Goal: Task Accomplishment & Management: Complete application form

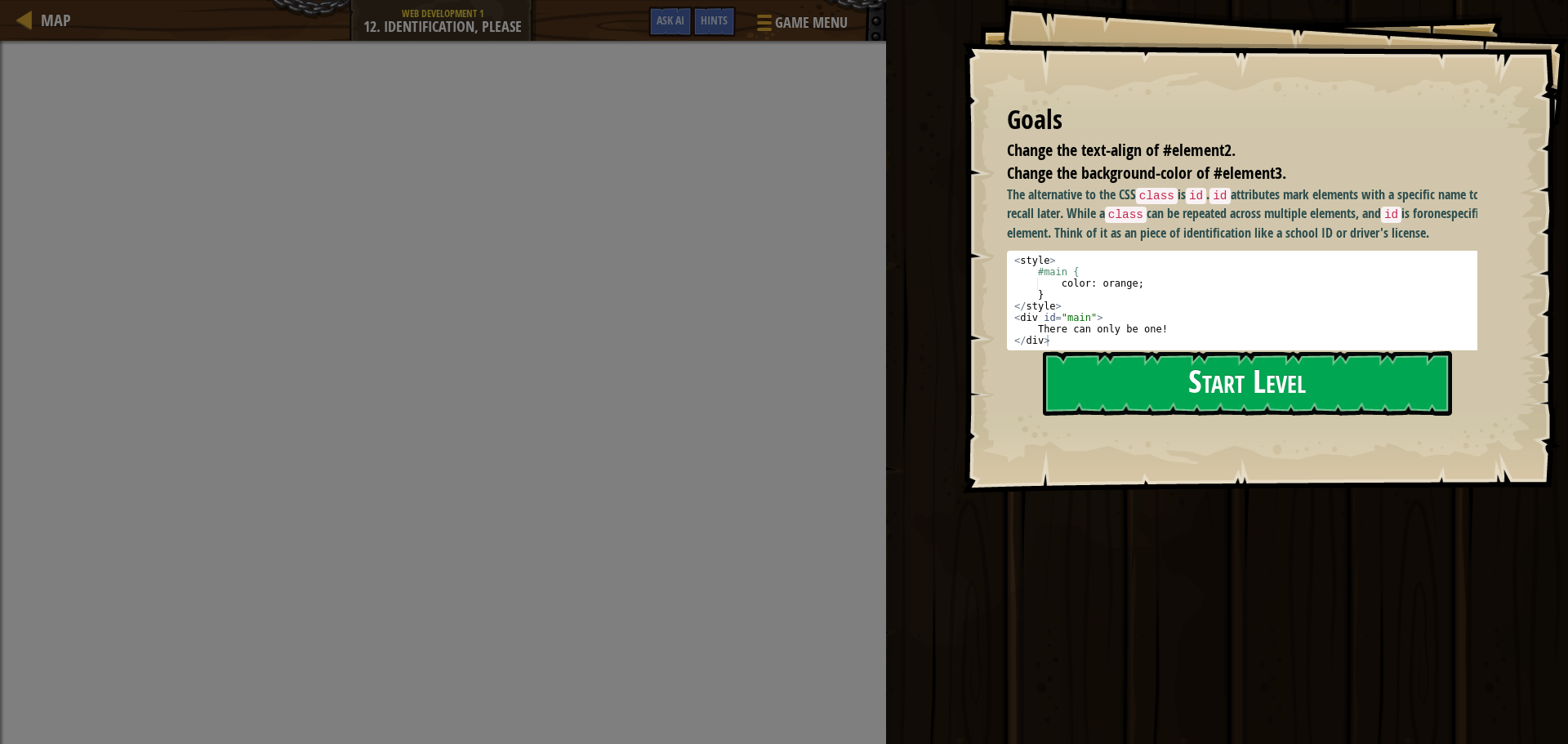
drag, startPoint x: 1216, startPoint y: 336, endPoint x: 1219, endPoint y: 352, distance: 16.3
click at [1217, 347] on div "< style > #main { color : orange ; } </ style > < div id = "main" > There can o…" at bounding box center [1248, 312] width 475 height 114
type textarea "<div id="main"> There can only be one!"
click at [1232, 375] on button "Start Level" at bounding box center [1247, 384] width 409 height 65
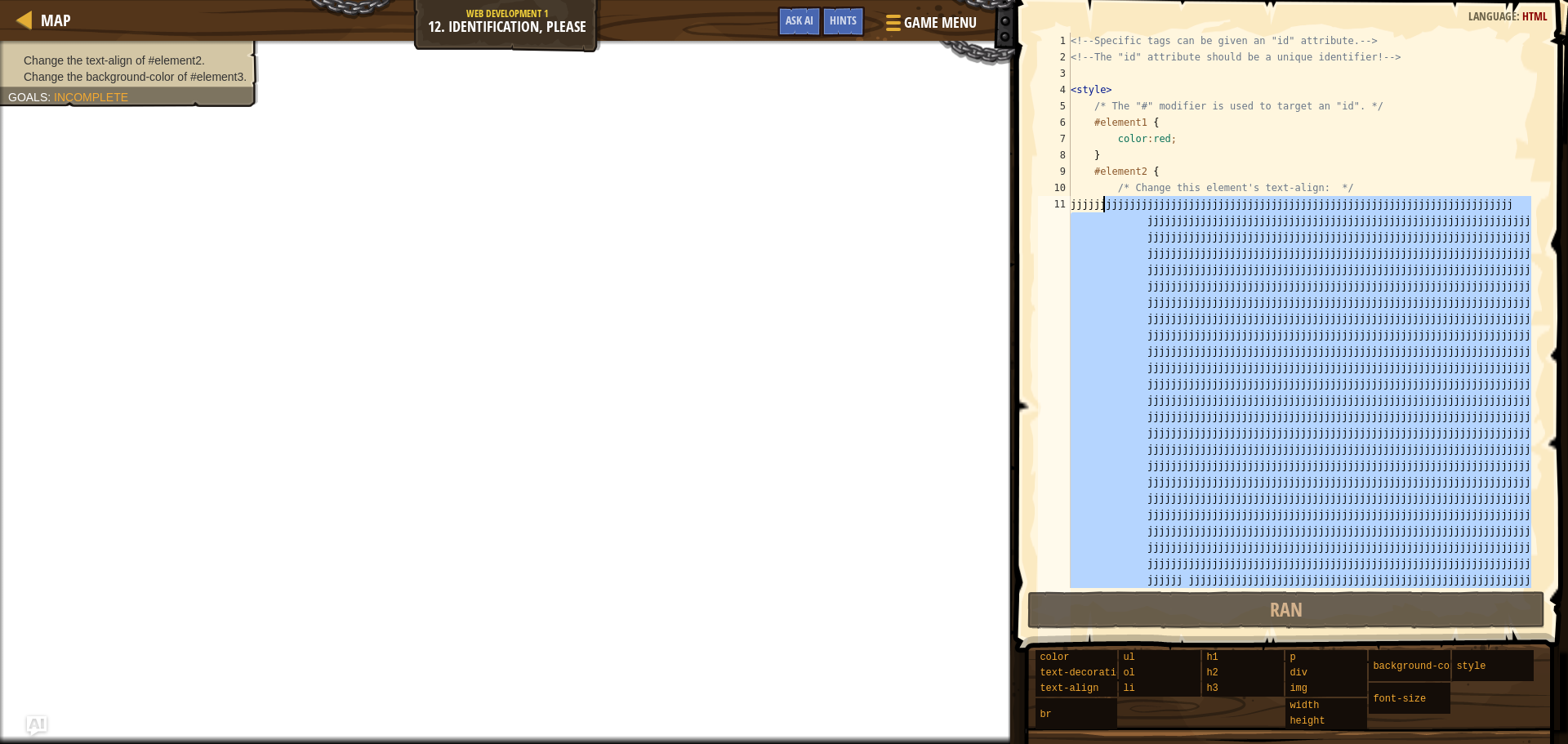
drag, startPoint x: 1194, startPoint y: 308, endPoint x: 1101, endPoint y: 208, distance: 136.6
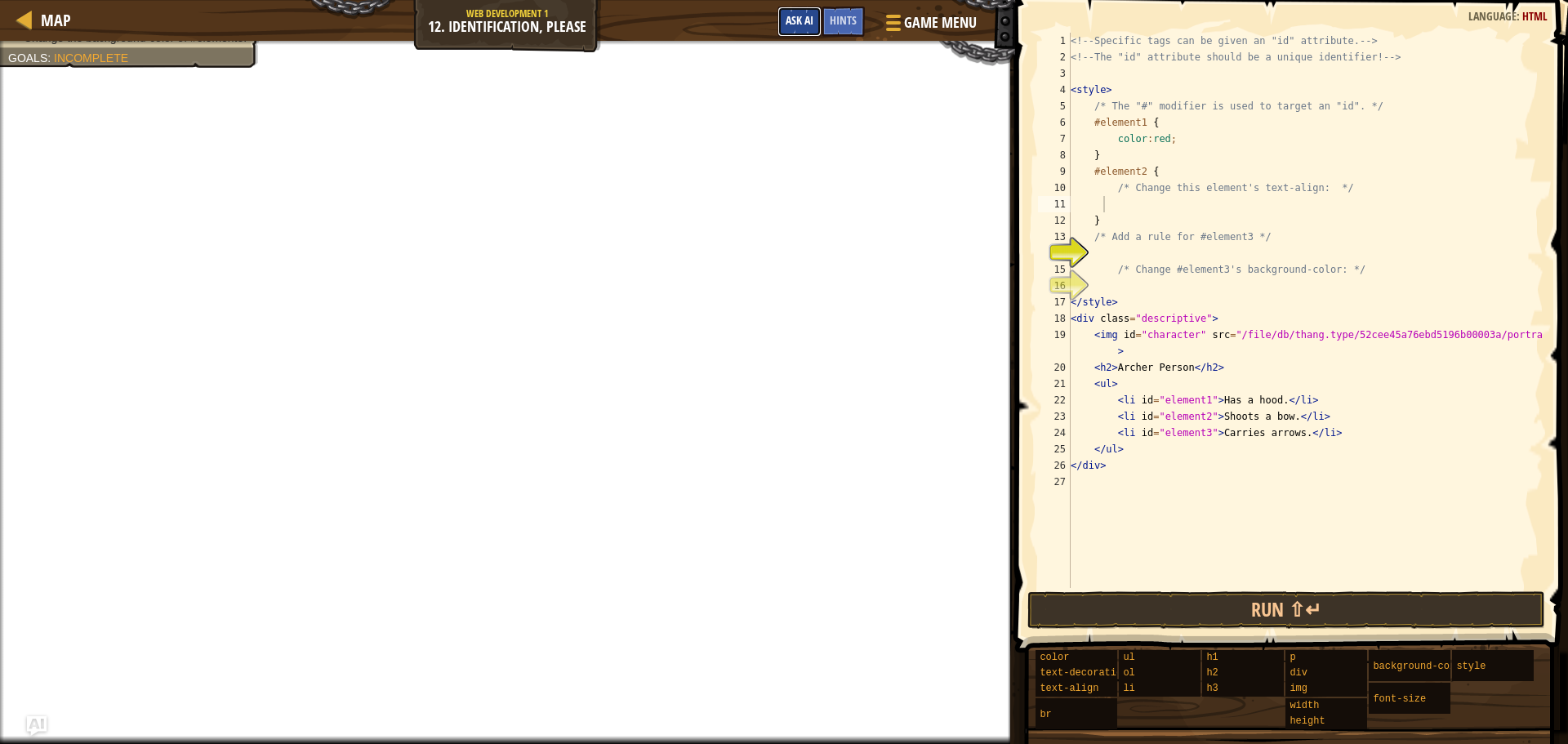
click at [786, 23] on span "Ask AI" at bounding box center [800, 20] width 28 height 15
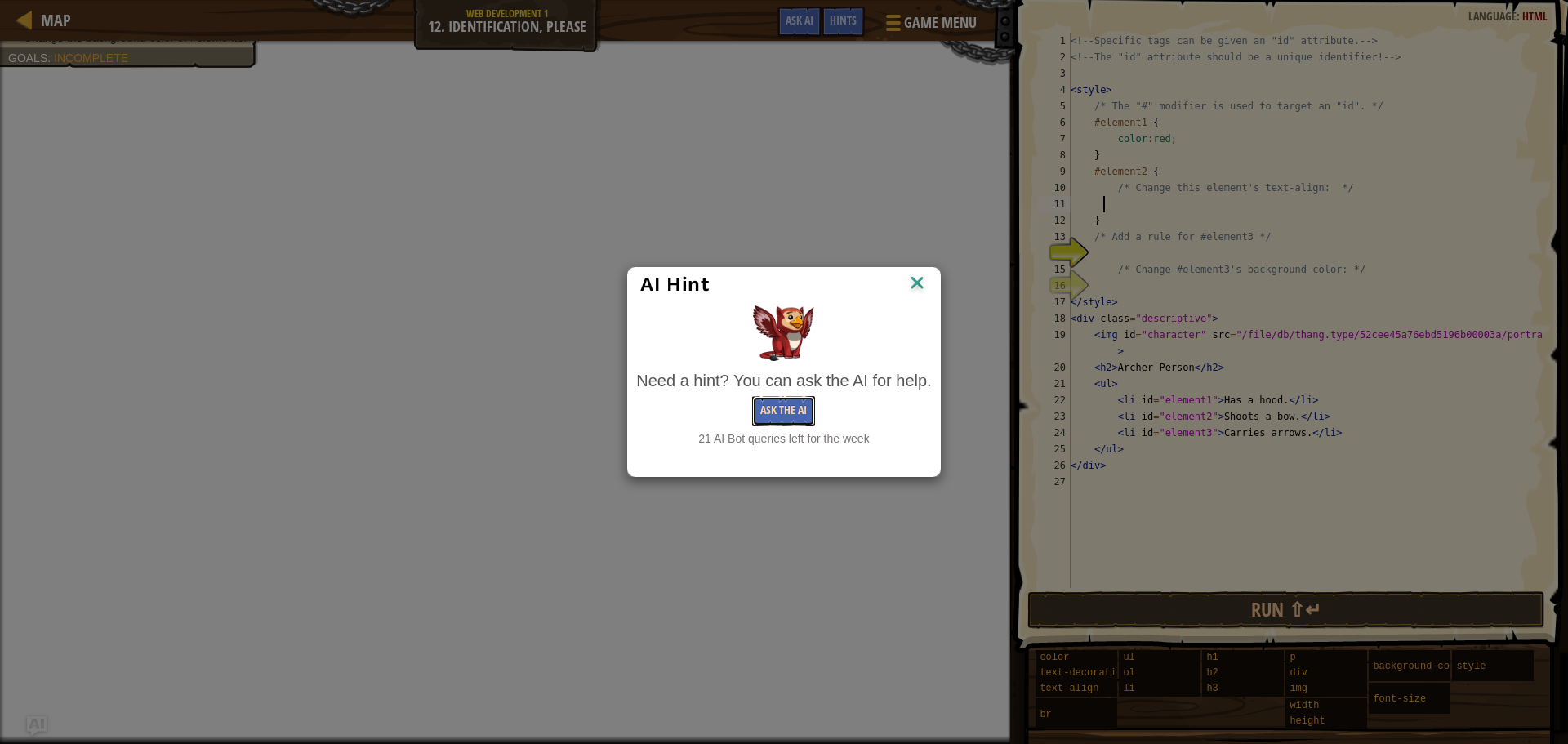
click at [797, 412] on button "Ask the AI" at bounding box center [784, 412] width 63 height 31
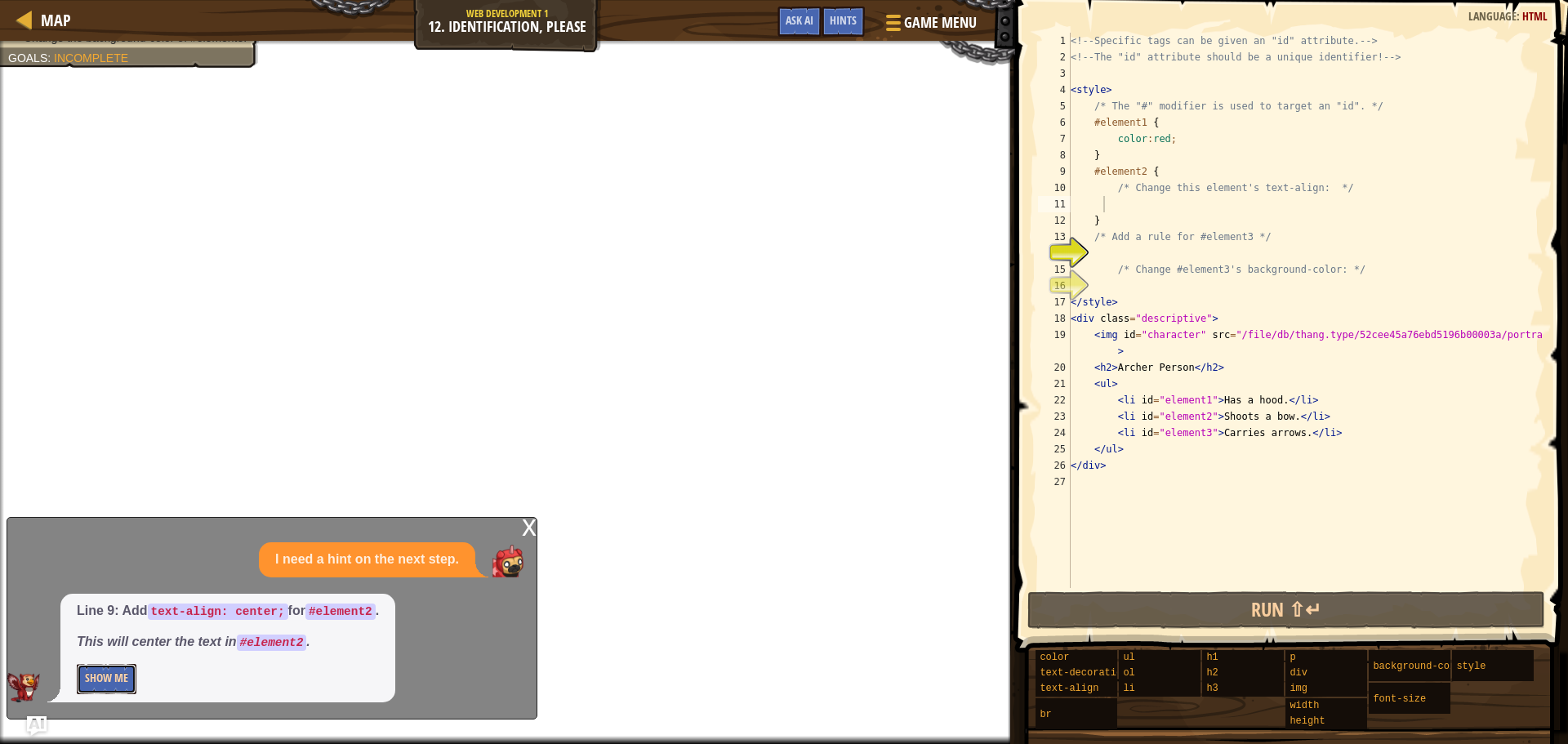
click at [114, 679] on button "Show Me" at bounding box center [106, 679] width 59 height 31
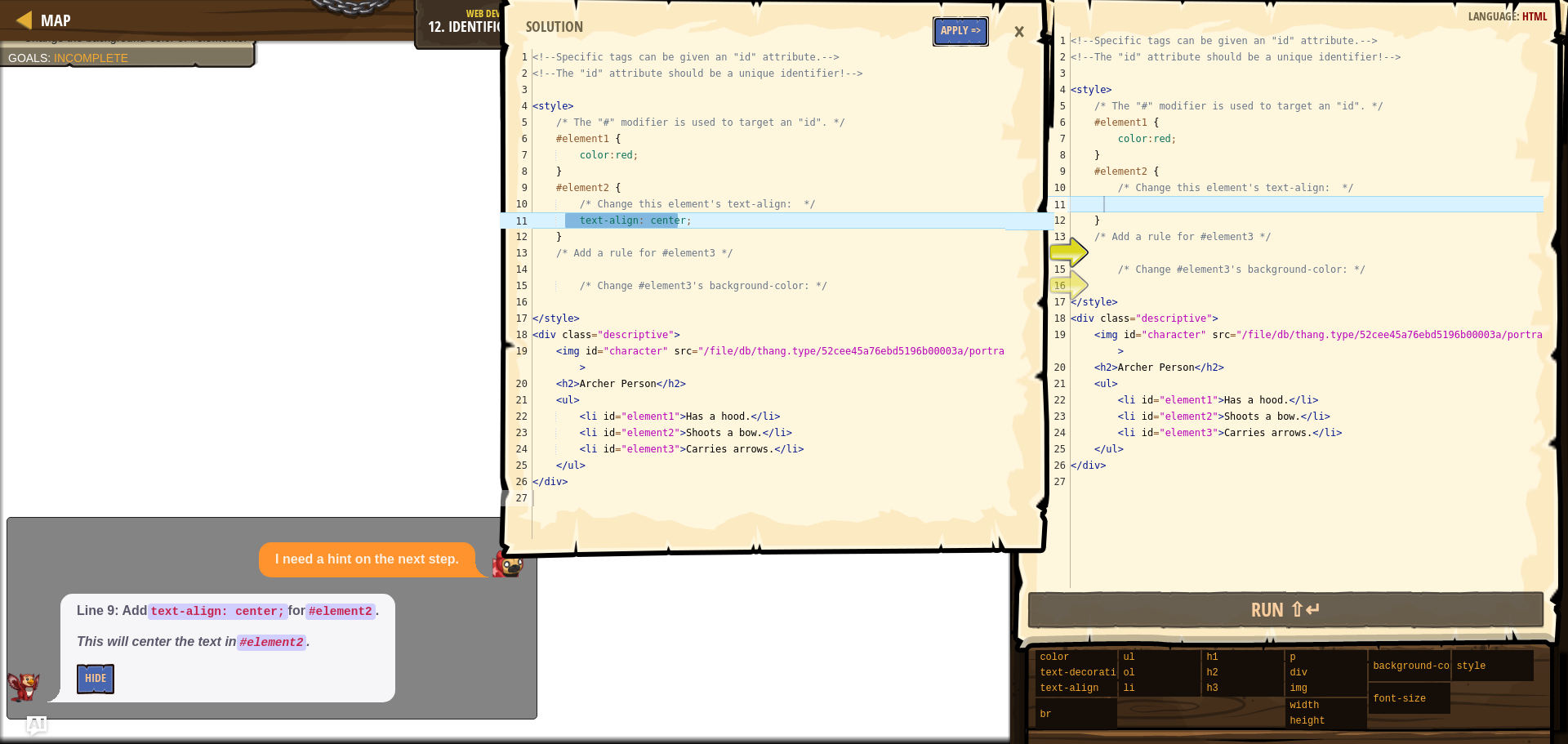
click at [967, 41] on button "Apply =>" at bounding box center [961, 32] width 57 height 31
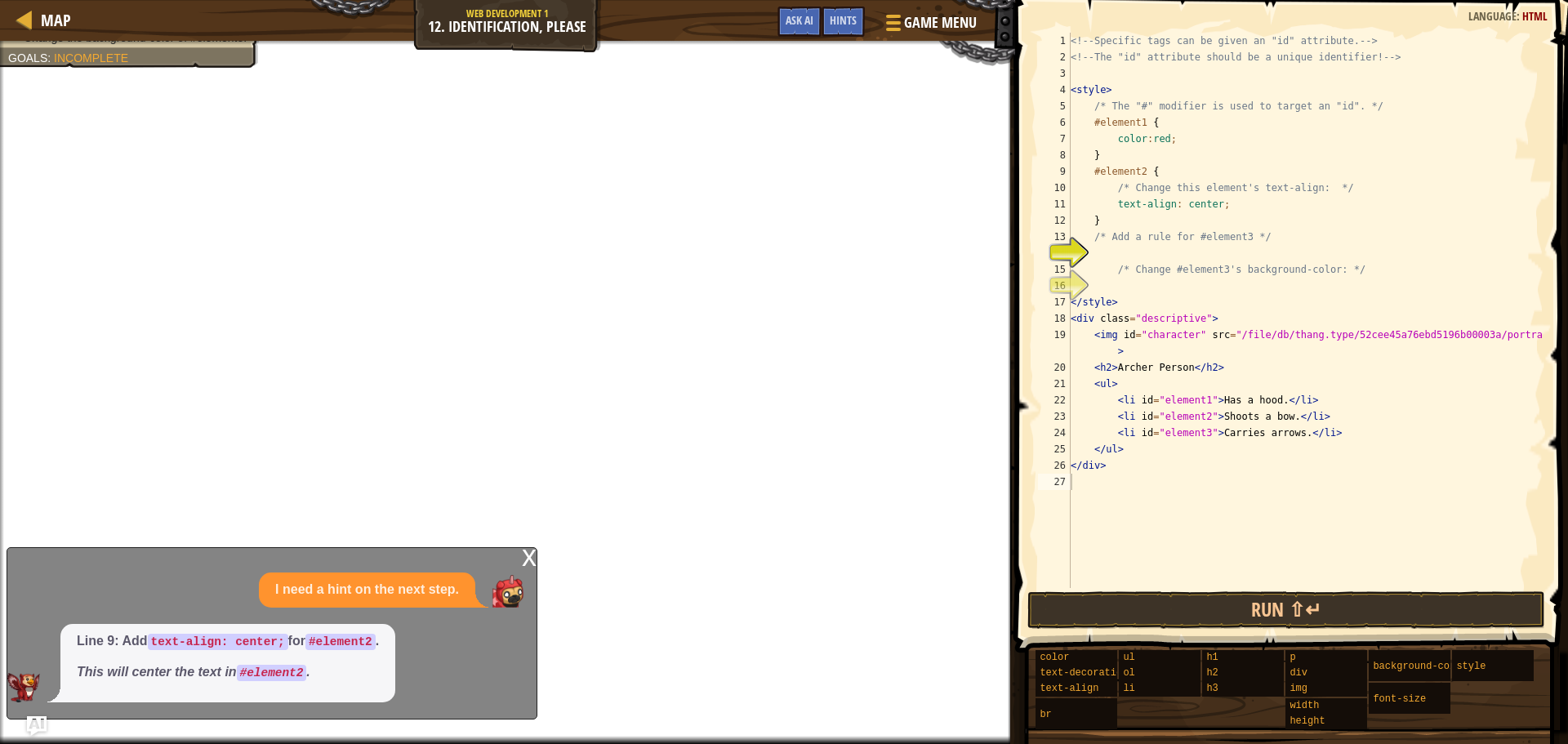
click at [803, 37] on div "Game Menu Done Hints Ask AI" at bounding box center [877, 25] width 217 height 39
click at [802, 30] on button "Ask AI" at bounding box center [799, 22] width 44 height 31
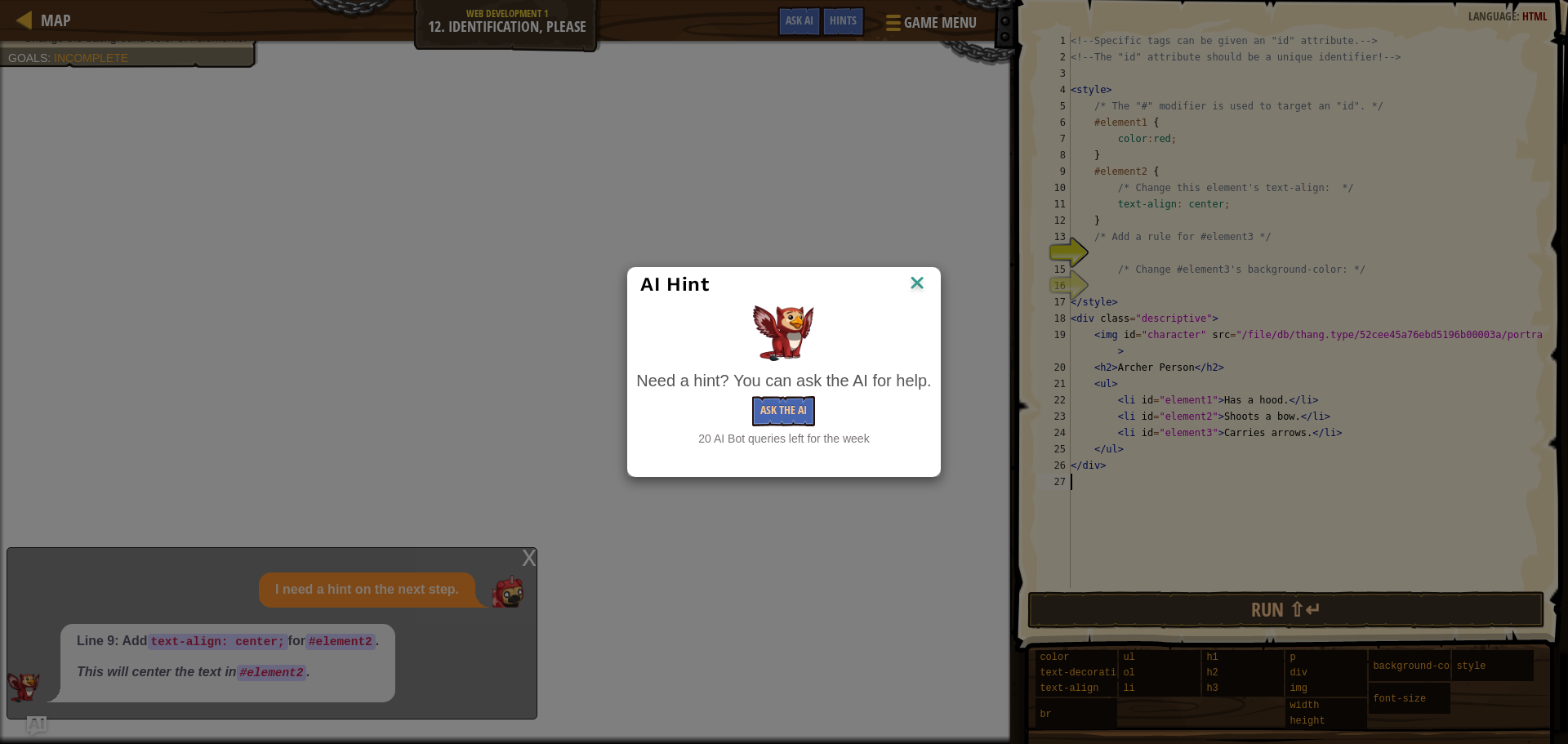
click at [783, 385] on div "Need a hint? You can ask the AI for help." at bounding box center [784, 381] width 295 height 23
click at [791, 408] on button "Ask the AI" at bounding box center [784, 412] width 63 height 31
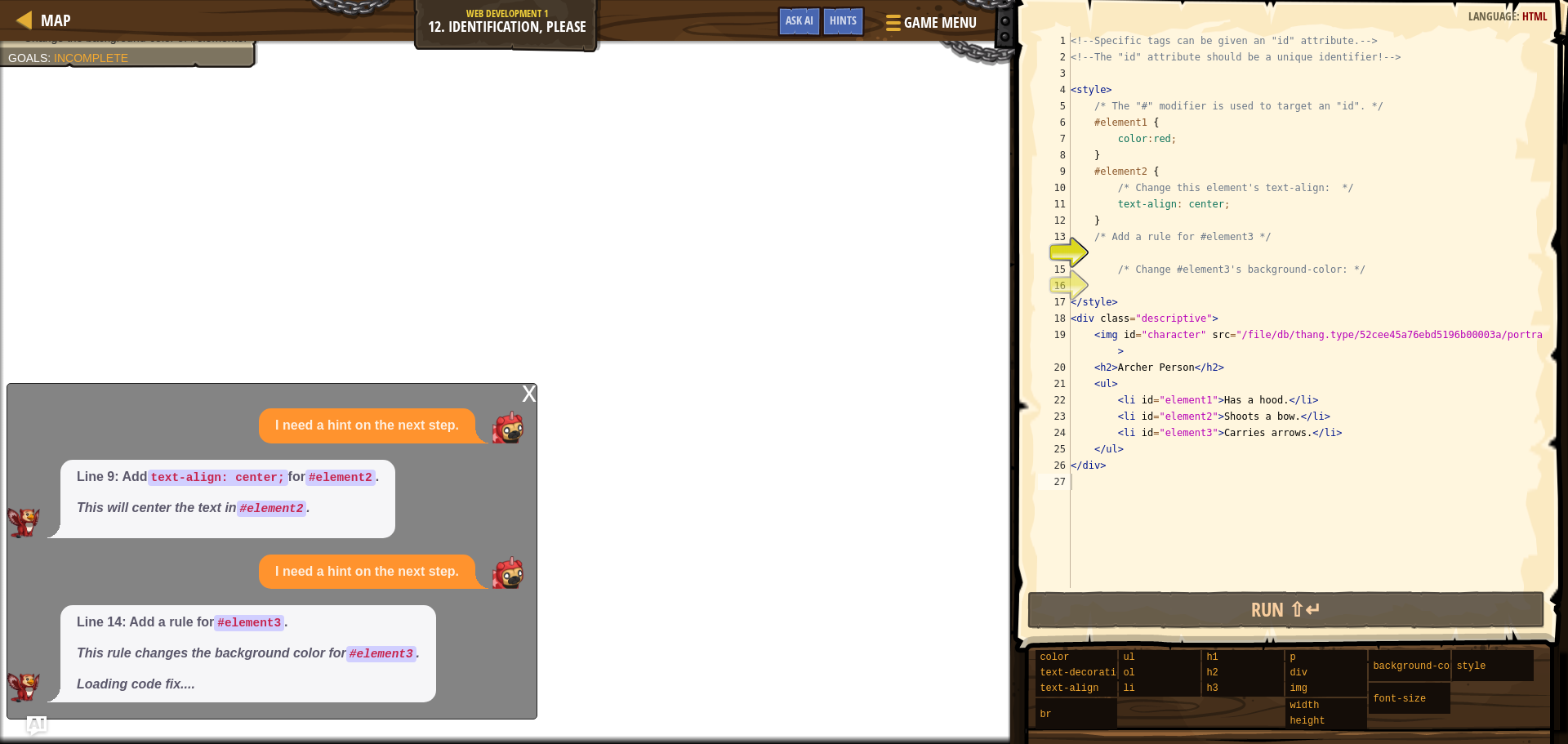
drag, startPoint x: 290, startPoint y: 391, endPoint x: 311, endPoint y: 382, distance: 22.8
click at [307, 384] on div "x I need a hint on the next step. Line 9: Add text-align: center; for #element2…" at bounding box center [272, 551] width 531 height 337
click at [1279, 418] on div "<!-- Specific tags can be given an "id" attribute. --> <!-- The "id" attribute …" at bounding box center [1305, 326] width 476 height 588
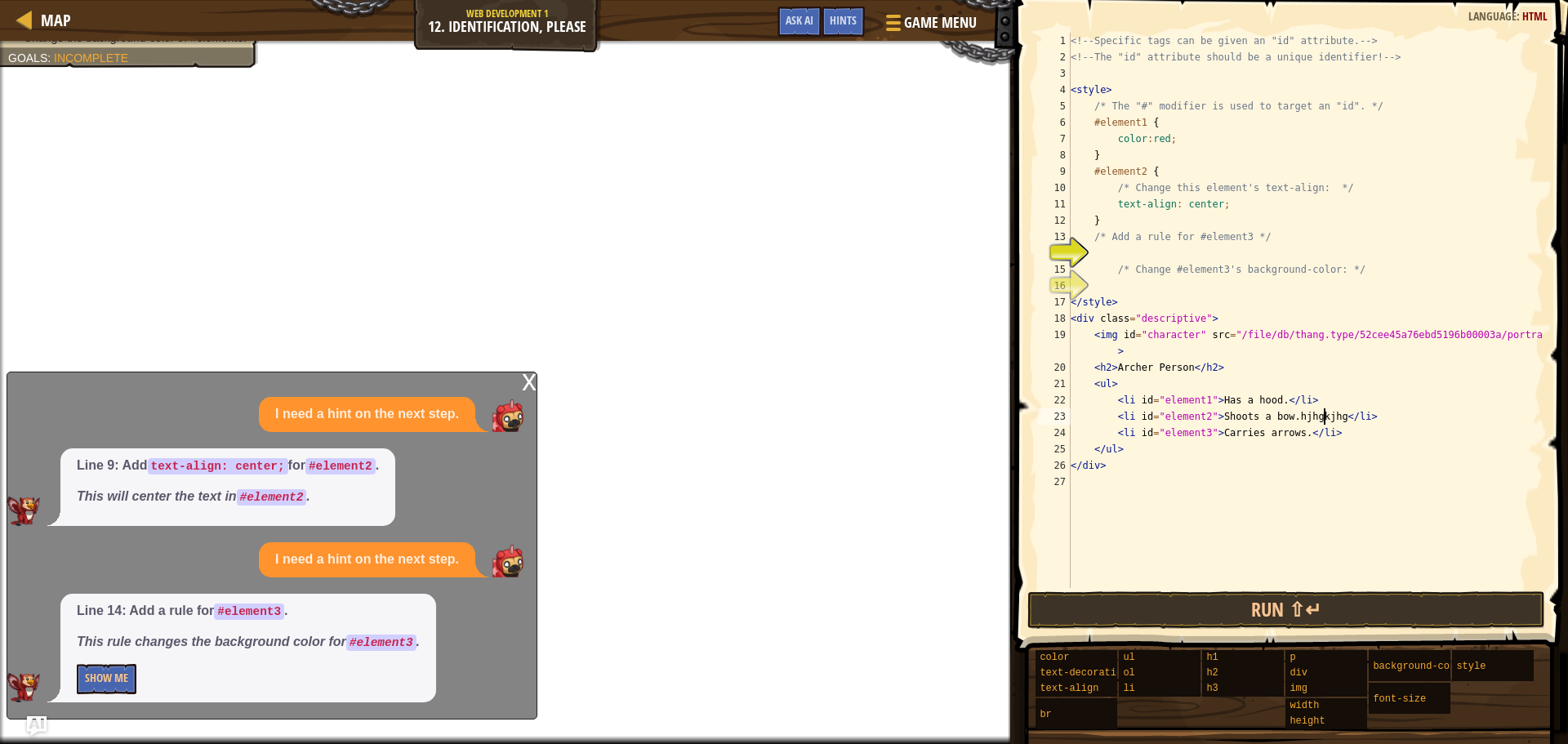
scroll to position [7, 22]
type textarea "<li id="element2">Shoots a bow.</li>"
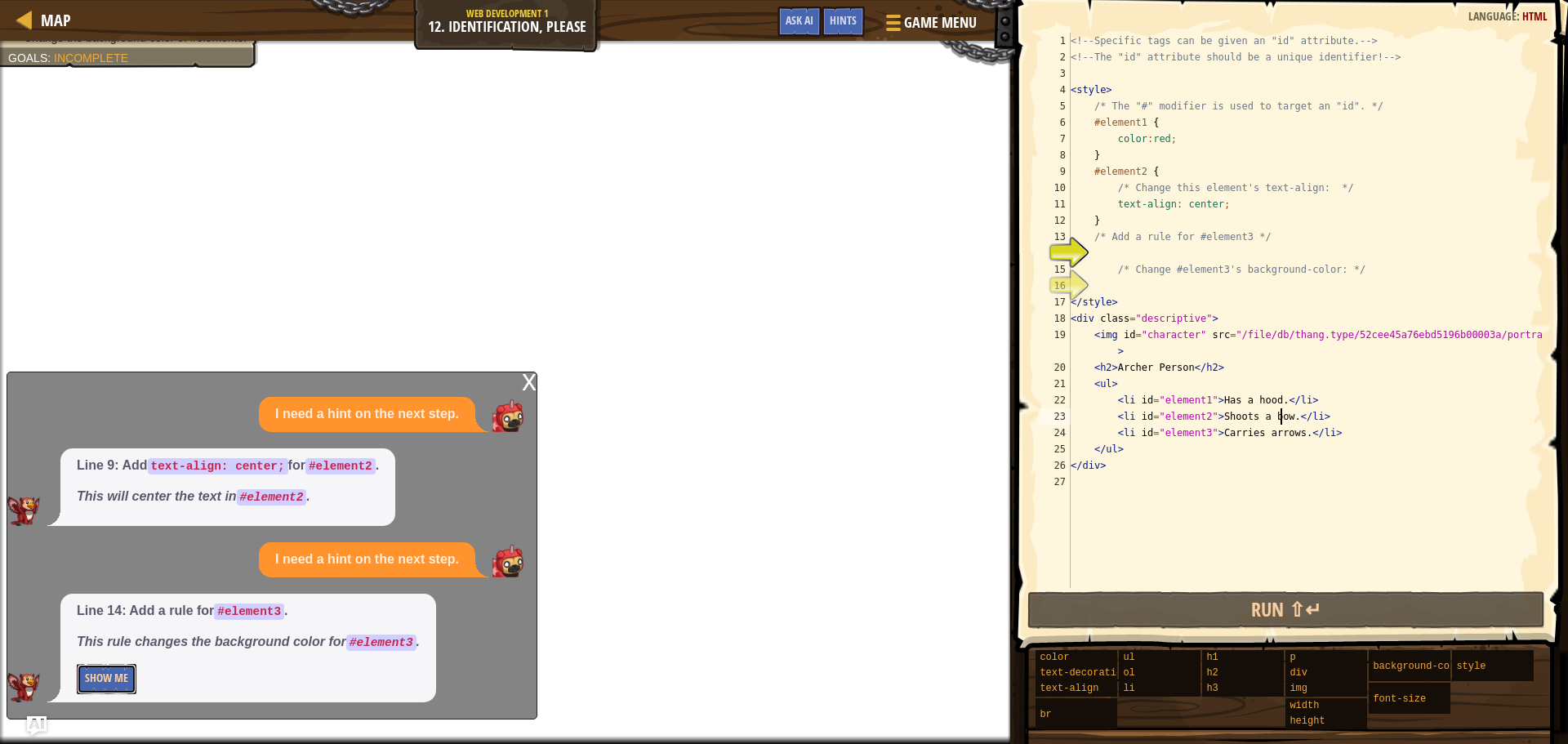
click at [120, 679] on button "Show Me" at bounding box center [106, 679] width 59 height 31
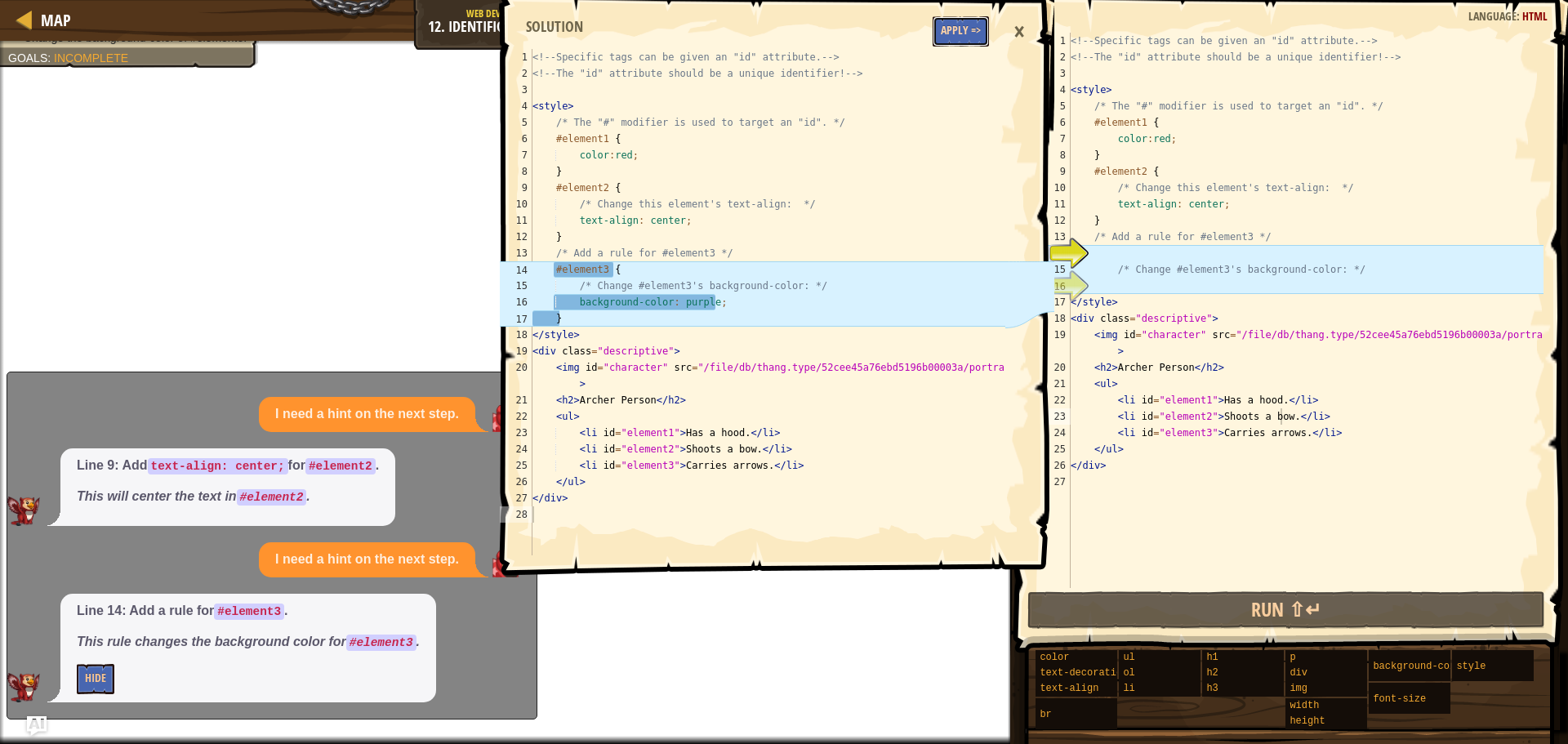
click at [976, 32] on button "Apply =>" at bounding box center [961, 32] width 57 height 31
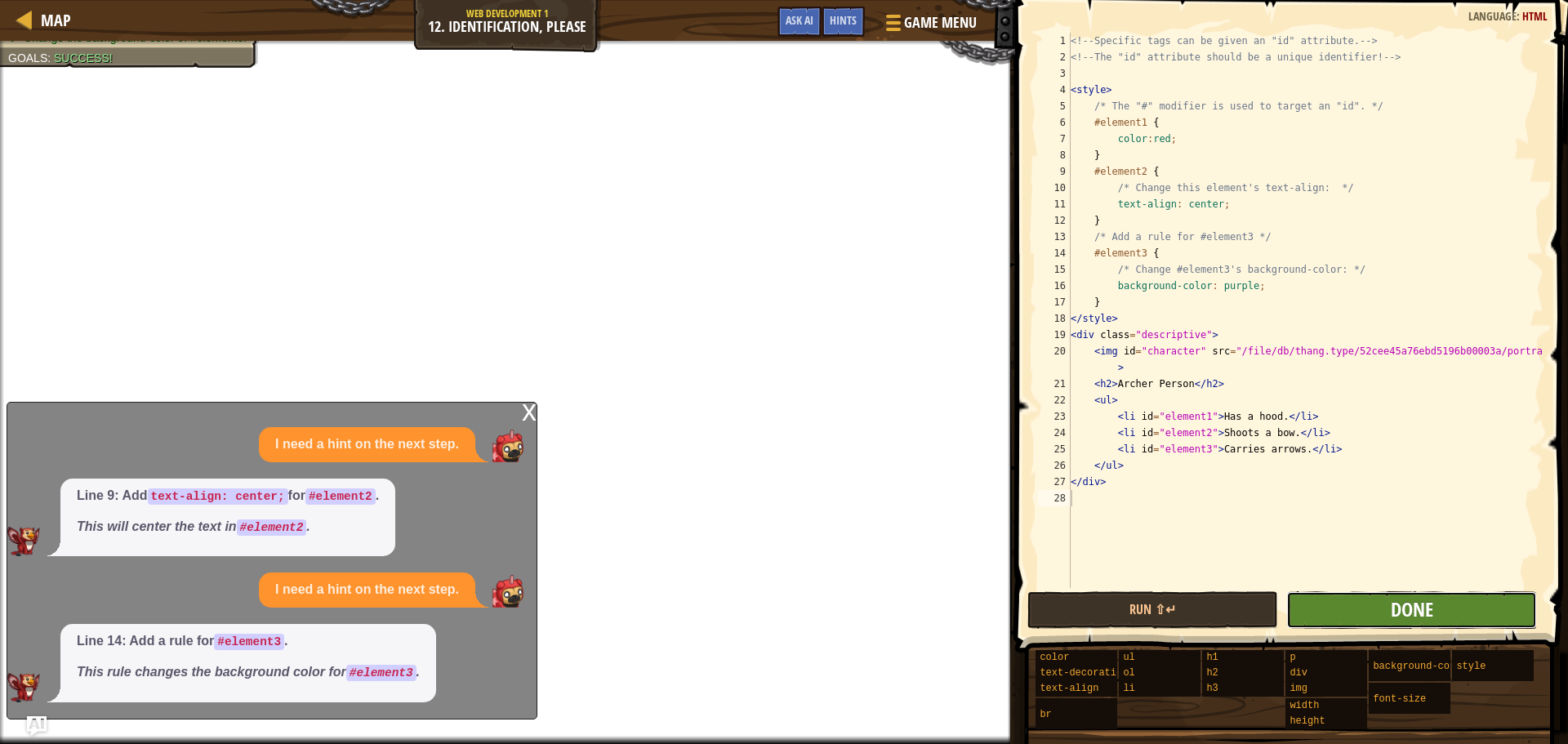
click at [1419, 619] on span "Done" at bounding box center [1412, 609] width 42 height 26
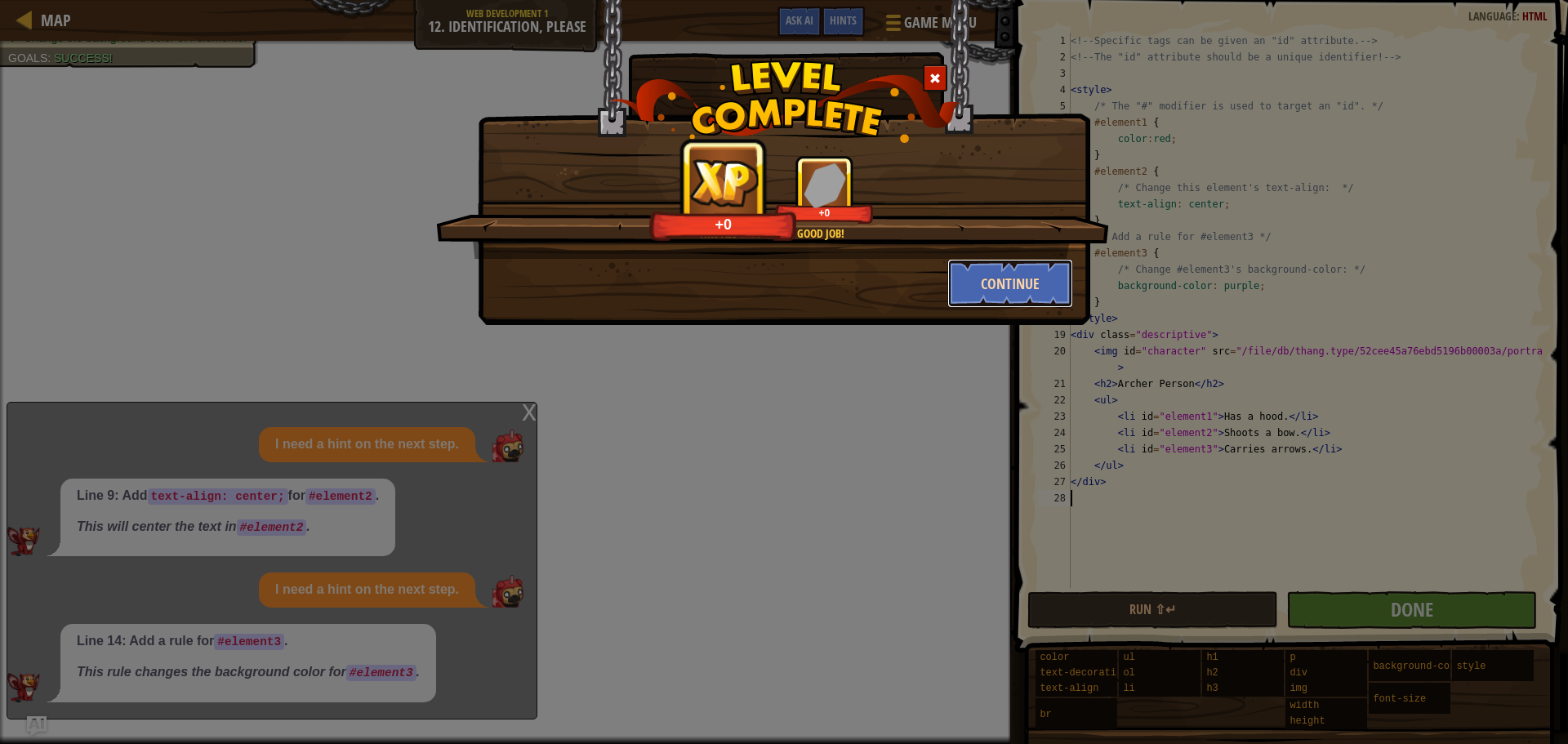
click at [1037, 278] on button "Continue" at bounding box center [1011, 284] width 127 height 49
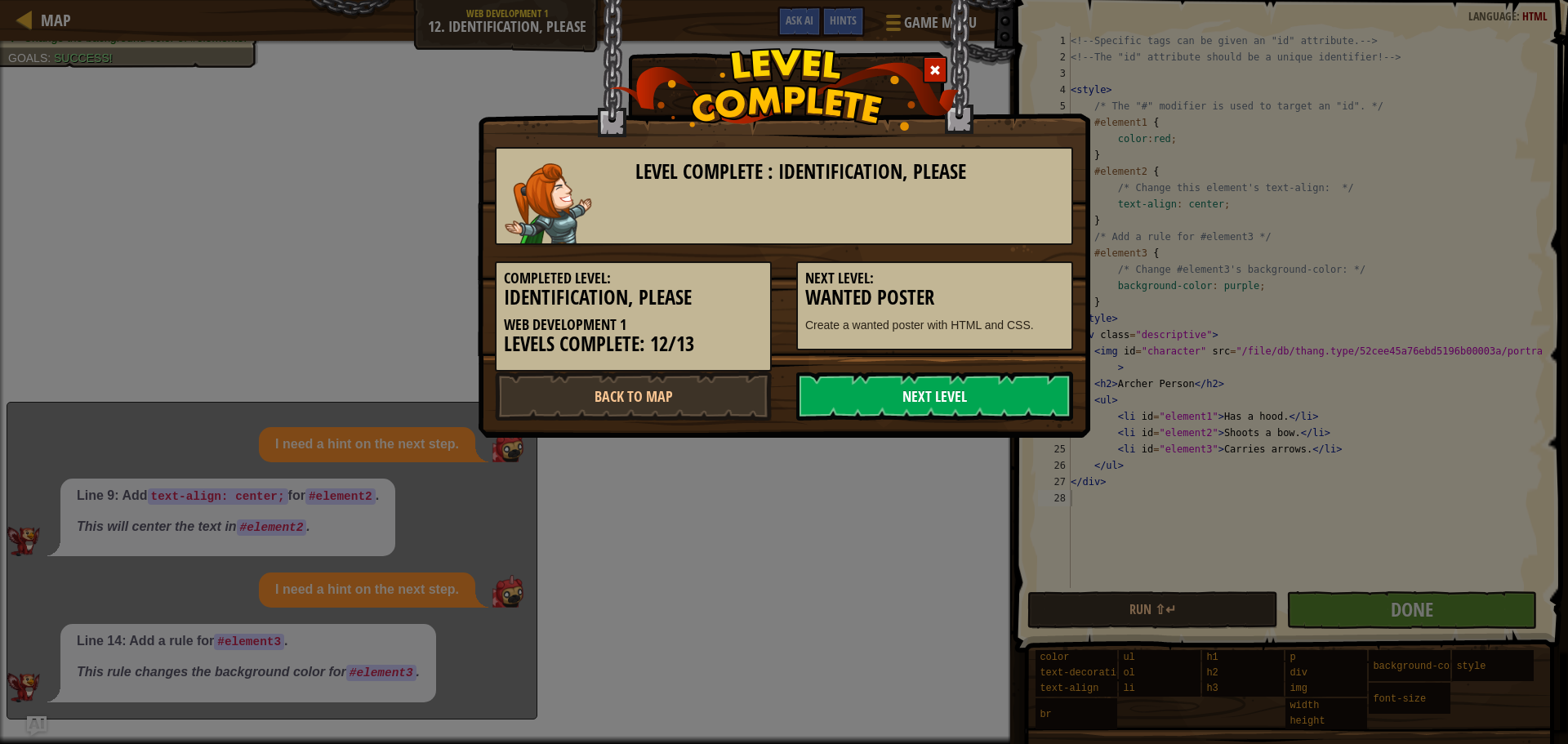
click at [924, 403] on link "Next Level" at bounding box center [934, 396] width 276 height 49
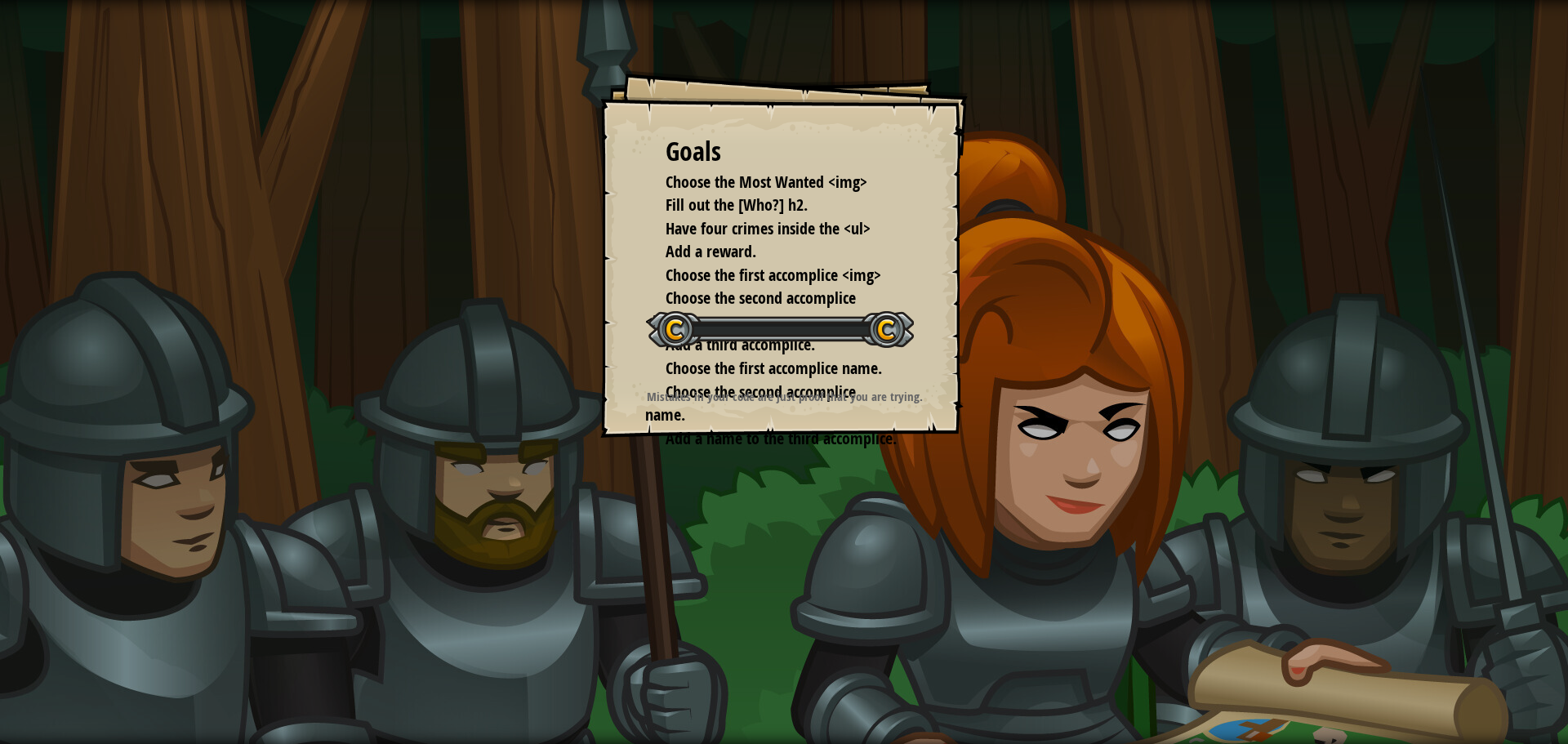
click at [842, 395] on strong "Mistakes in your code are just proof that you are trying." at bounding box center [784, 396] width 276 height 17
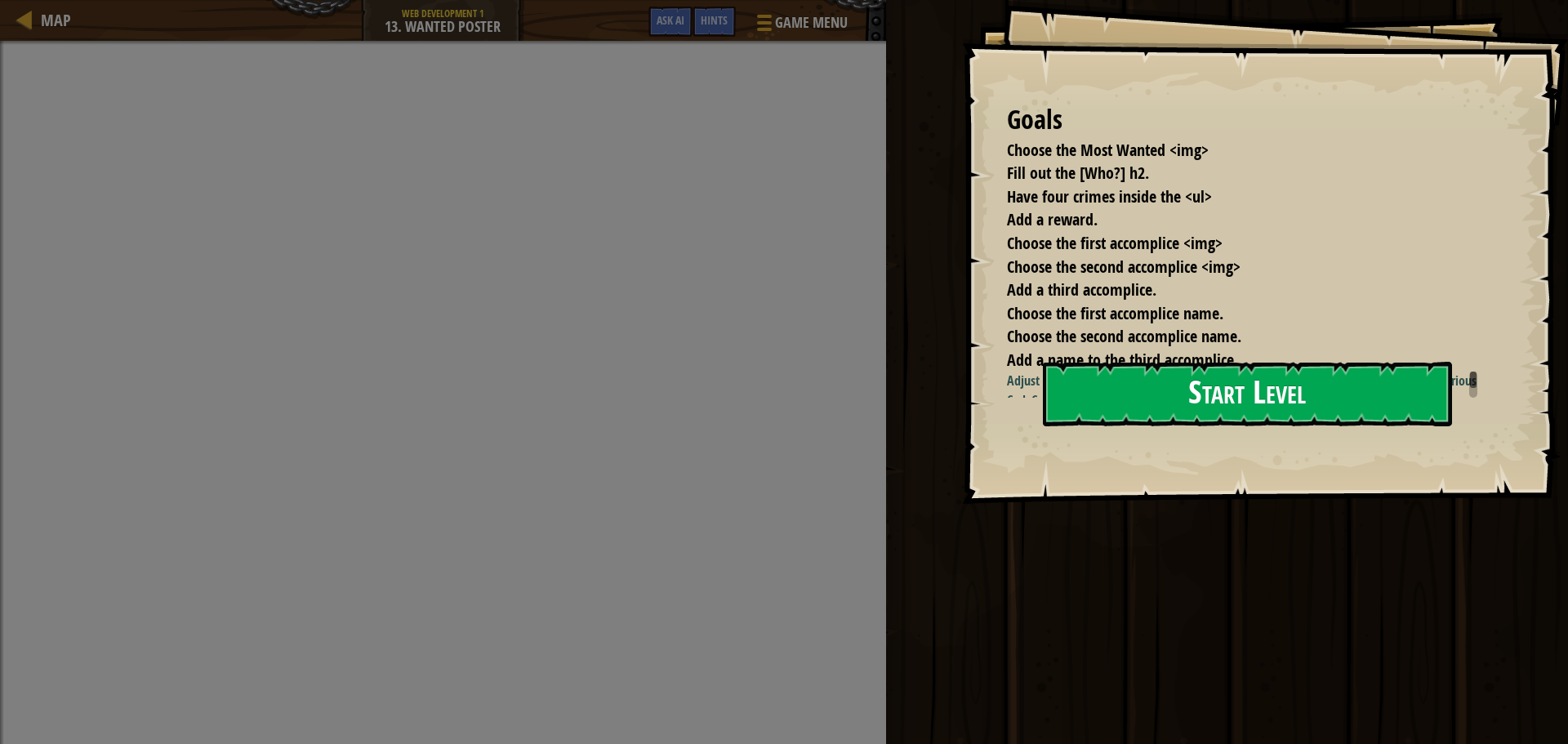
click at [1201, 404] on button "Start Level" at bounding box center [1247, 395] width 409 height 65
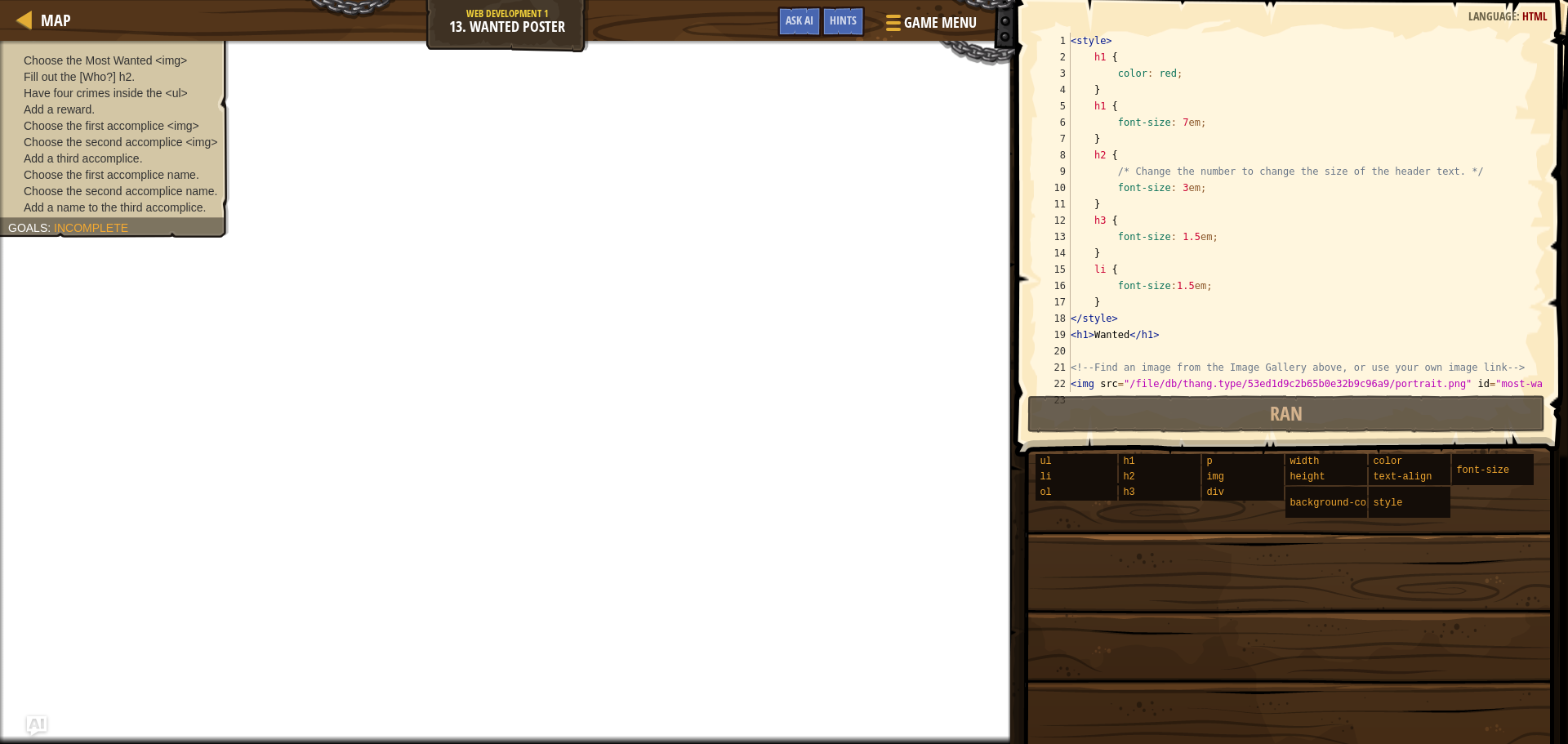
scroll to position [359, 0]
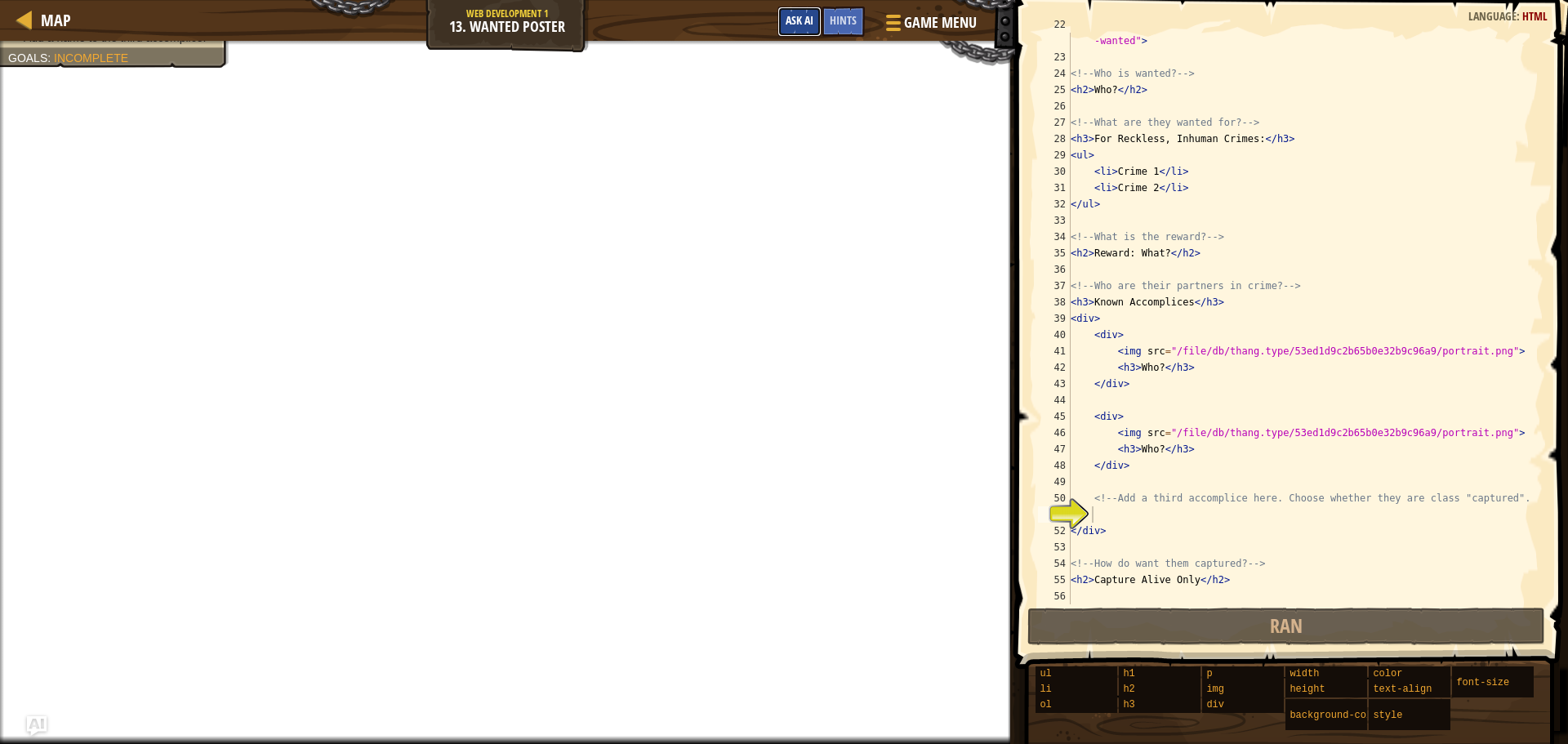
click at [812, 25] on span "Ask AI" at bounding box center [800, 20] width 28 height 15
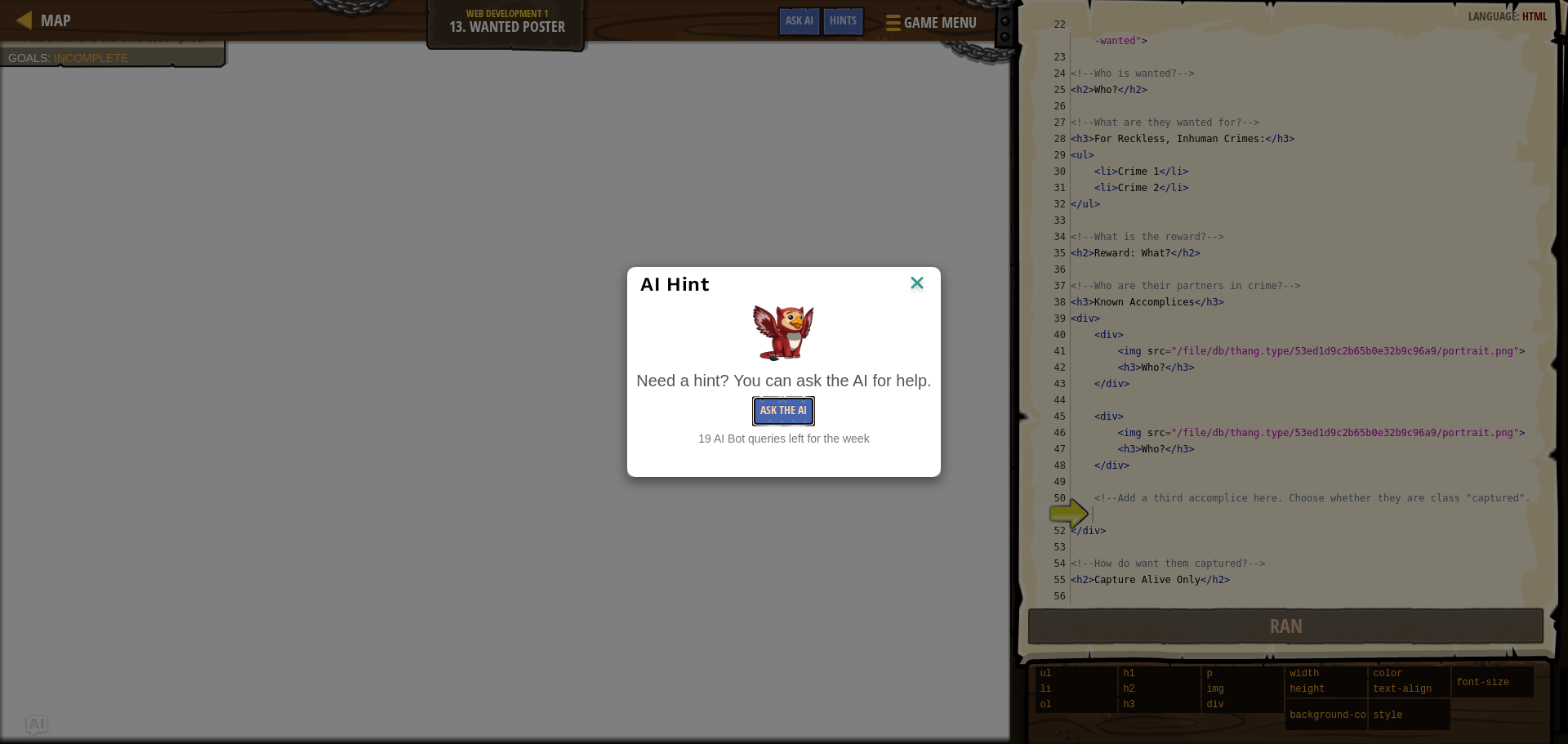
click at [776, 417] on button "Ask the AI" at bounding box center [784, 412] width 63 height 31
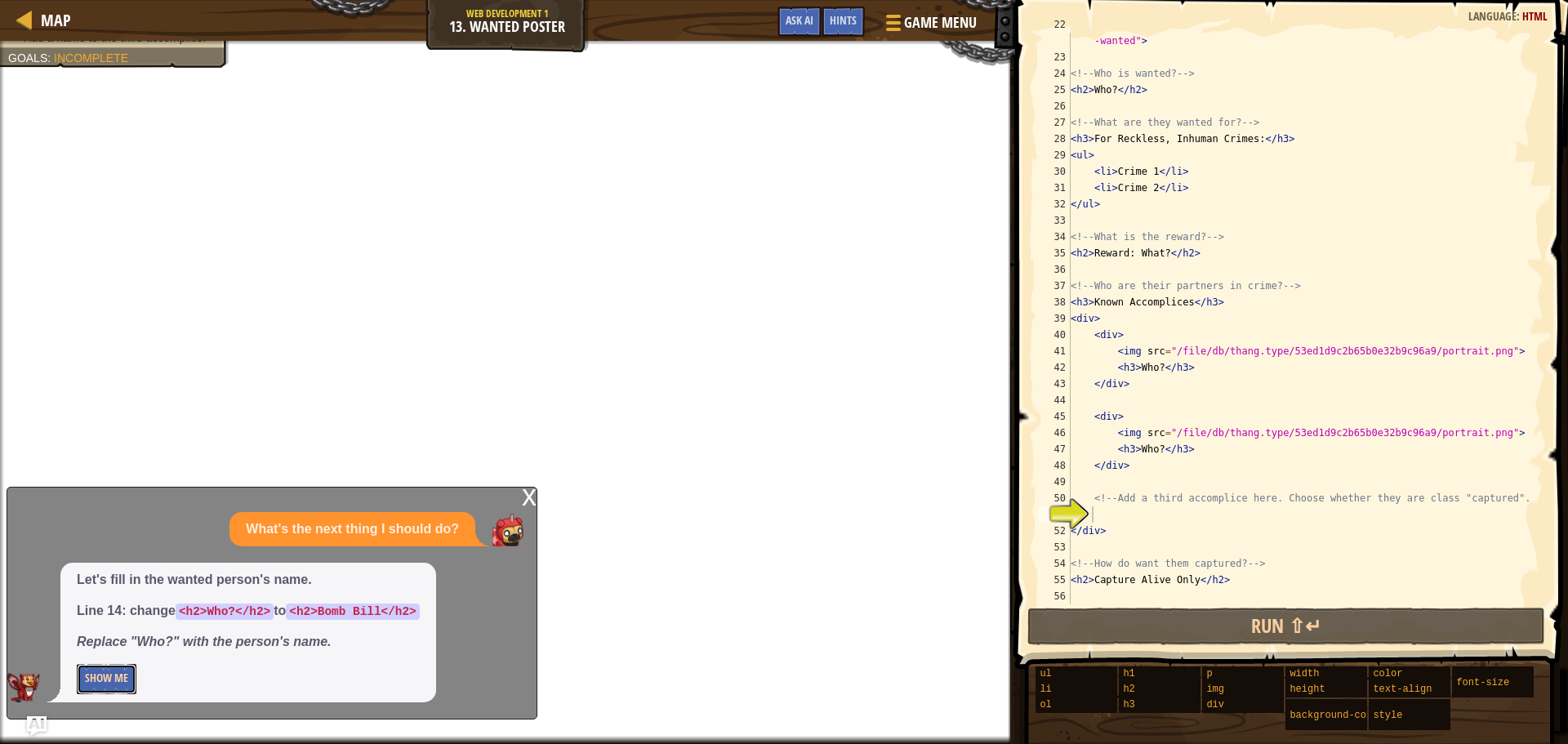
click at [134, 678] on button "Show Me" at bounding box center [106, 679] width 59 height 31
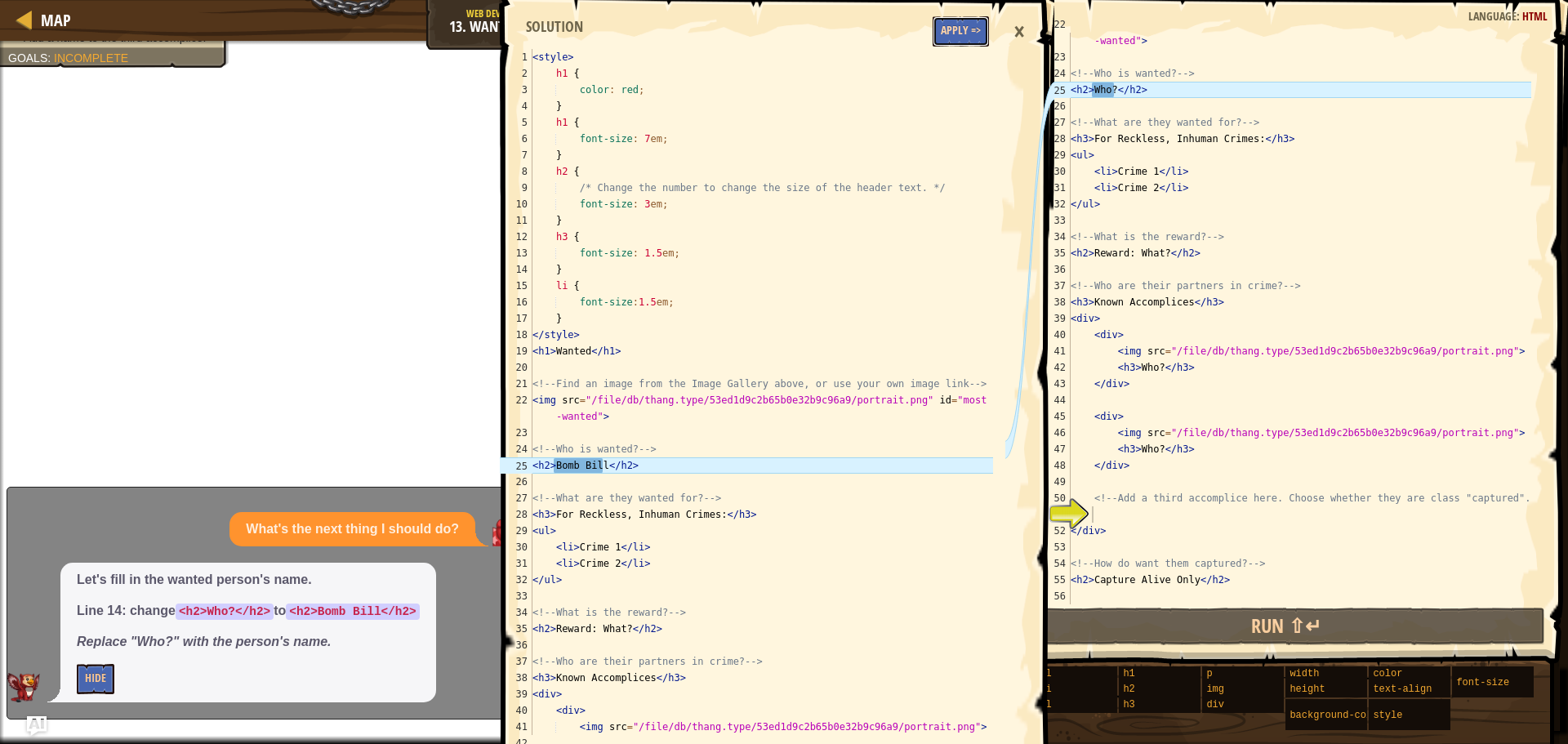
click at [948, 35] on button "Apply =>" at bounding box center [961, 32] width 57 height 31
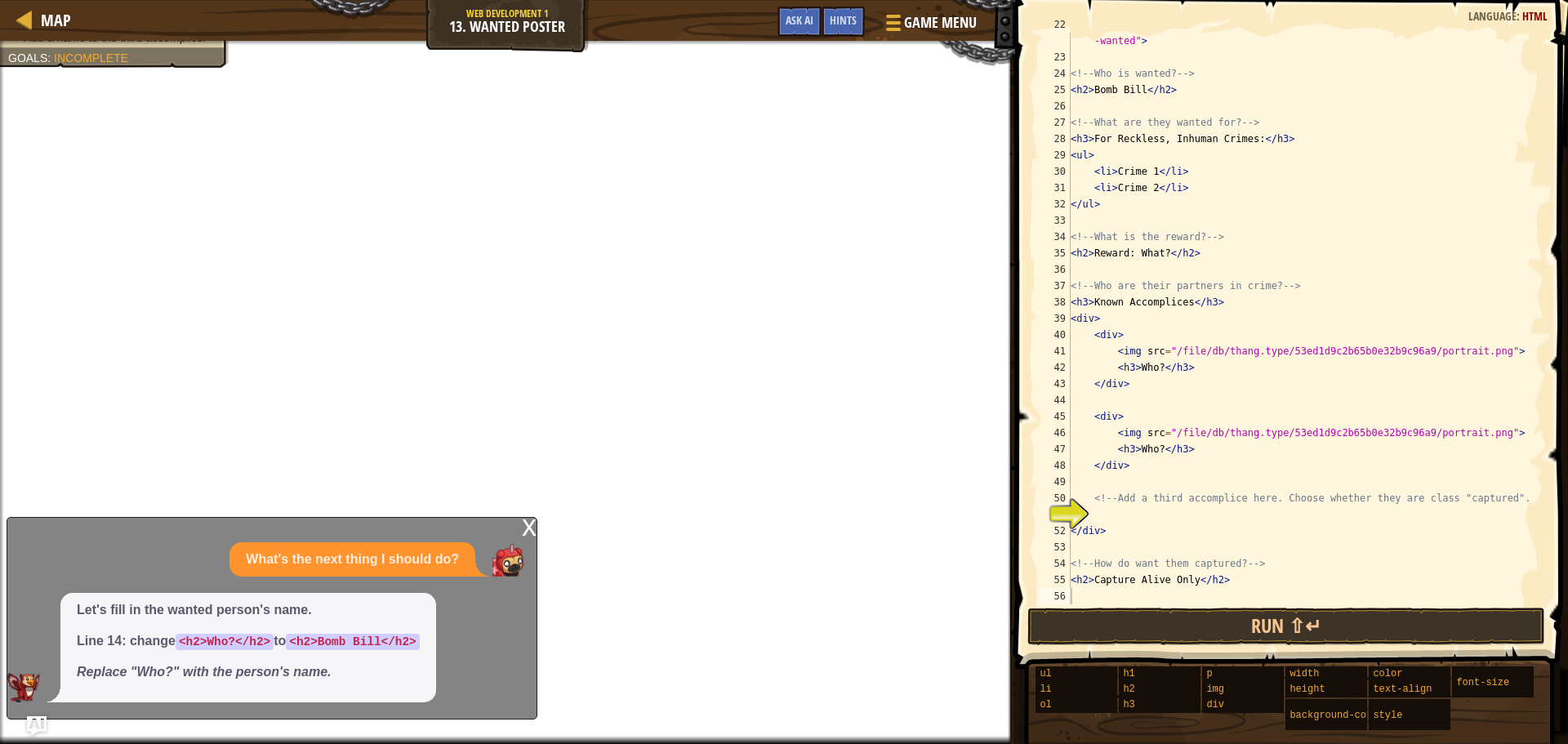
type textarea "<!-- Add a third accomplice here. Choose whether they are class "captured". -->"
click at [1154, 504] on div "< img src = "/file/db/thang.type/53ed1d9c2b65b0e32b9c96a9/portrait.png" id = "m…" at bounding box center [1299, 326] width 464 height 621
click at [1143, 506] on div "< img src = "/file/db/thang.type/53ed1d9c2b65b0e32b9c96a9/portrait.png" id = "m…" at bounding box center [1299, 326] width 464 height 621
click at [530, 534] on div "x" at bounding box center [530, 526] width 14 height 16
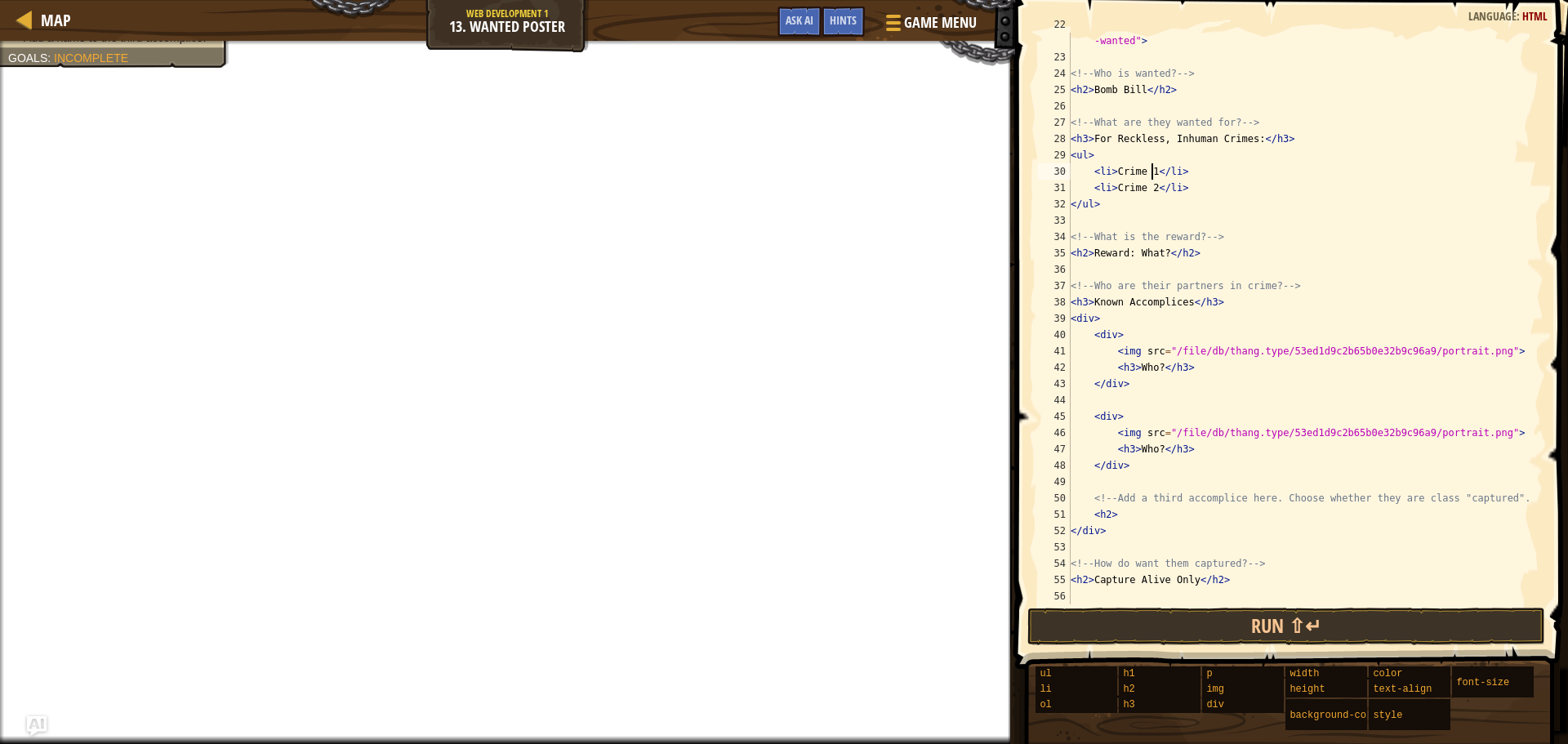
click at [1151, 177] on div "< img src = "/file/db/thang.type/53ed1d9c2b65b0e32b9c96a9/portrait.png" id = "m…" at bounding box center [1299, 326] width 464 height 621
click at [1152, 188] on div "< img src = "/file/db/thang.type/53ed1d9c2b65b0e32b9c96a9/portrait.png" id = "m…" at bounding box center [1299, 326] width 464 height 621
drag, startPoint x: 1164, startPoint y: 256, endPoint x: 1091, endPoint y: 259, distance: 73.1
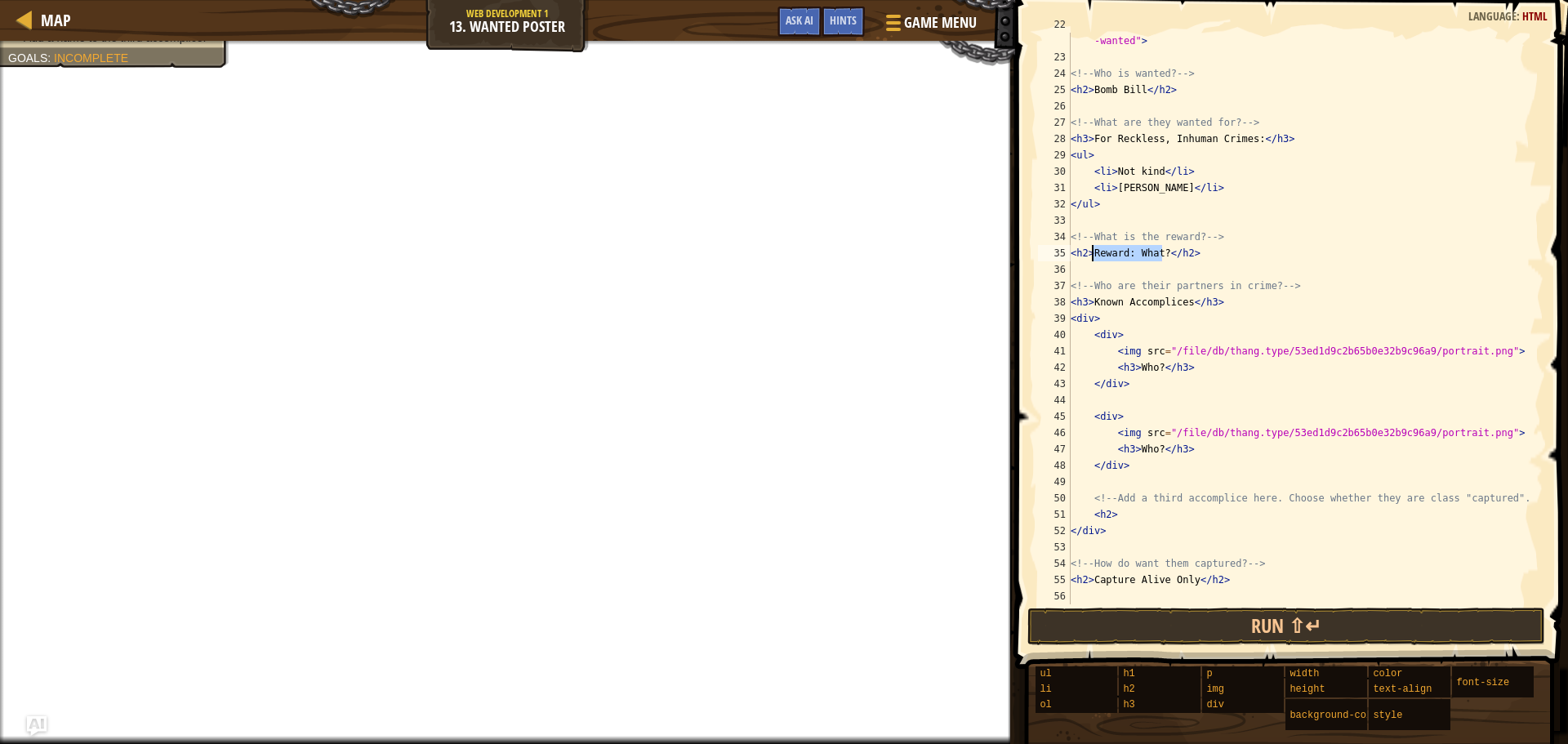
click at [1091, 259] on div "< img src = "/file/db/thang.type/53ed1d9c2b65b0e32b9c96a9/portrait.png" id = "m…" at bounding box center [1299, 326] width 464 height 621
drag, startPoint x: 1182, startPoint y: 303, endPoint x: 1091, endPoint y: 304, distance: 91.0
click at [1091, 304] on div "< img src = "/file/db/thang.type/53ed1d9c2b65b0e32b9c96a9/portrait.png" id = "m…" at bounding box center [1299, 326] width 464 height 621
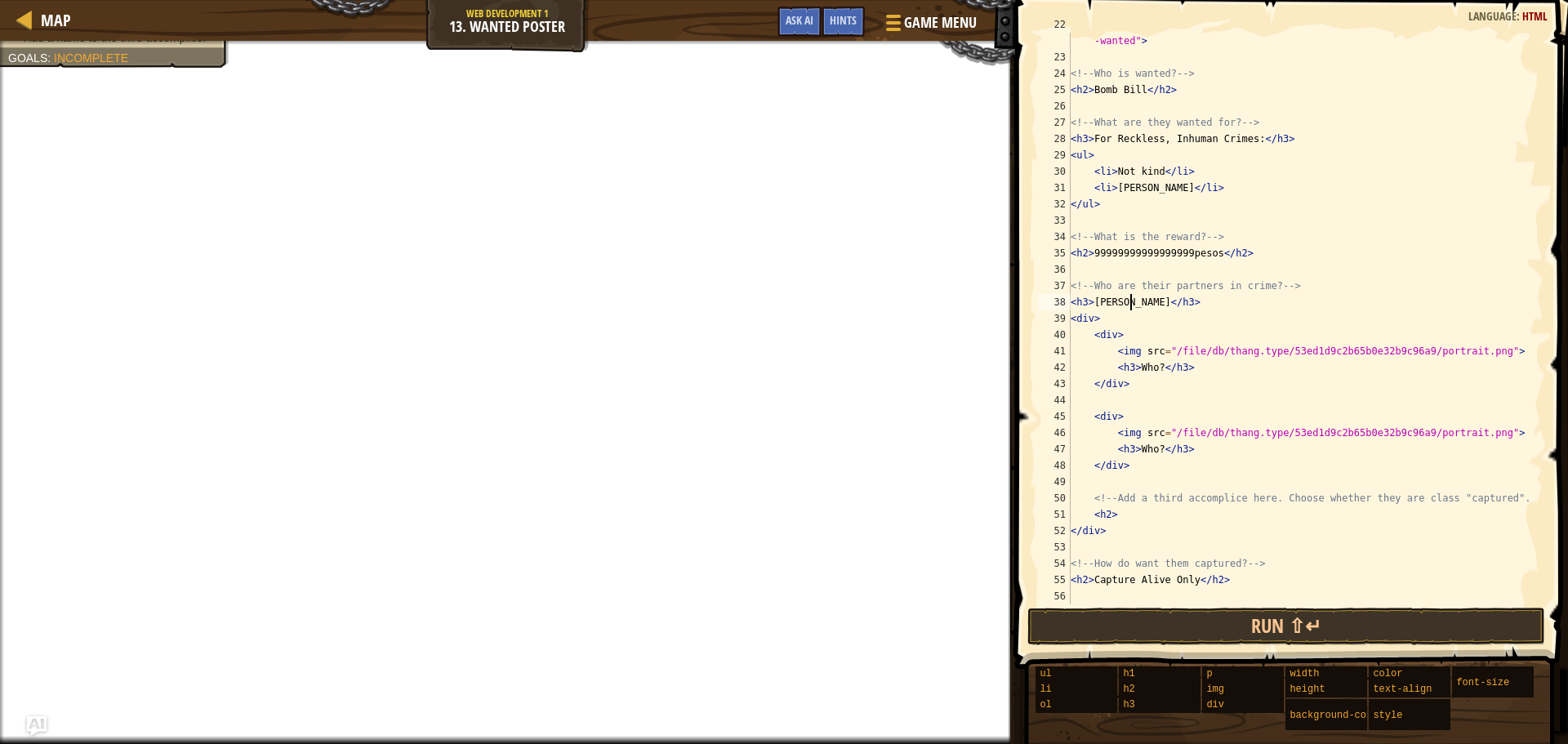
click at [1237, 526] on div "< img src = "/file/db/thang.type/53ed1d9c2b65b0e32b9c96a9/portrait.png" id = "m…" at bounding box center [1299, 326] width 464 height 621
click at [1237, 523] on div "< img src = "/file/db/thang.type/53ed1d9c2b65b0e32b9c96a9/portrait.png" id = "m…" at bounding box center [1299, 326] width 464 height 621
click at [1234, 517] on div "< img src = "/file/db/thang.type/53ed1d9c2b65b0e32b9c96a9/portrait.png" id = "m…" at bounding box center [1299, 326] width 464 height 621
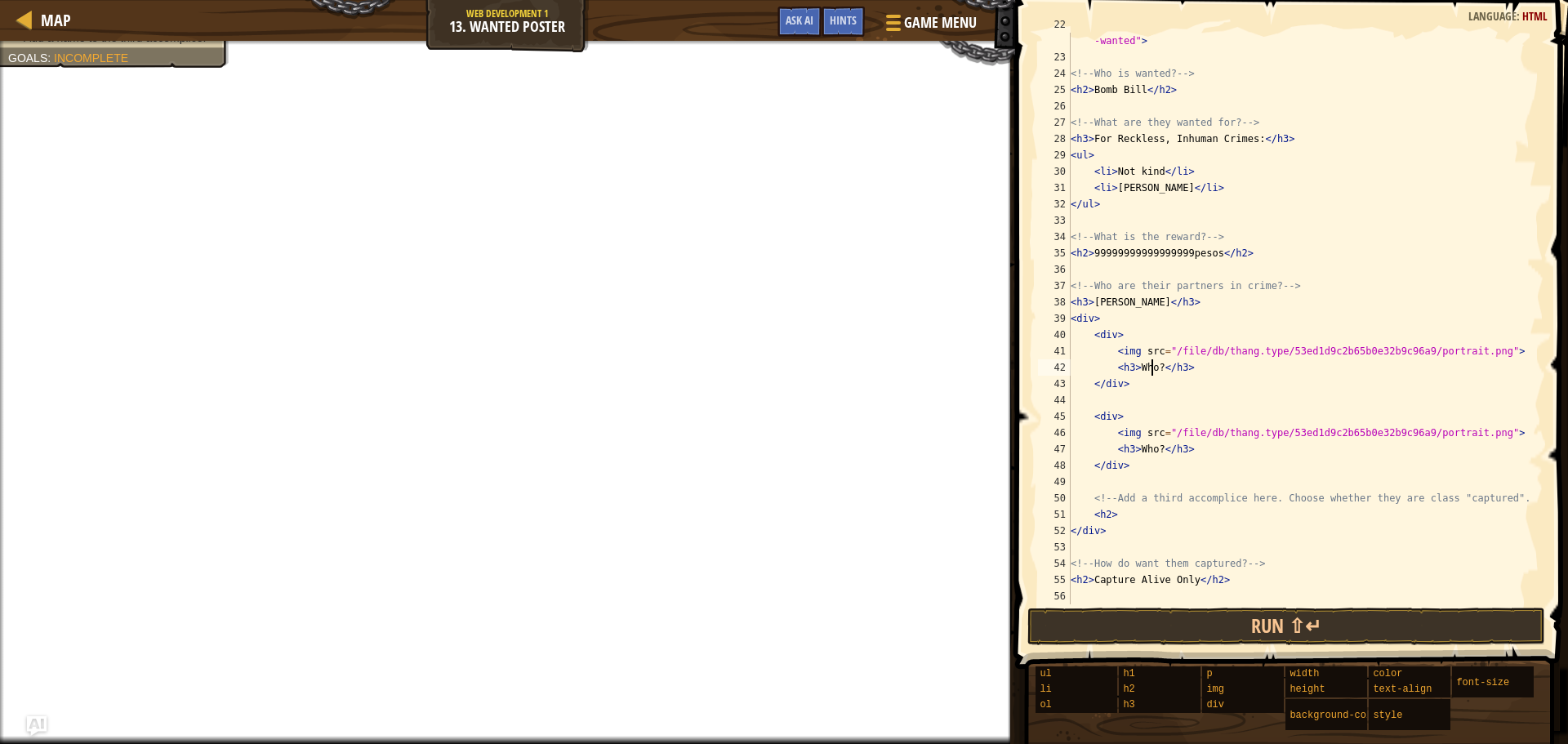
click at [1154, 369] on div "< img src = "/file/db/thang.type/53ed1d9c2b65b0e32b9c96a9/portrait.png" id = "m…" at bounding box center [1299, 326] width 464 height 621
drag, startPoint x: 1146, startPoint y: 458, endPoint x: 1155, endPoint y: 457, distance: 9.1
click at [1147, 458] on div "< img src = "/file/db/thang.type/53ed1d9c2b65b0e32b9c96a9/portrait.png" id = "m…" at bounding box center [1299, 326] width 464 height 621
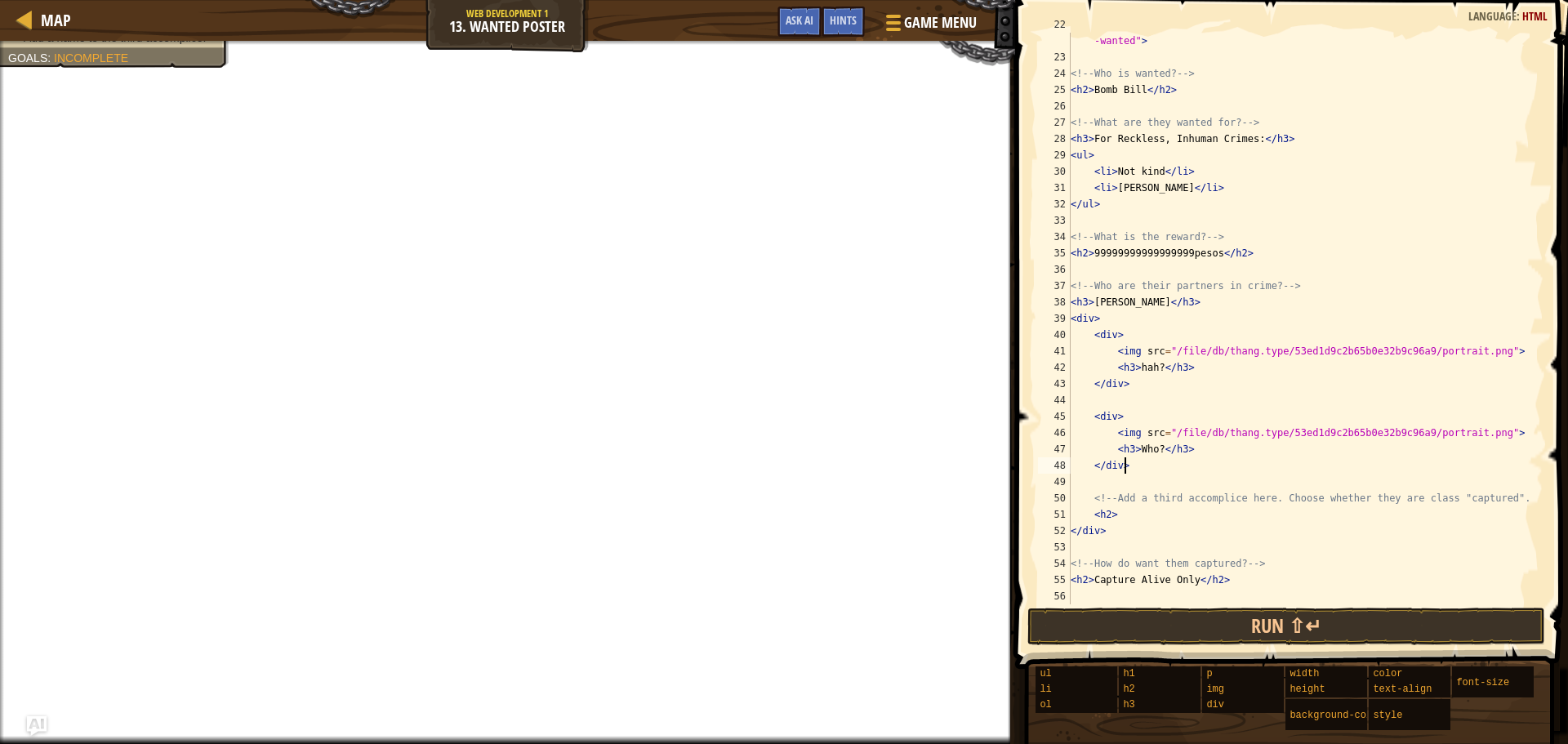
click at [1153, 453] on div "< img src = "/file/db/thang.type/53ed1d9c2b65b0e32b9c96a9/portrait.png" id = "m…" at bounding box center [1299, 326] width 464 height 621
click at [1188, 521] on div "< img src = "/file/db/thang.type/53ed1d9c2b65b0e32b9c96a9/portrait.png" id = "m…" at bounding box center [1299, 326] width 464 height 621
type textarea "<"
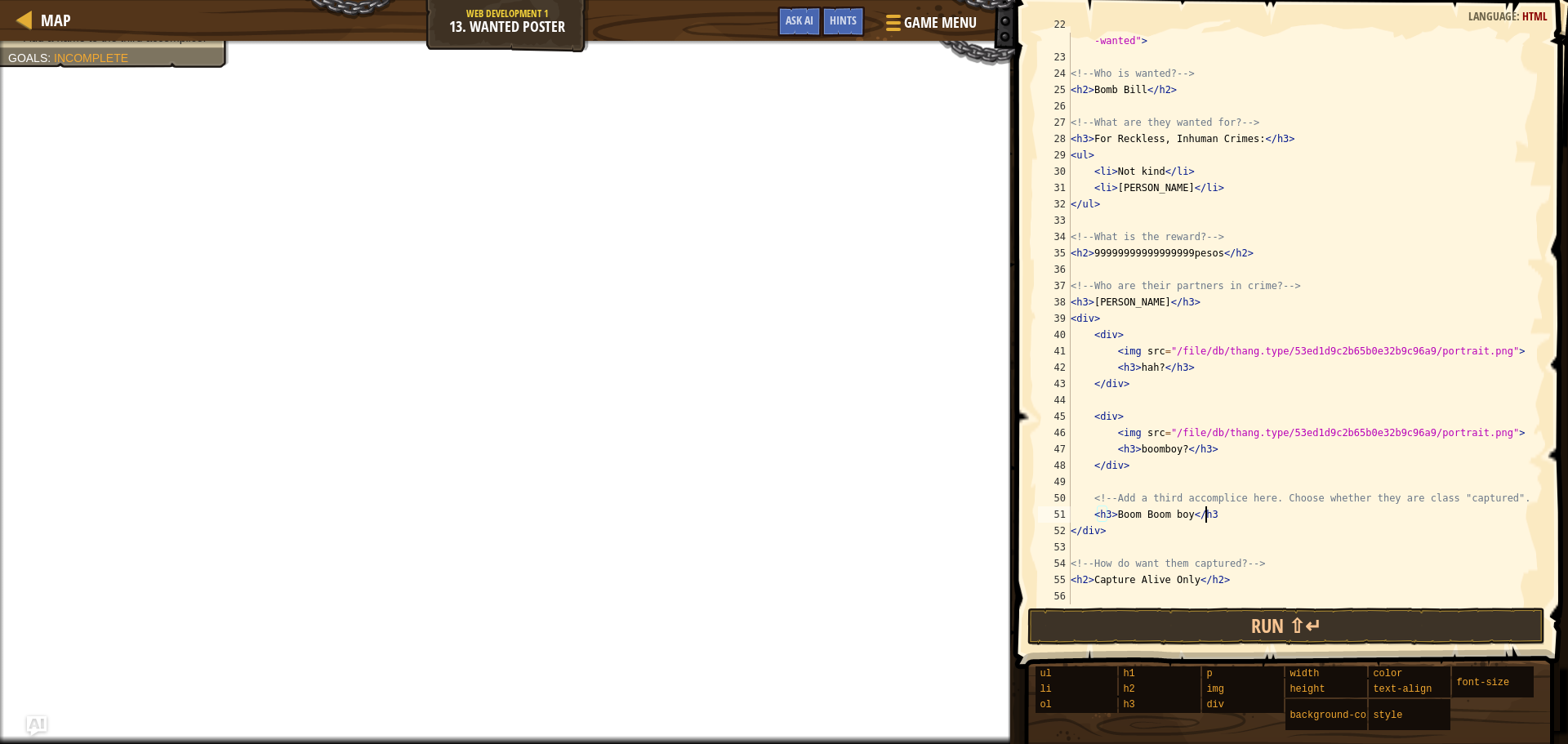
scroll to position [7, 11]
type textarea "<h3>Boom Boom boy</h3>"
click at [797, 26] on span "Ask AI" at bounding box center [800, 20] width 28 height 15
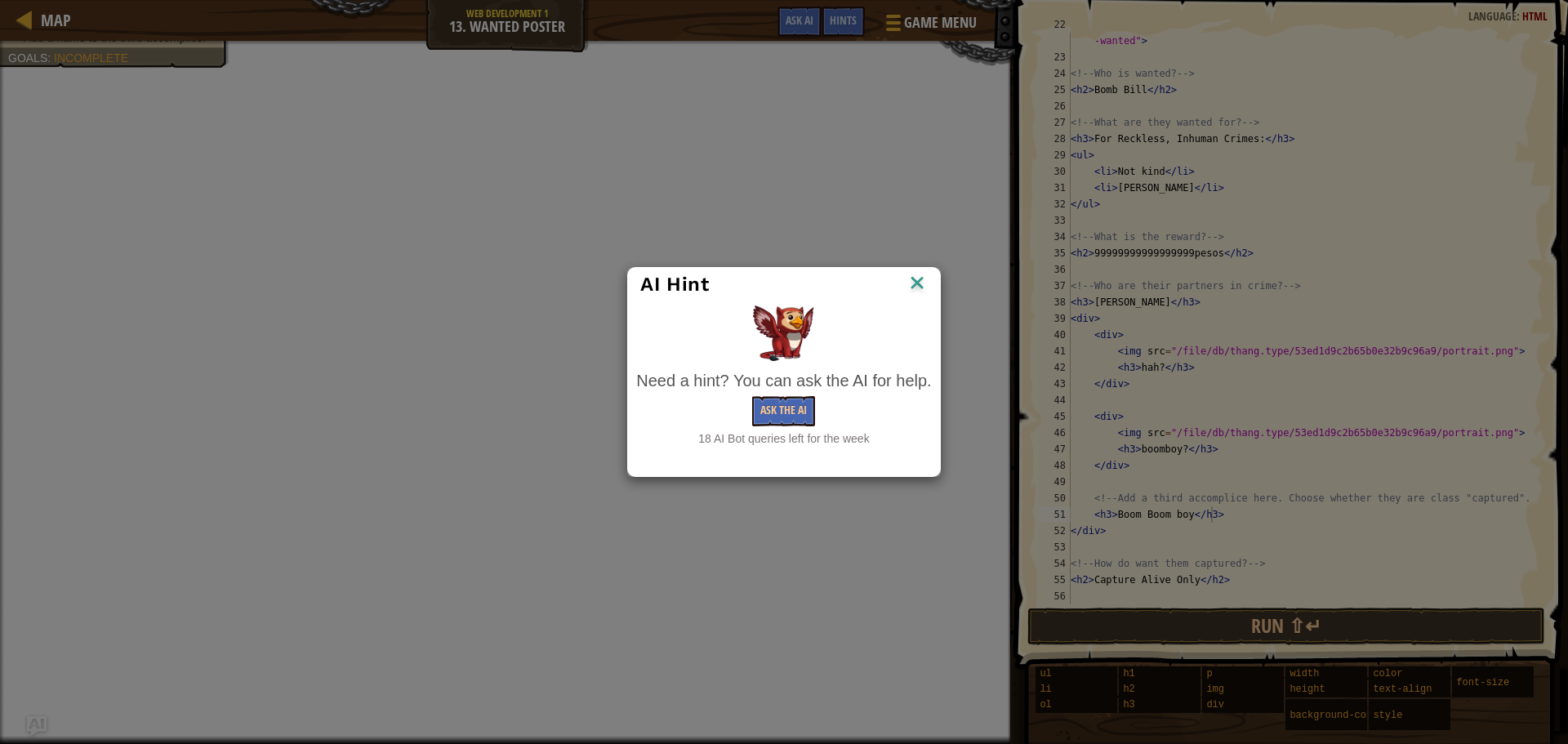
click at [821, 426] on div "Ask the AI" at bounding box center [784, 412] width 295 height 31
click at [788, 421] on button "Ask the AI" at bounding box center [784, 412] width 63 height 31
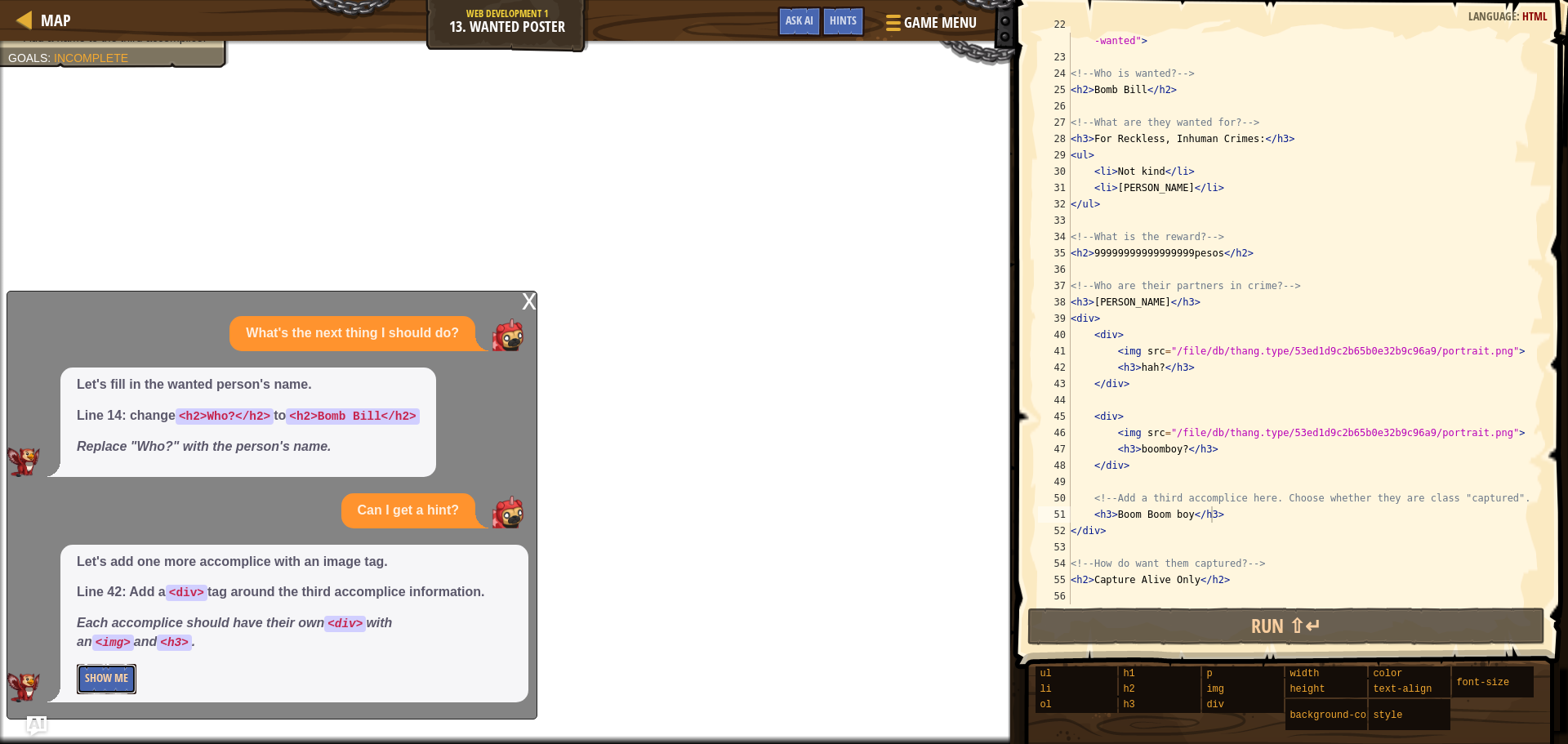
click at [113, 690] on button "Show Me" at bounding box center [106, 679] width 59 height 31
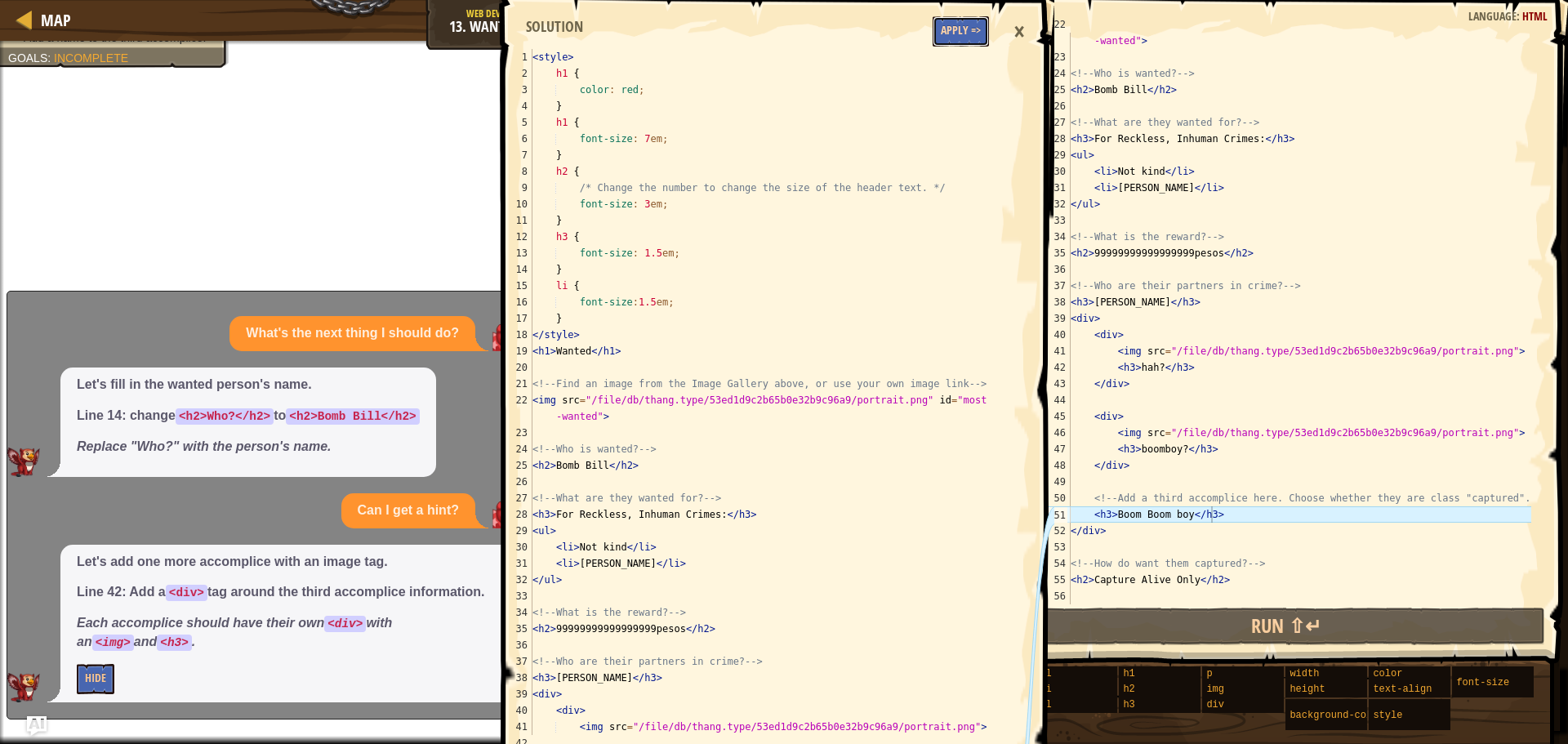
click at [968, 39] on button "Apply =>" at bounding box center [961, 32] width 57 height 31
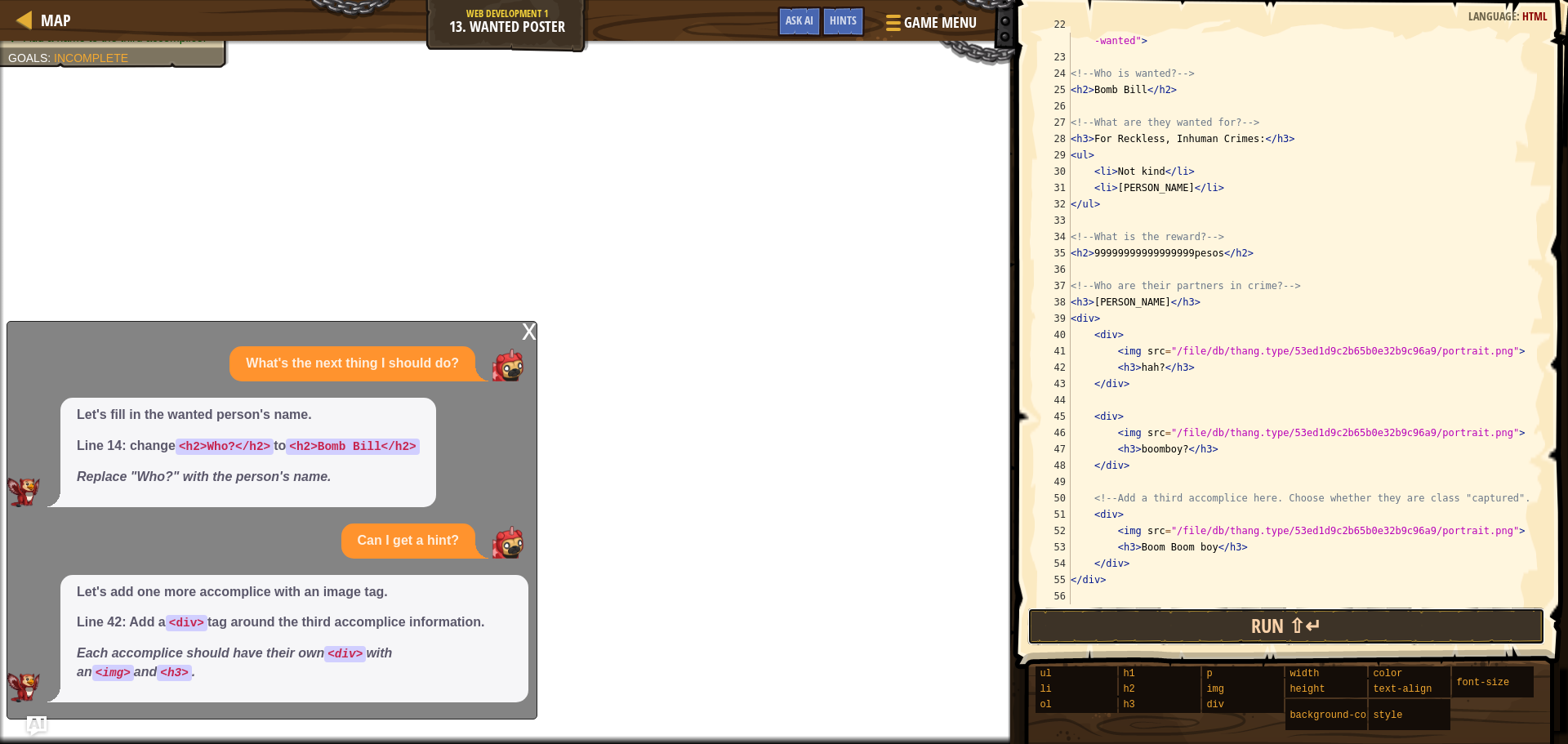
click at [1167, 632] on button "Run ⇧↵" at bounding box center [1286, 627] width 518 height 38
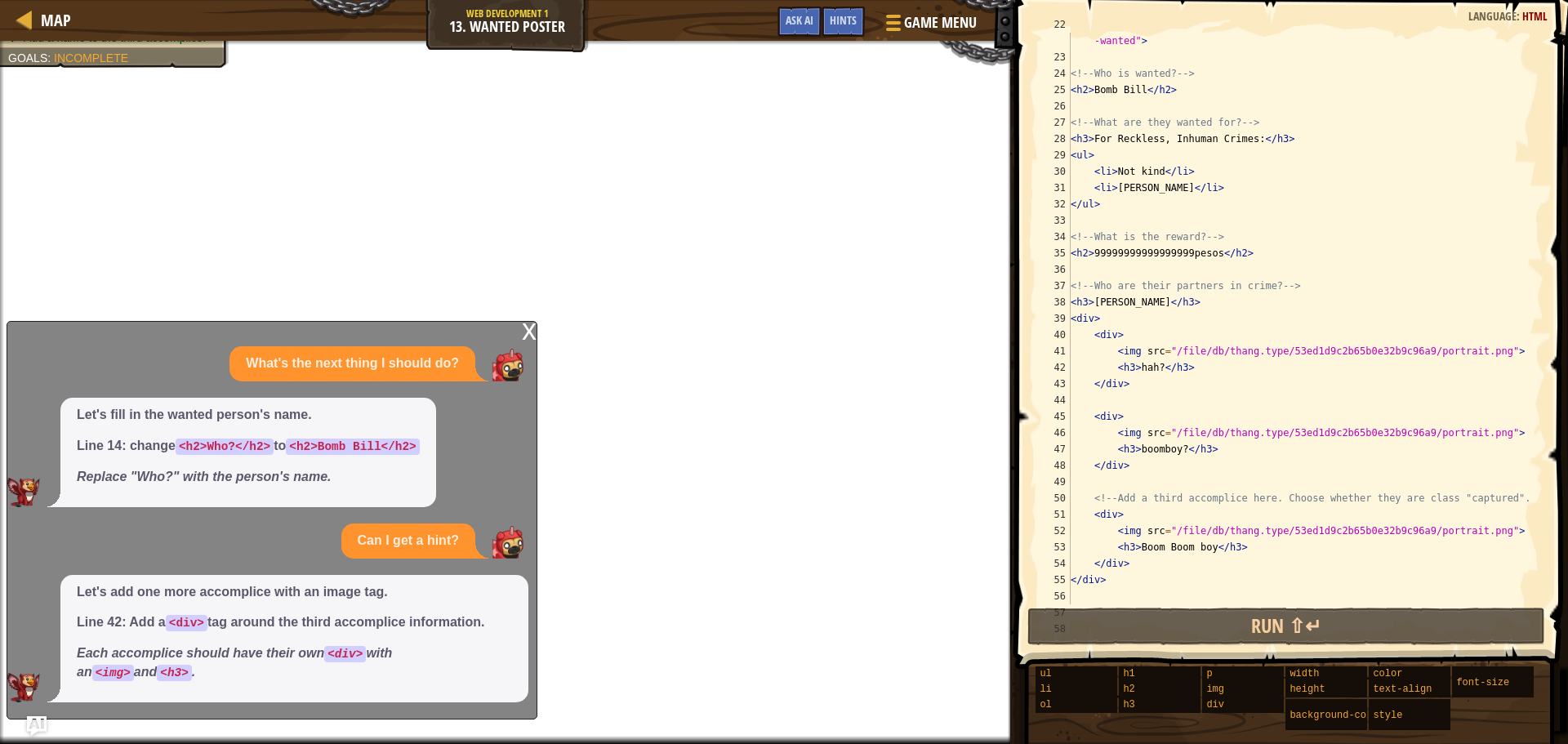
click at [530, 331] on div "x" at bounding box center [530, 330] width 14 height 16
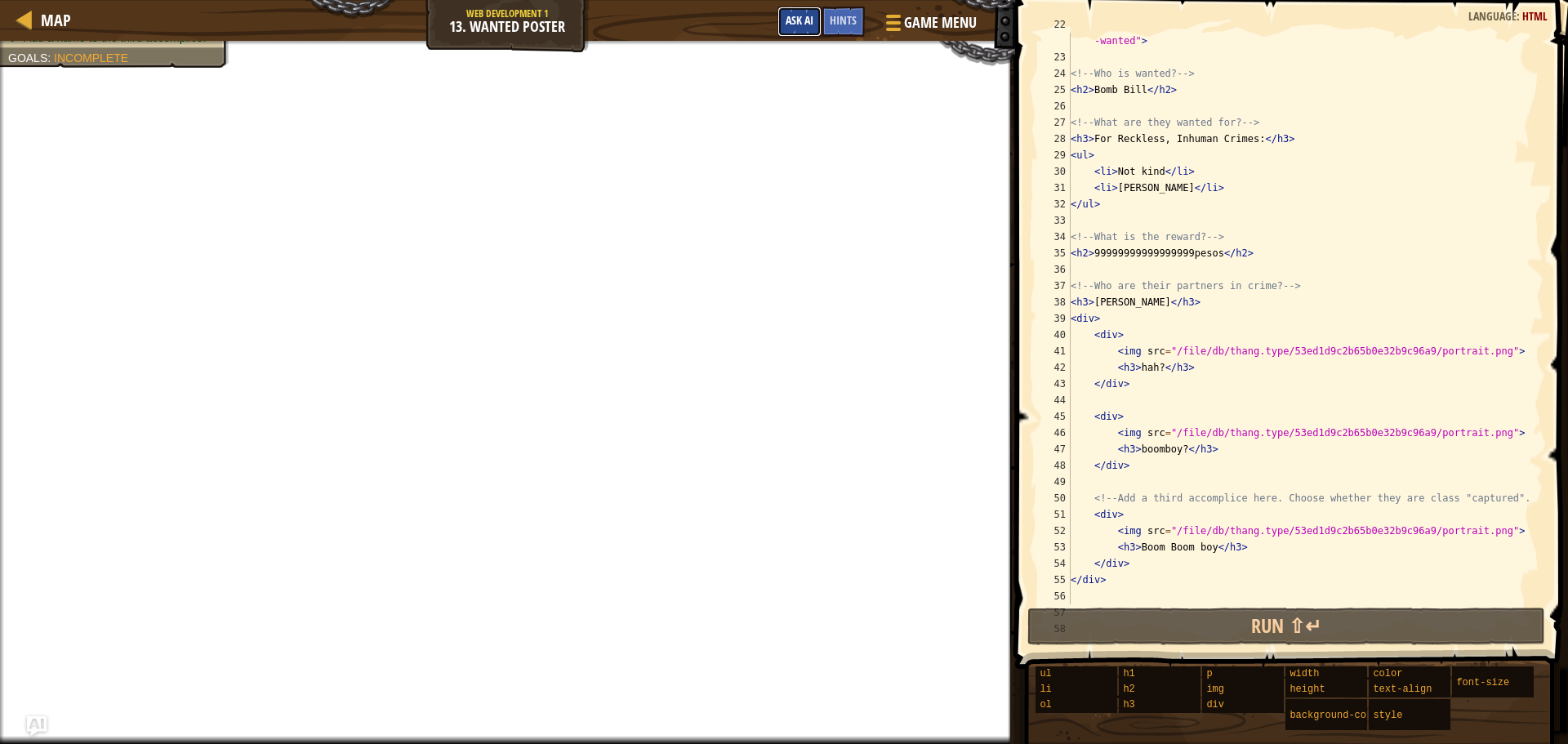
click at [786, 28] on button "Ask AI" at bounding box center [799, 22] width 44 height 31
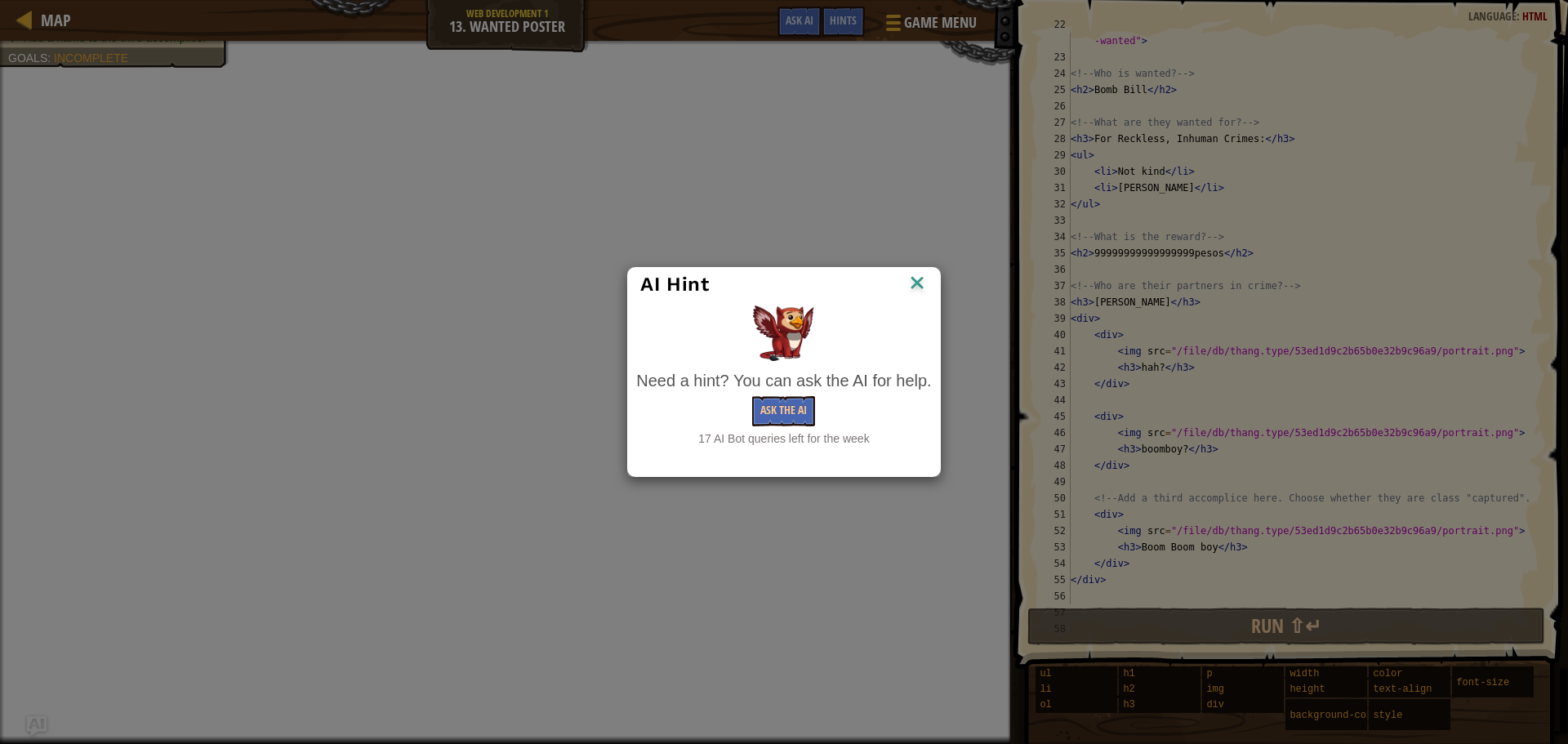
click at [786, 382] on div "Need a hint? You can ask the AI for help." at bounding box center [784, 381] width 295 height 23
click at [787, 422] on button "Ask the AI" at bounding box center [784, 412] width 63 height 31
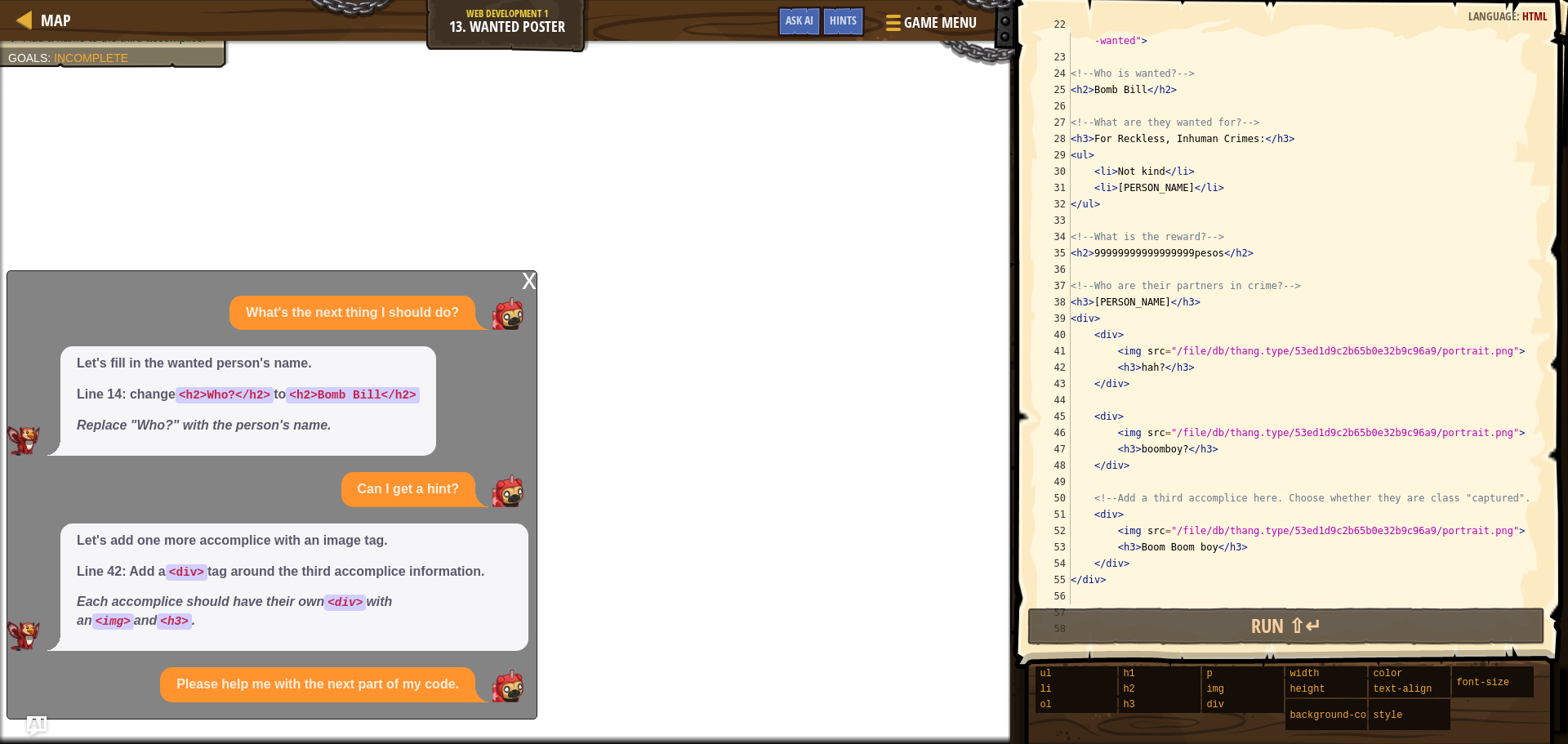
scroll to position [115, 0]
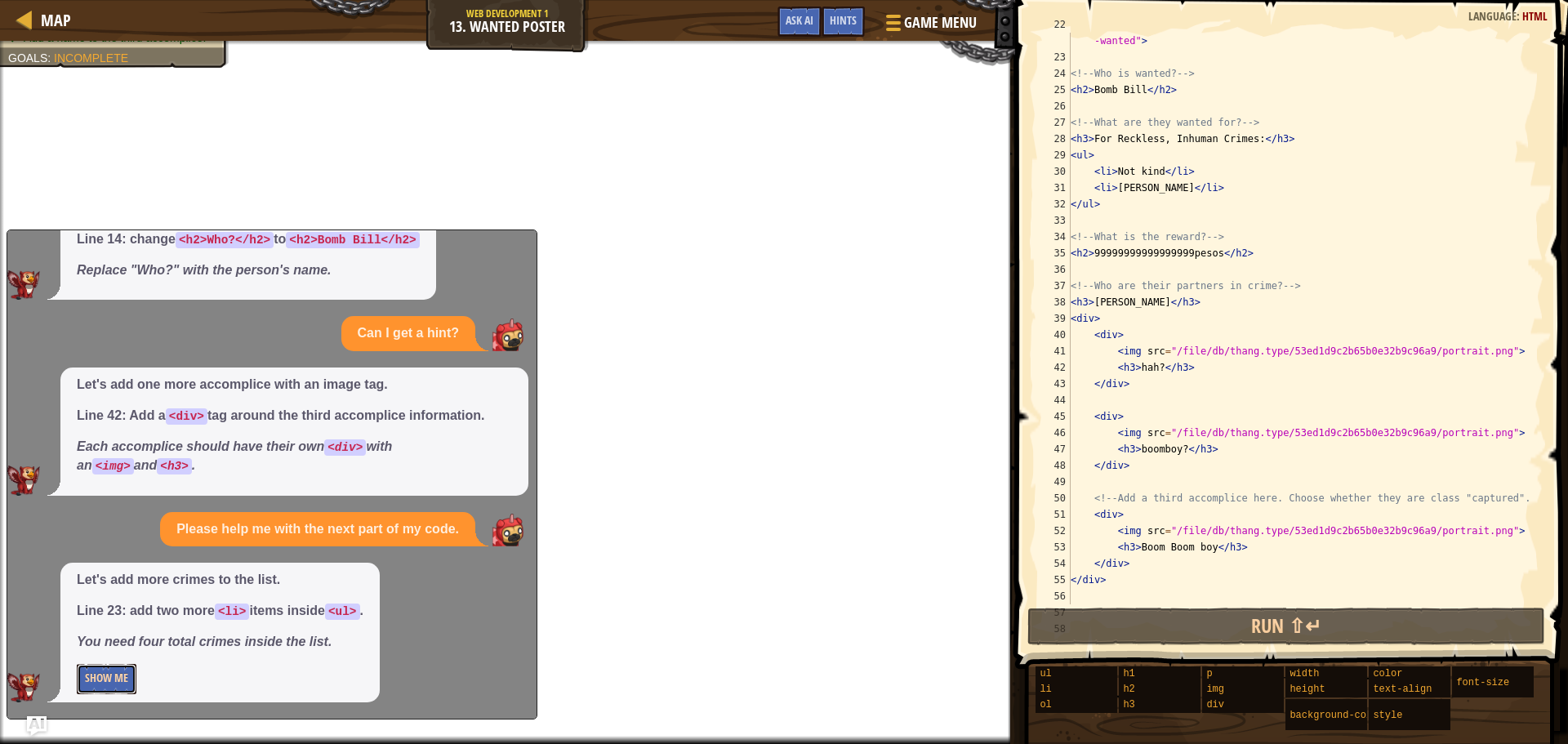
click at [105, 677] on button "Show Me" at bounding box center [106, 679] width 59 height 31
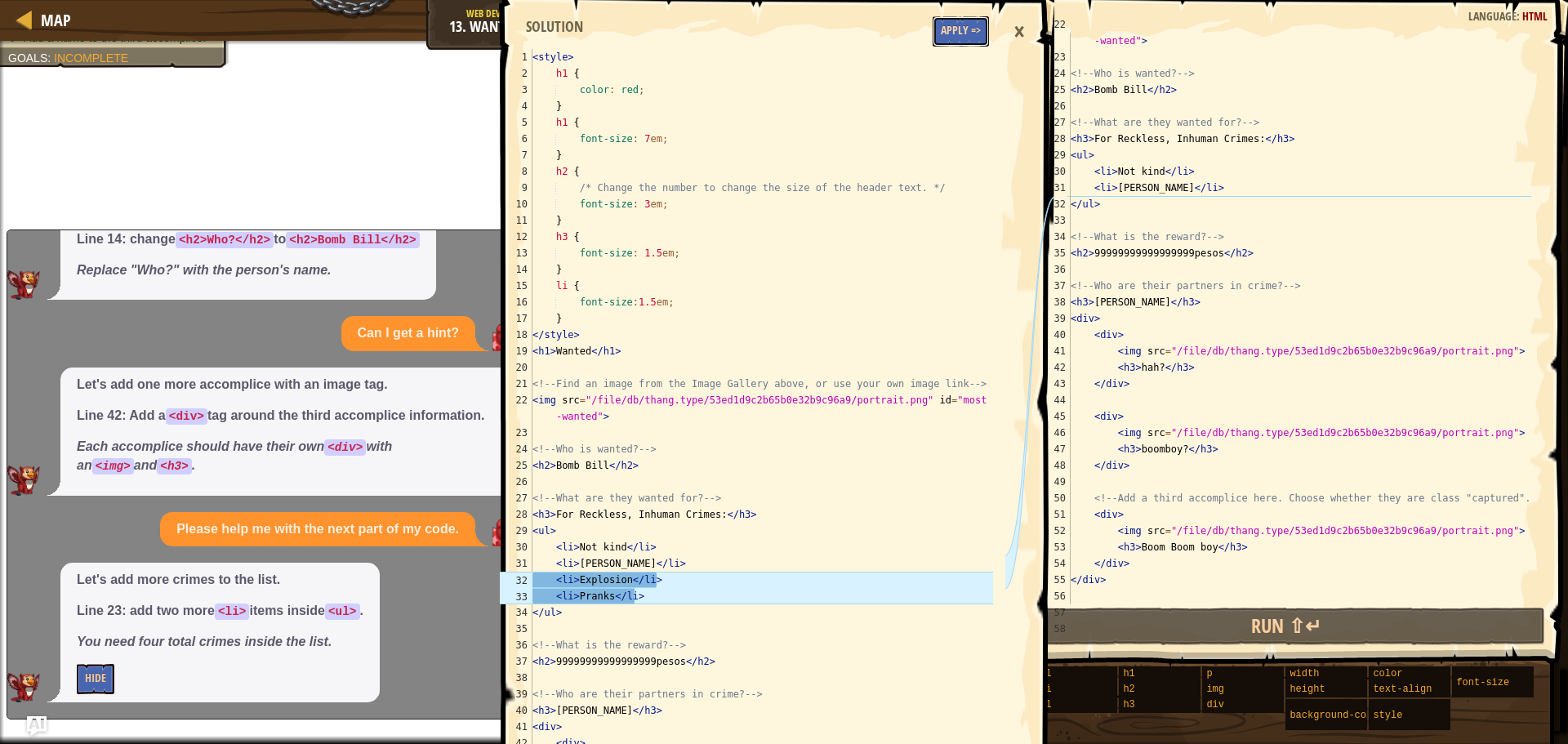
click at [941, 40] on button "Apply =>" at bounding box center [961, 32] width 57 height 31
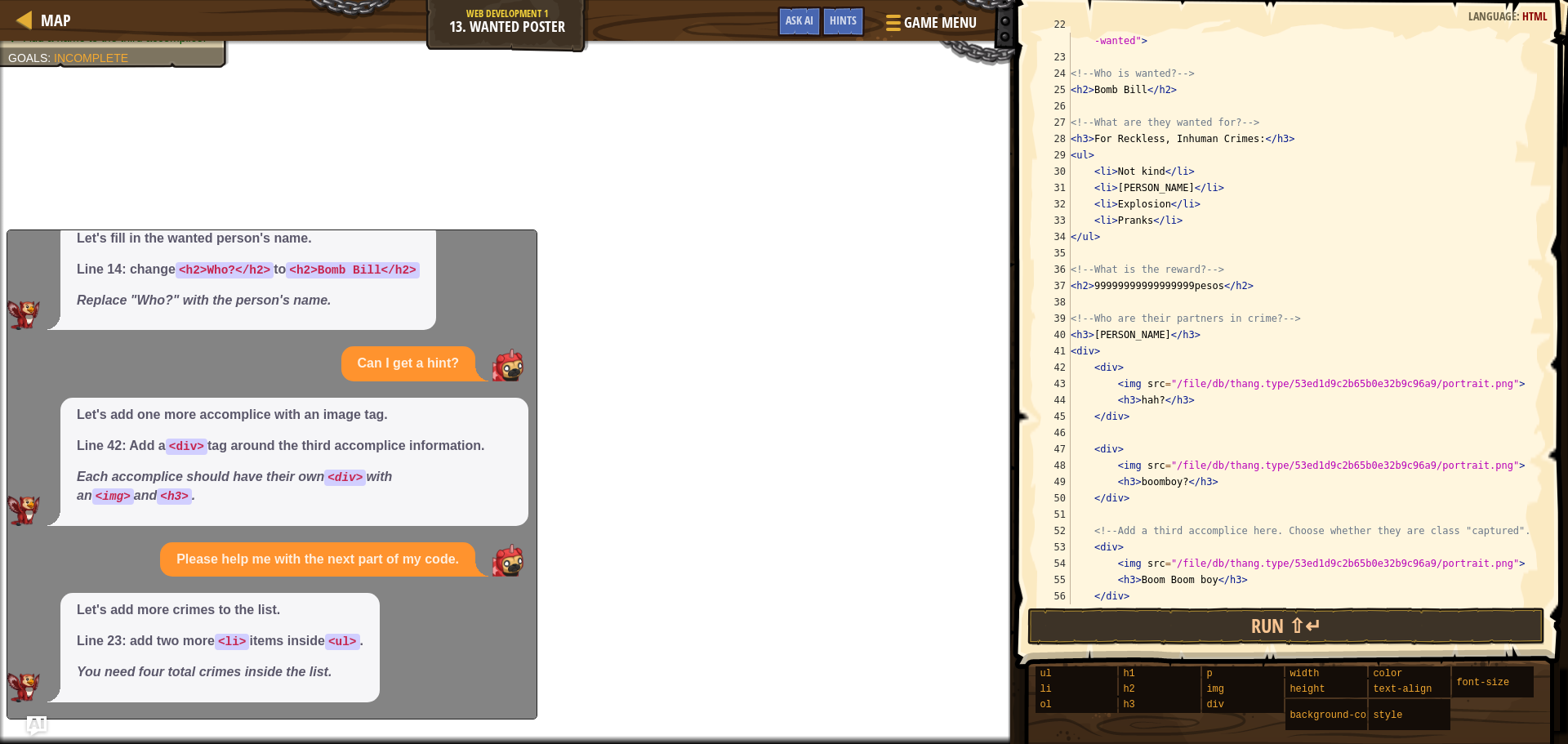
scroll to position [85, 0]
click at [822, 31] on div "Hints" at bounding box center [843, 22] width 43 height 31
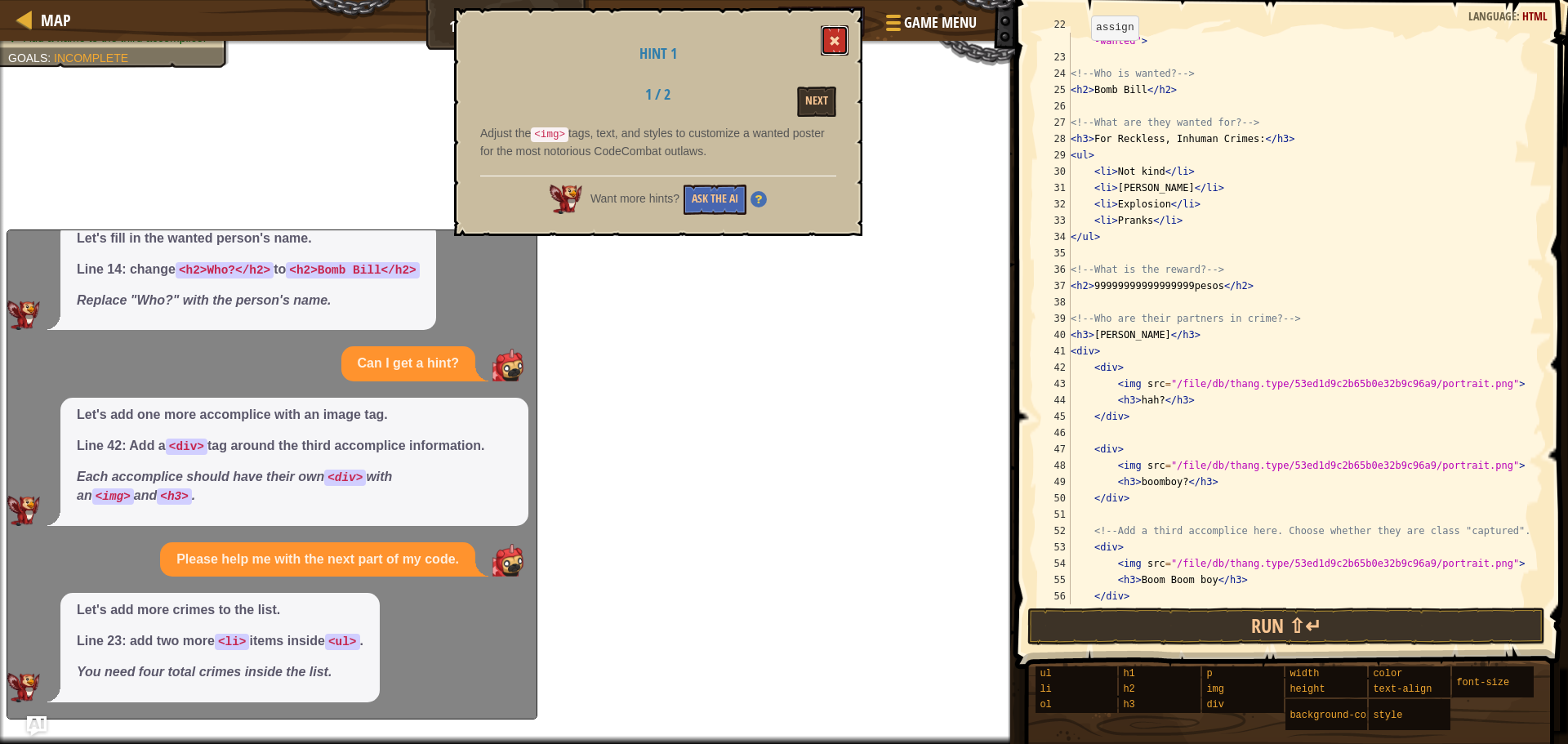
click at [847, 37] on button at bounding box center [835, 41] width 28 height 31
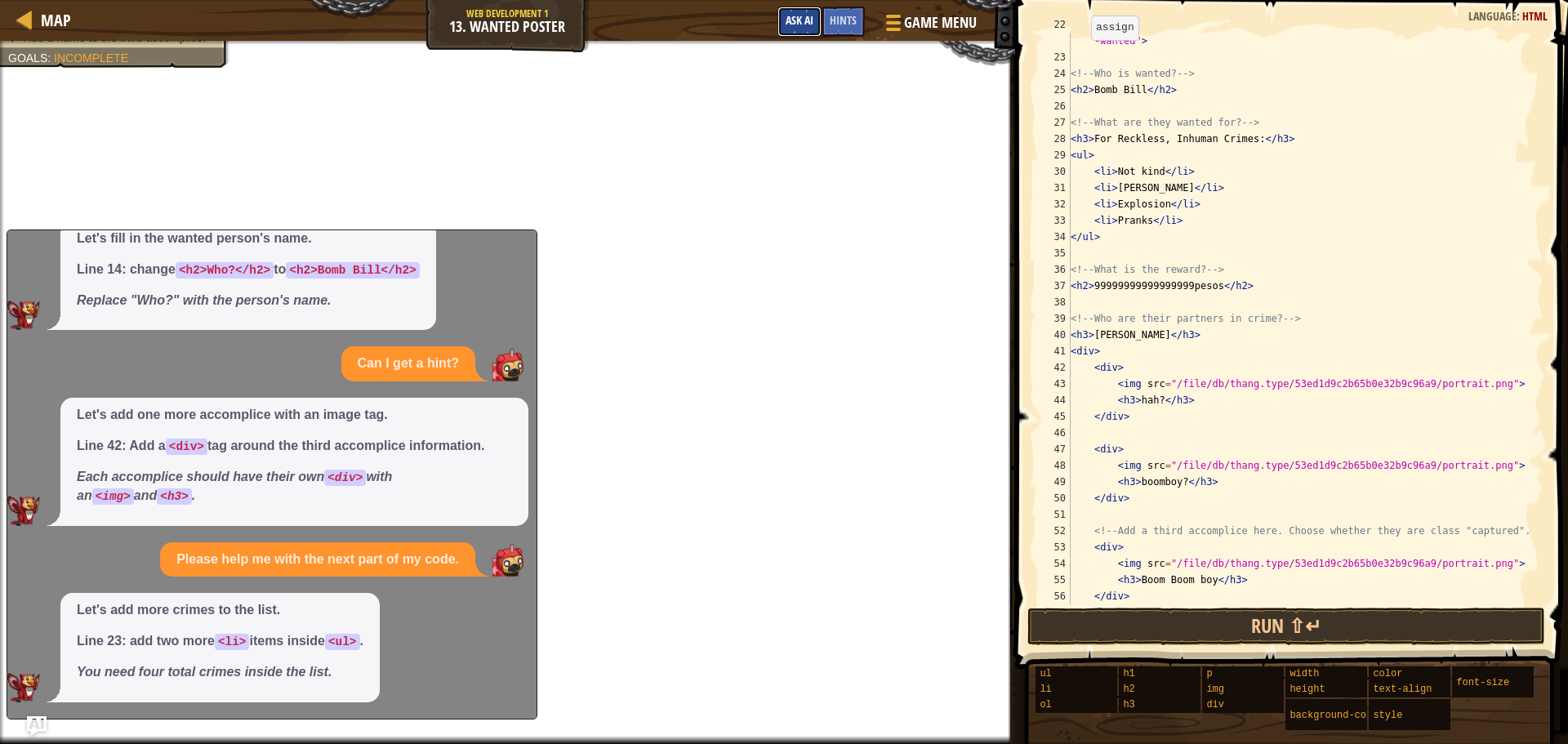
click at [796, 22] on span "Ask AI" at bounding box center [800, 20] width 28 height 15
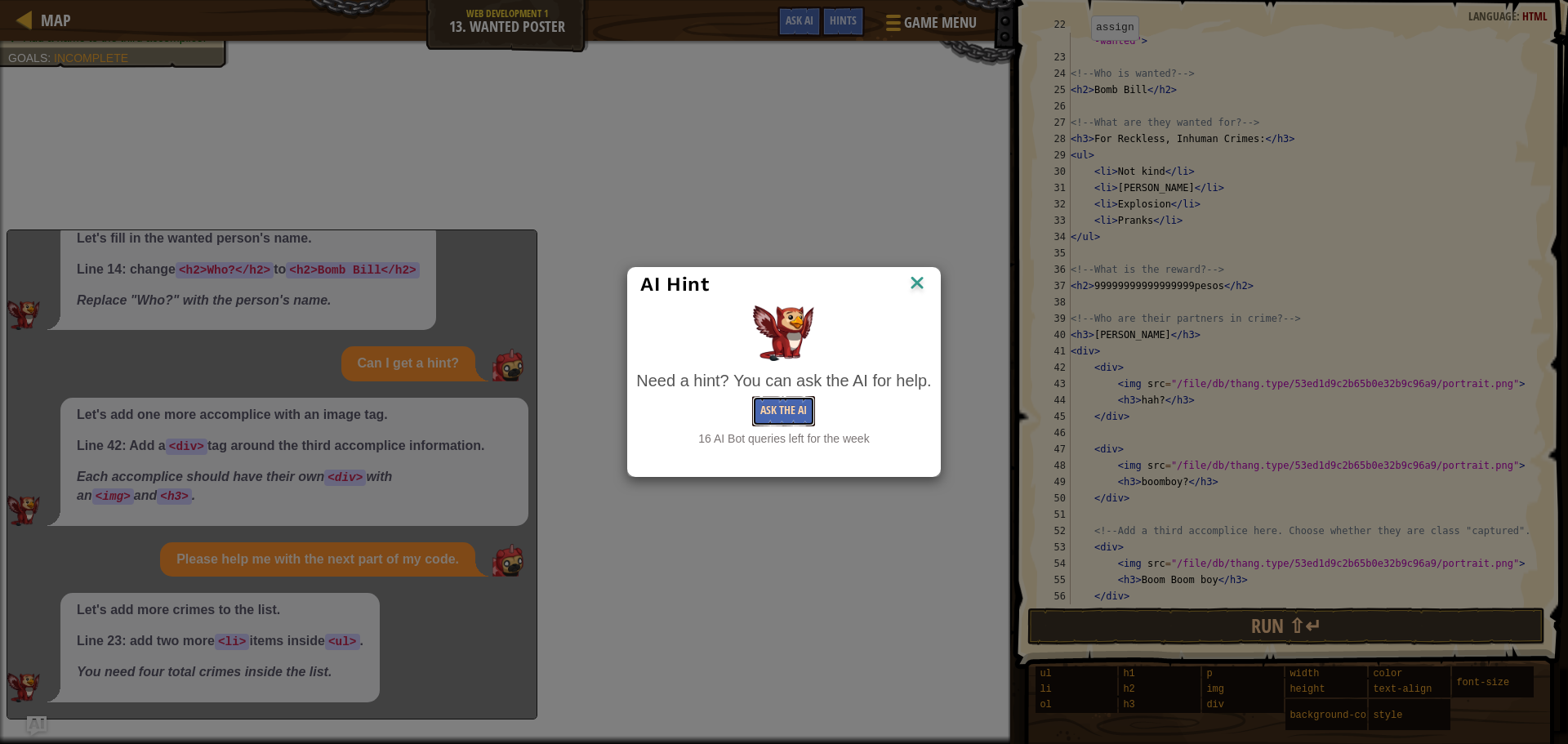
click at [791, 425] on button "Ask the AI" at bounding box center [784, 412] width 63 height 31
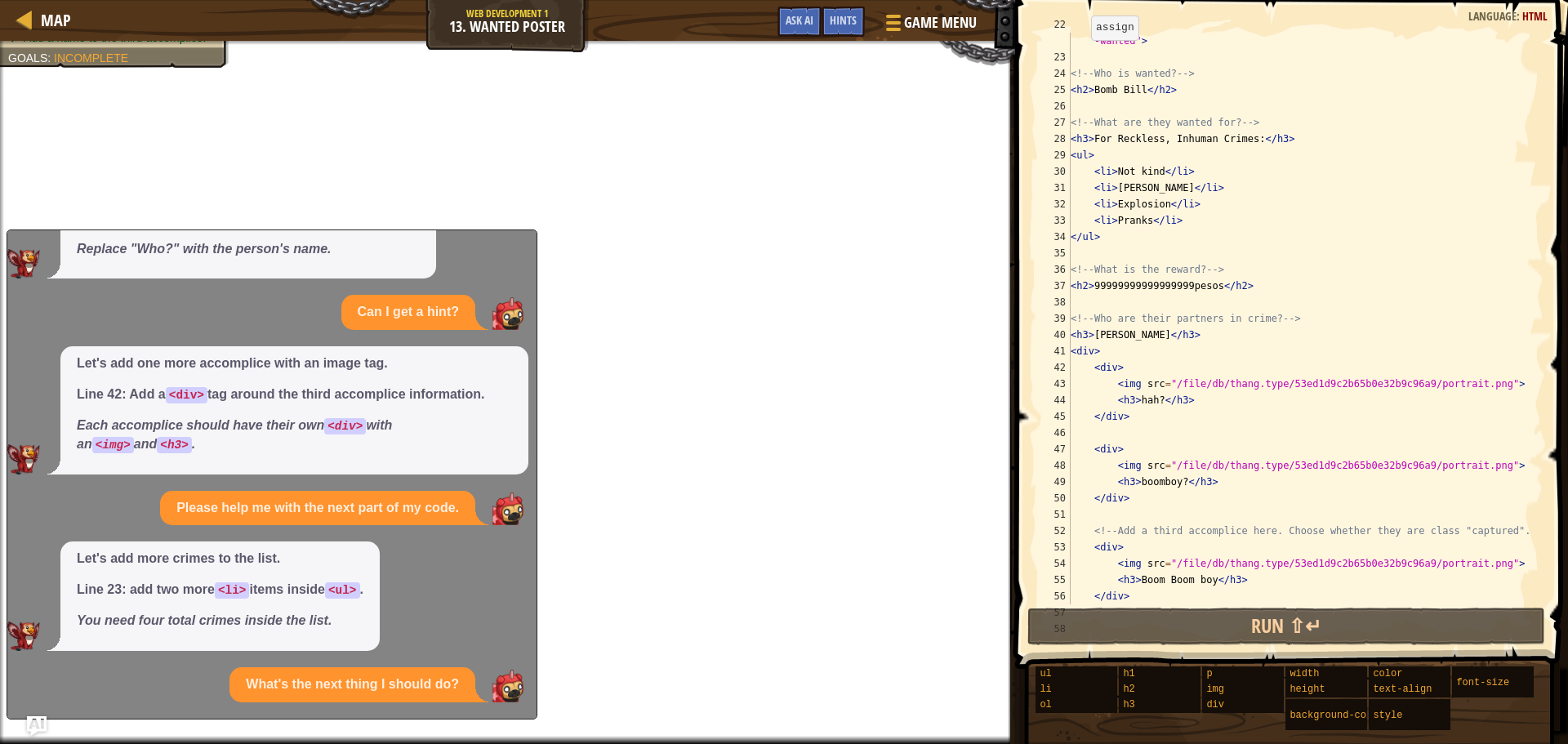
scroll to position [311, 0]
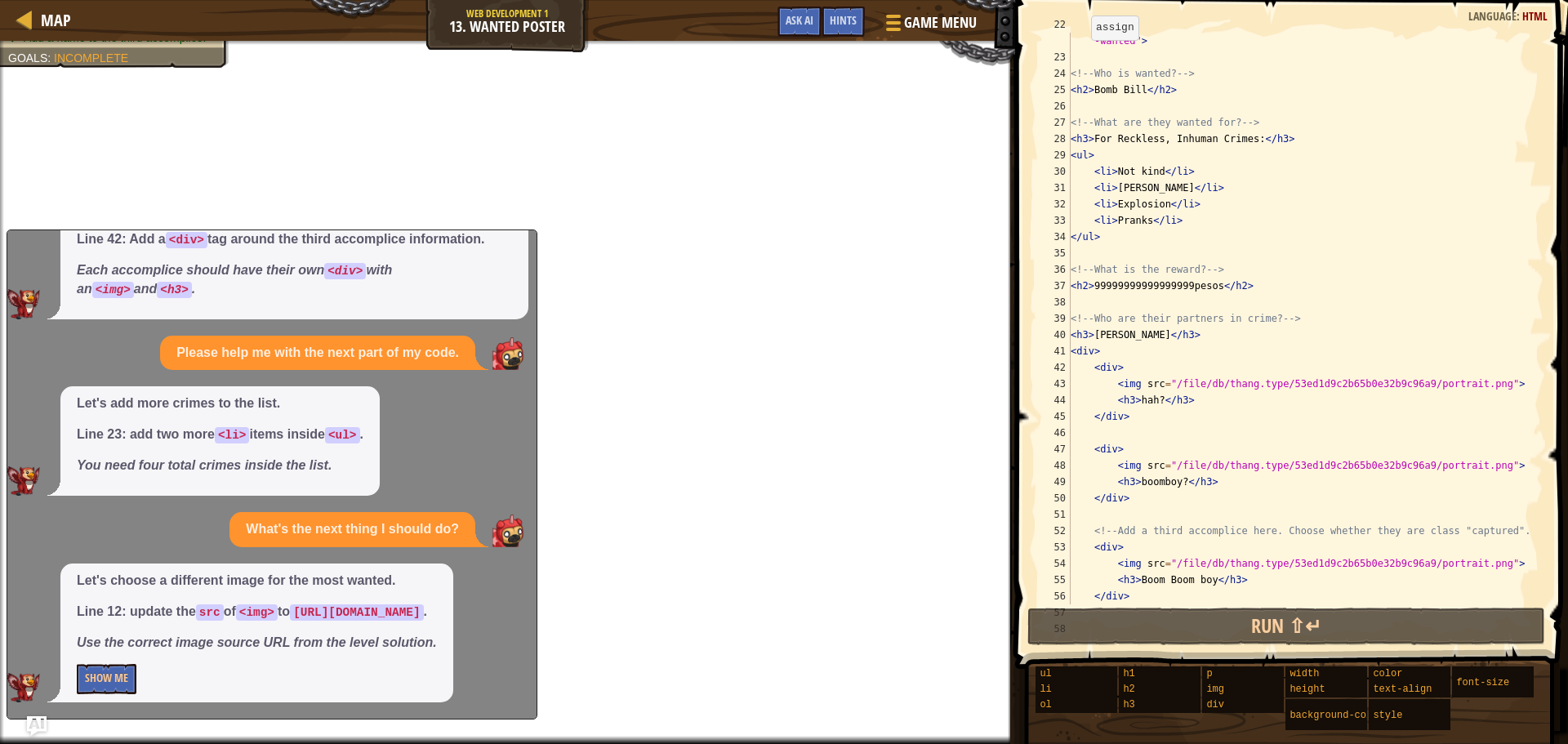
drag, startPoint x: 95, startPoint y: 649, endPoint x: 87, endPoint y: 645, distance: 8.9
click at [91, 646] on em "Use the correct image source URL from the level solution." at bounding box center [257, 642] width 360 height 14
click at [74, 695] on div "Let's choose a different image for the most wanted. Line 12: update the src of …" at bounding box center [257, 633] width 393 height 140
click at [79, 670] on button "Show Me" at bounding box center [106, 679] width 59 height 31
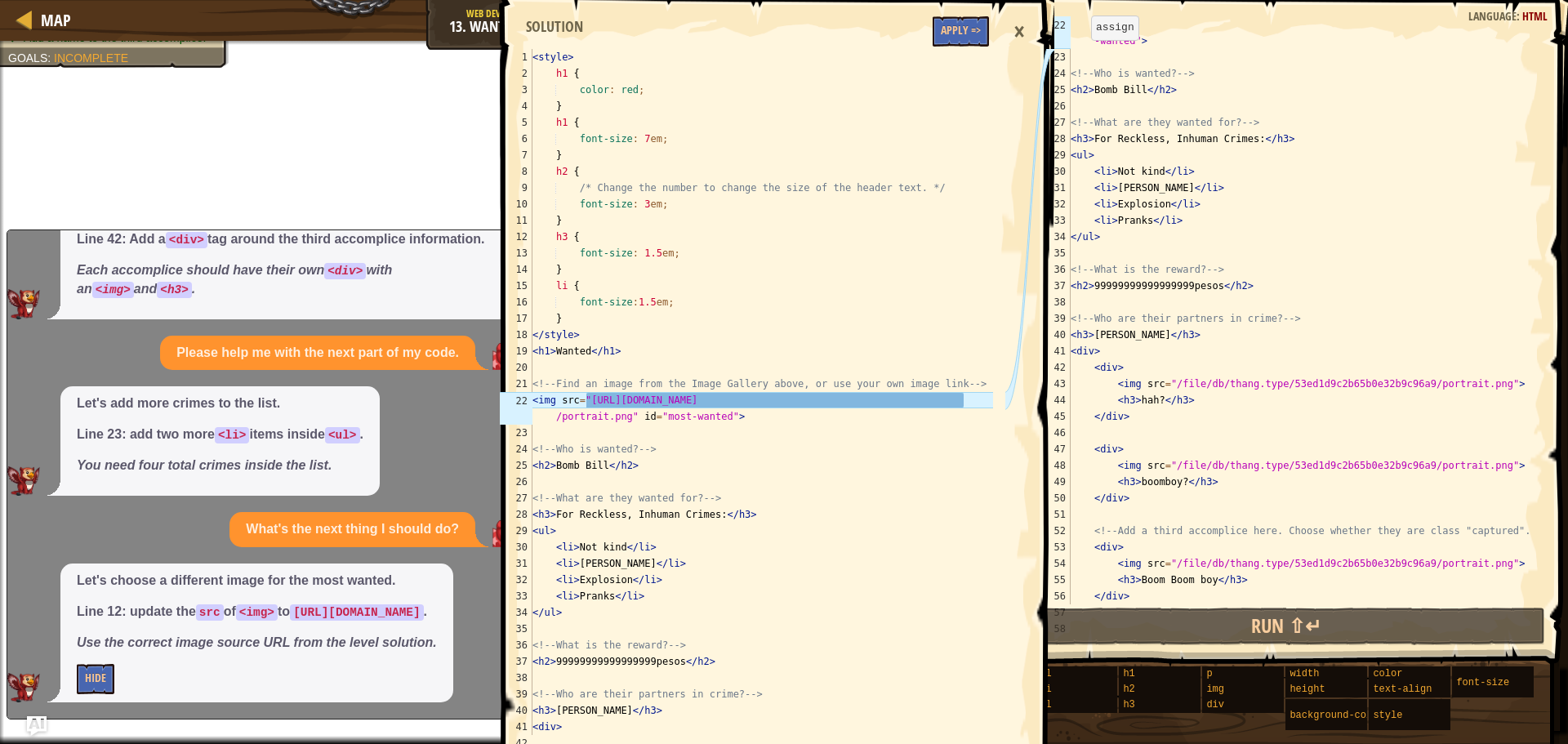
click at [958, 7] on span at bounding box center [779, 533] width 566 height 1163
click at [958, 23] on button "Apply =>" at bounding box center [961, 32] width 57 height 31
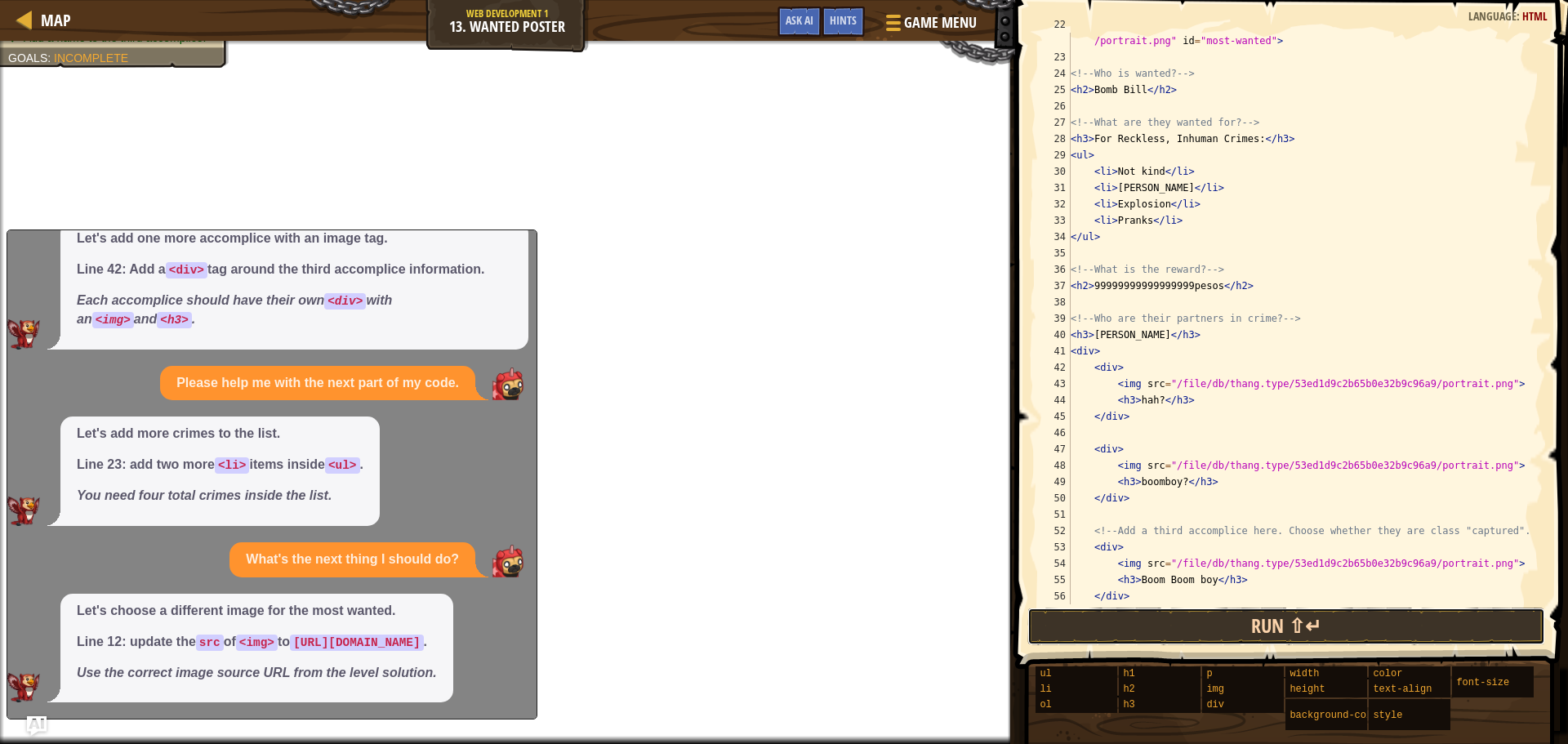
click at [1234, 624] on button "Run ⇧↵" at bounding box center [1286, 627] width 518 height 38
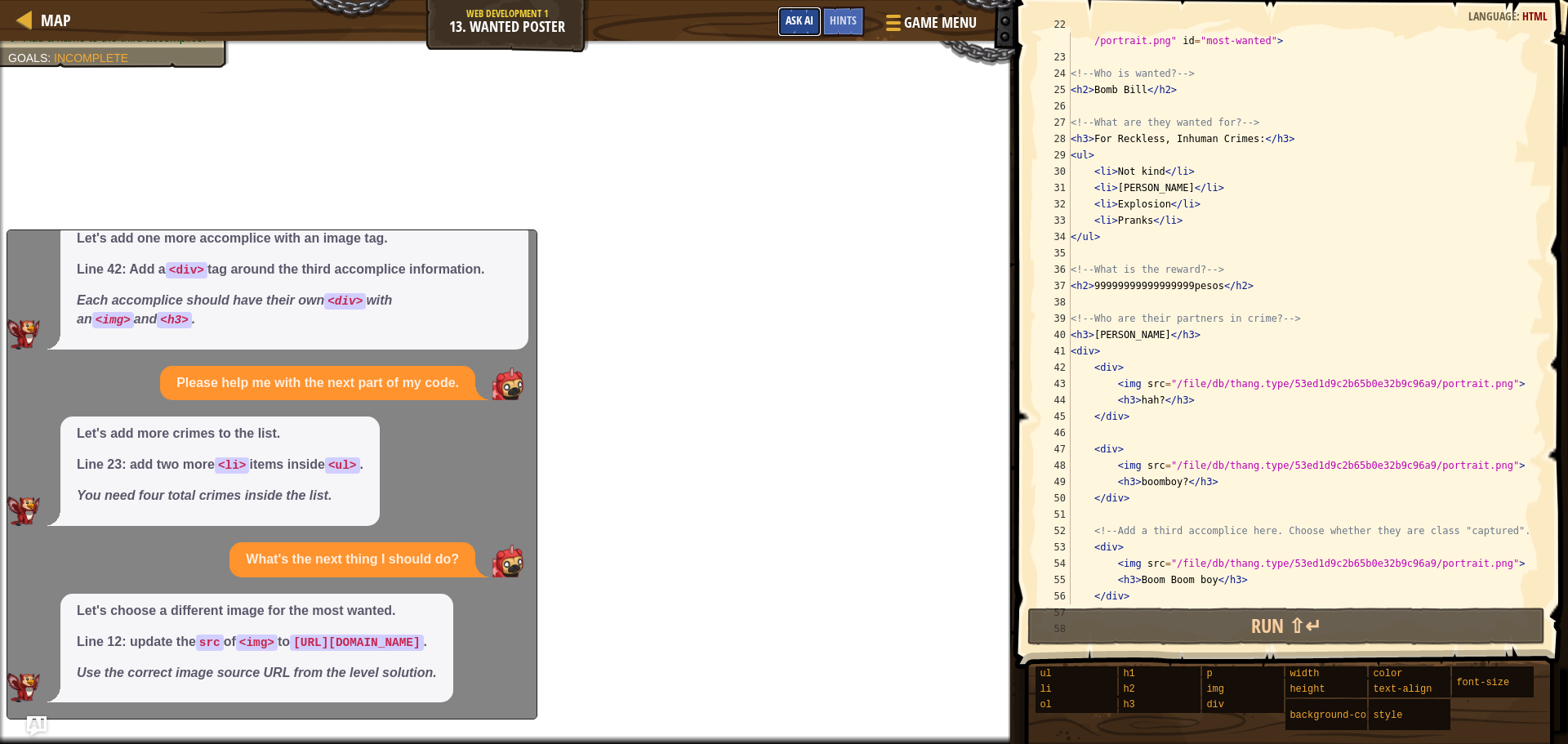
click at [786, 19] on span "Ask AI" at bounding box center [800, 20] width 28 height 15
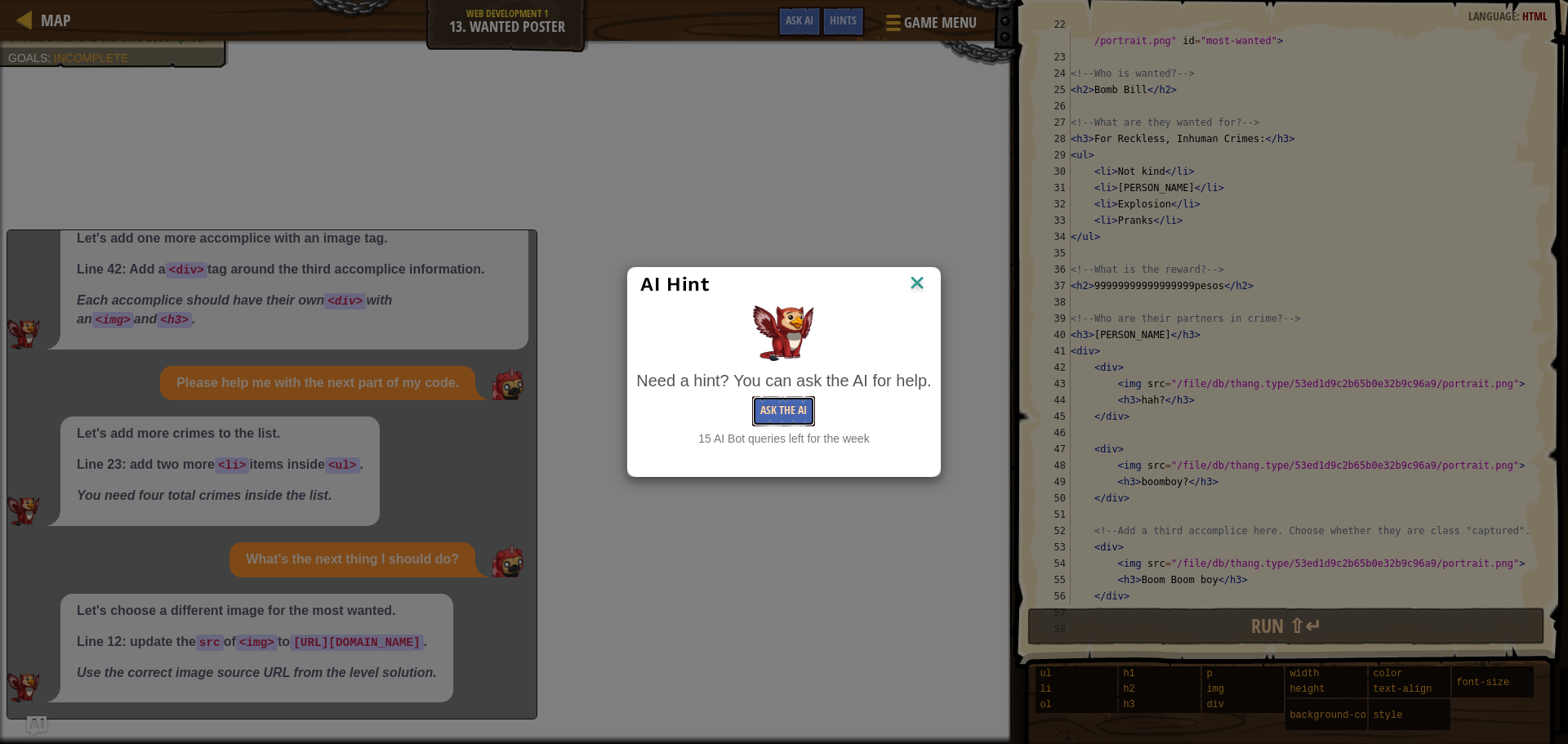
click at [798, 419] on button "Ask the AI" at bounding box center [784, 412] width 63 height 31
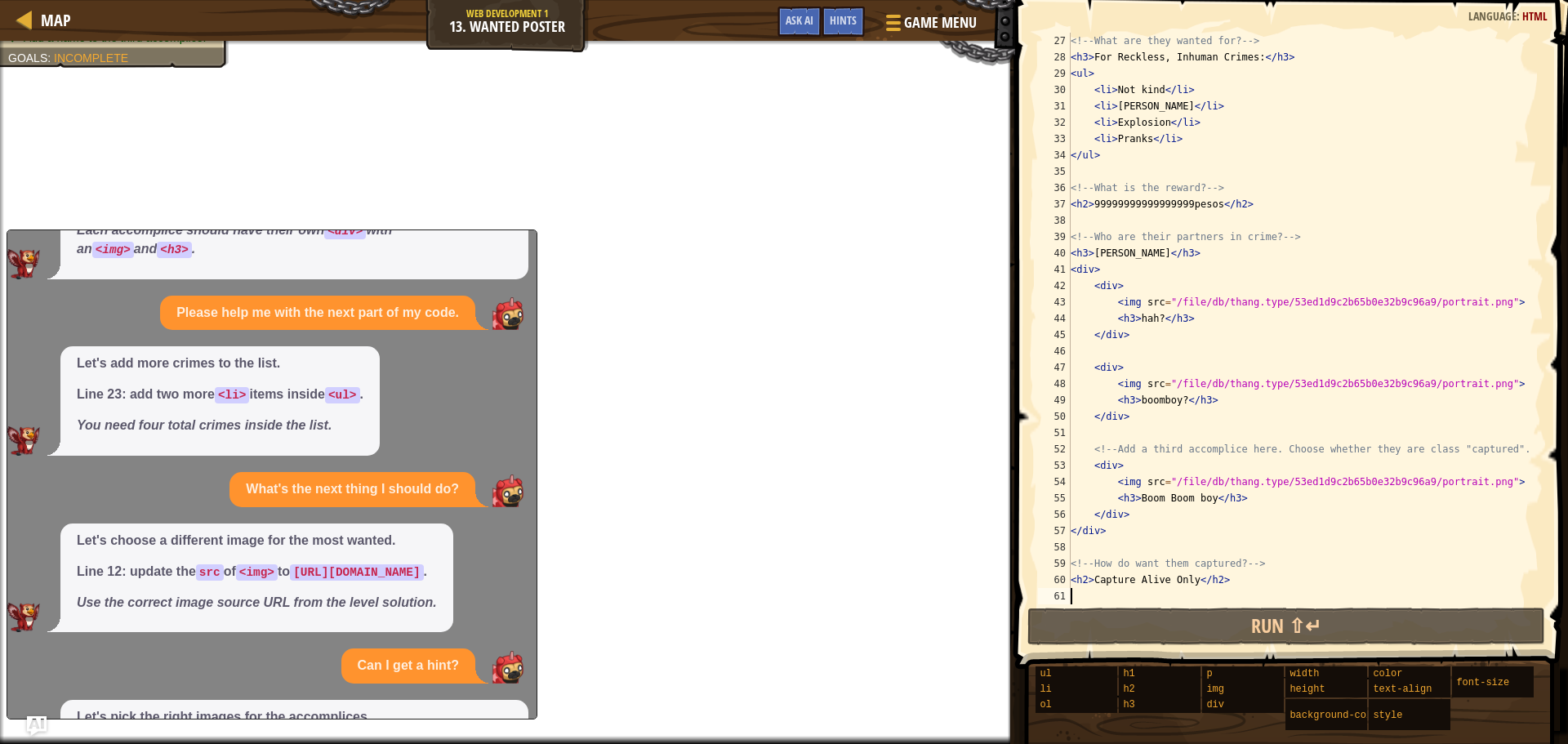
scroll to position [524, 0]
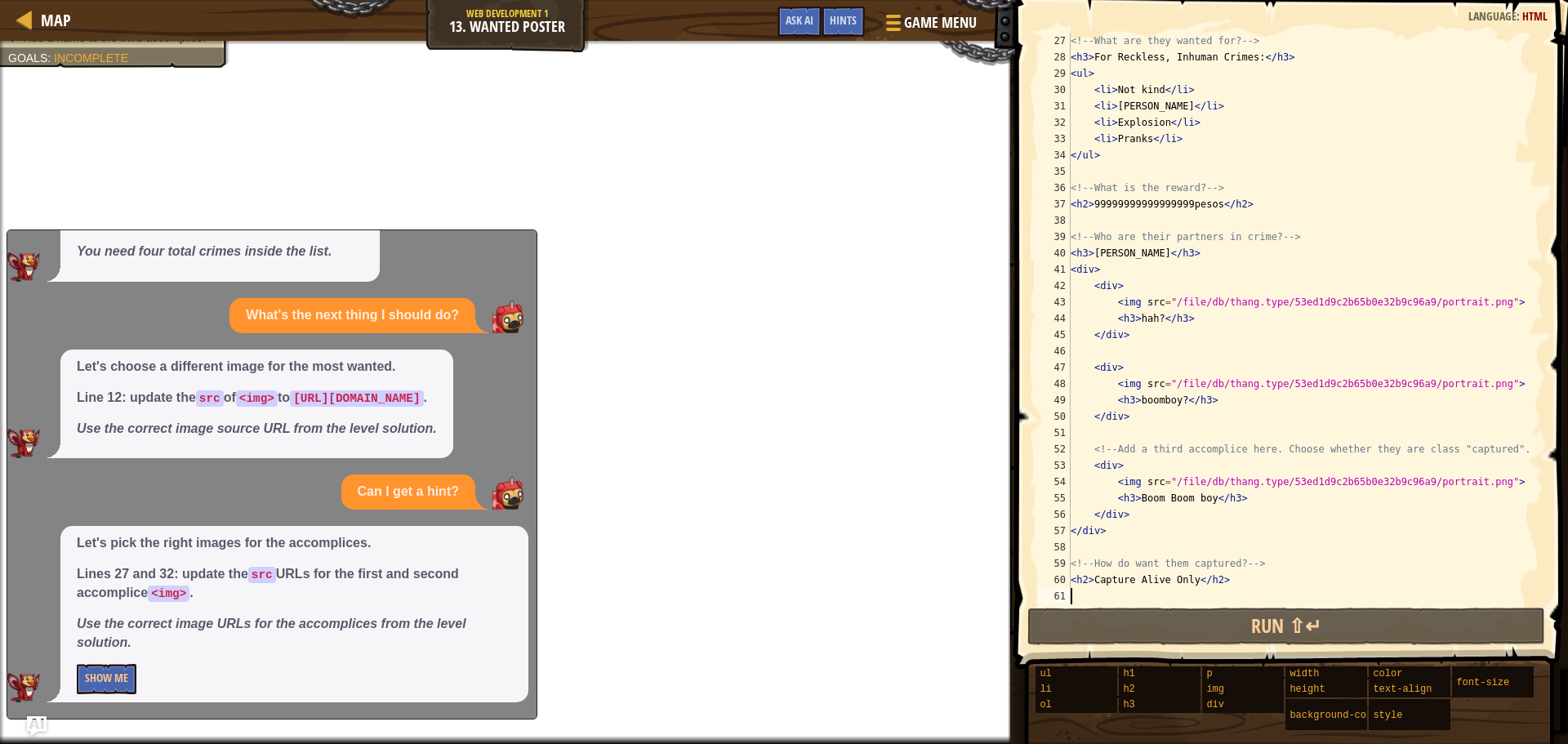
click at [115, 695] on div "Let's pick the right images for the accomplices. Lines 27 and 32: update the sr…" at bounding box center [295, 614] width 468 height 177
click at [119, 682] on button "Show Me" at bounding box center [106, 679] width 59 height 31
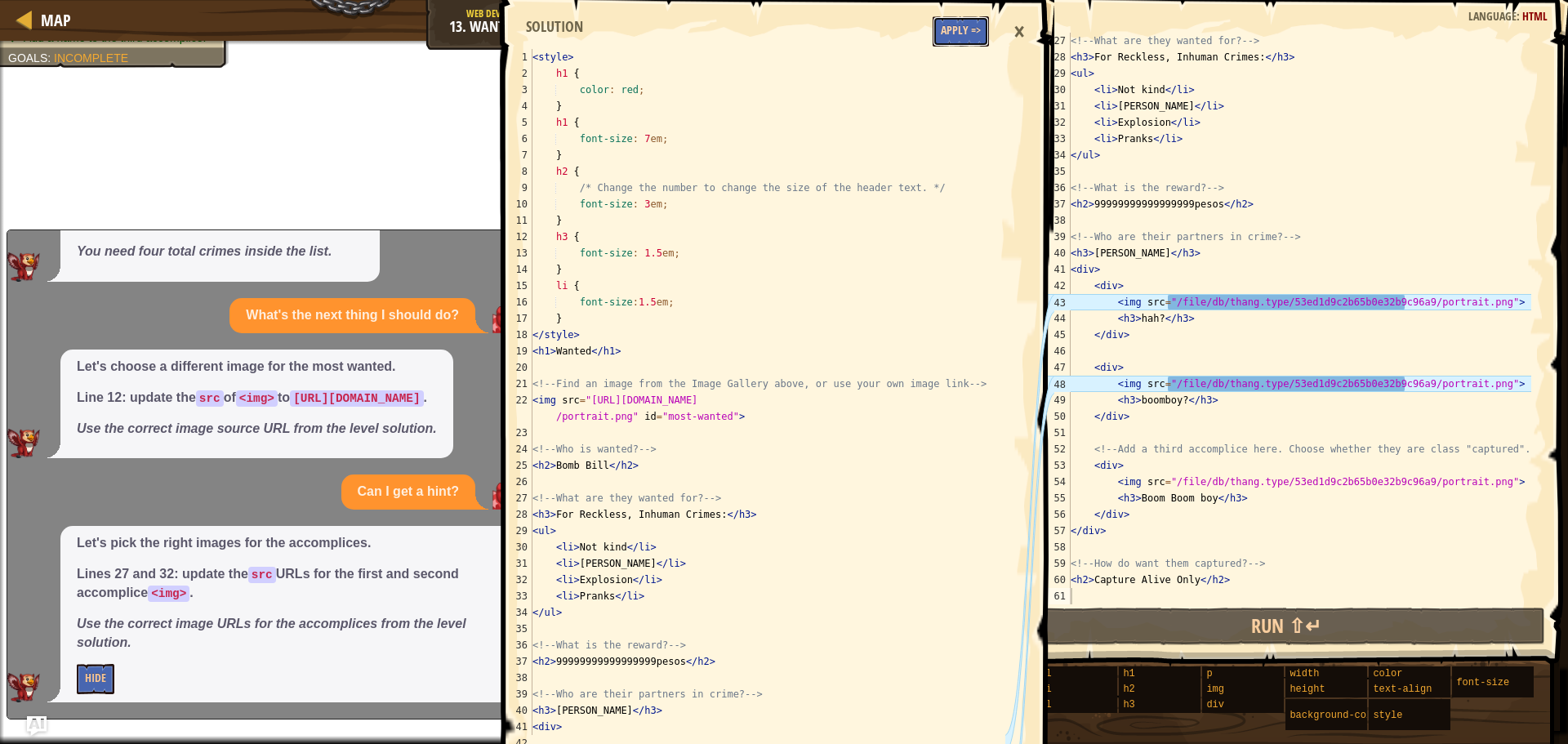
click at [935, 32] on button "Apply =>" at bounding box center [961, 32] width 57 height 31
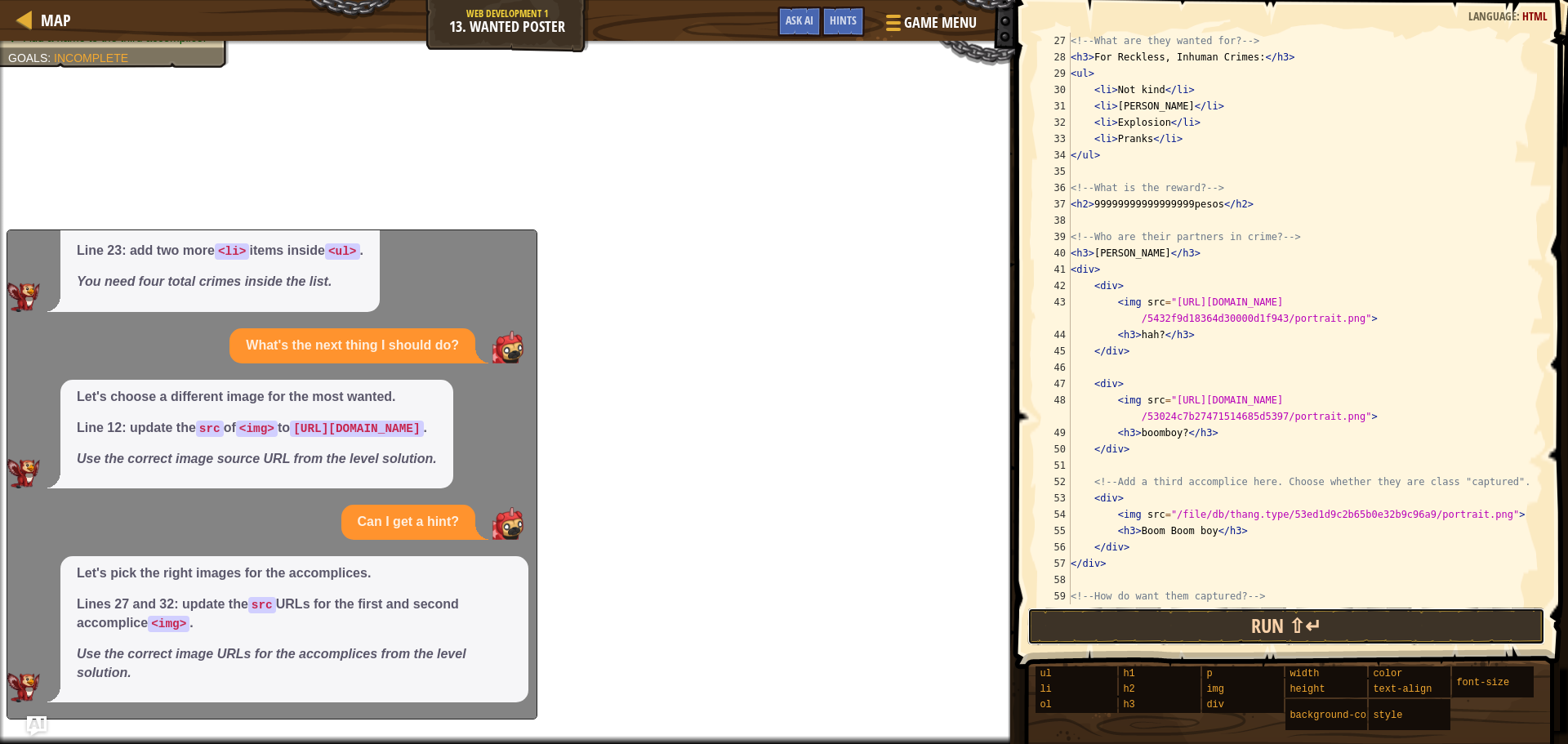
click at [1163, 619] on button "Run ⇧↵" at bounding box center [1286, 627] width 518 height 38
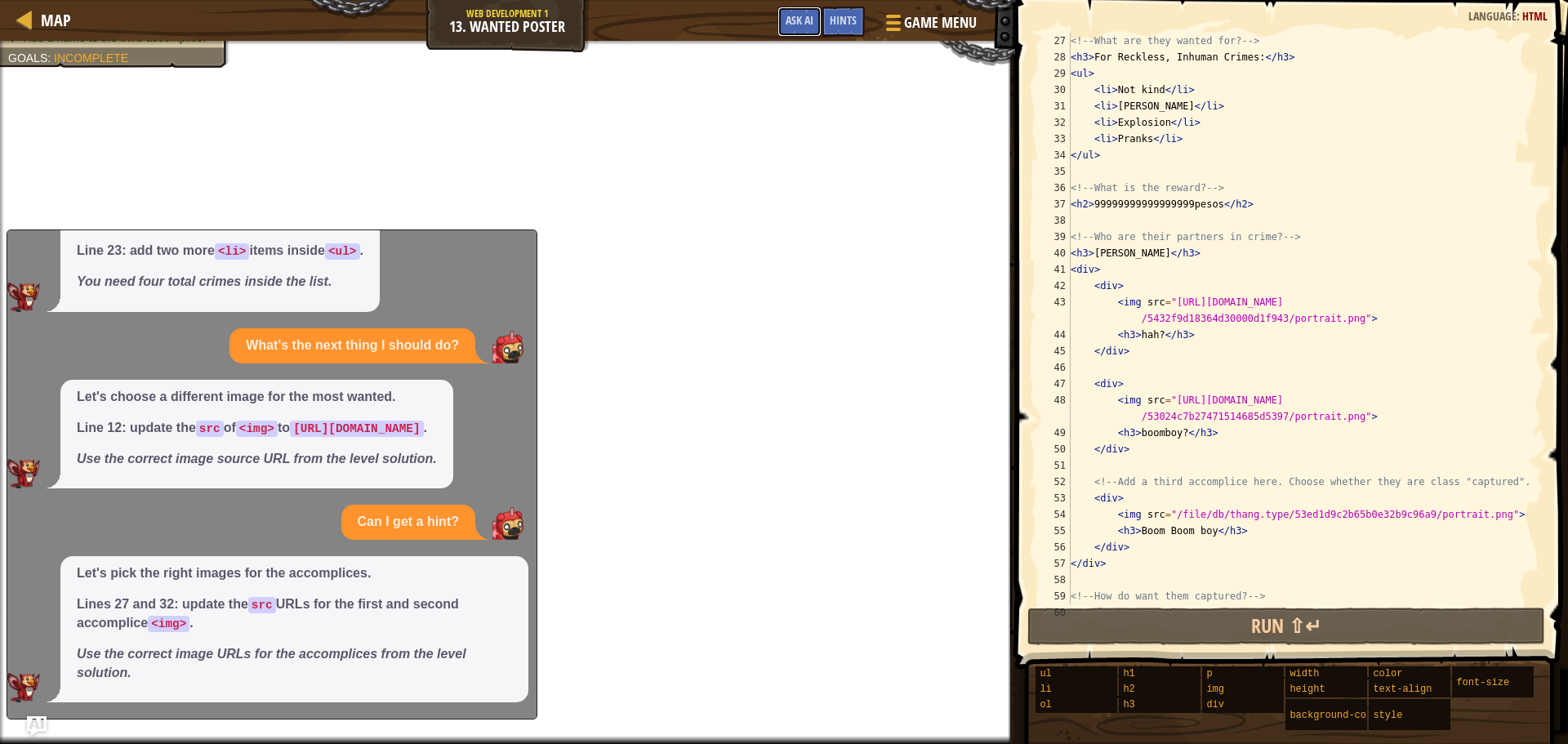
drag, startPoint x: 786, startPoint y: 22, endPoint x: 773, endPoint y: 27, distance: 13.9
click at [781, 24] on button "Ask AI" at bounding box center [799, 22] width 44 height 31
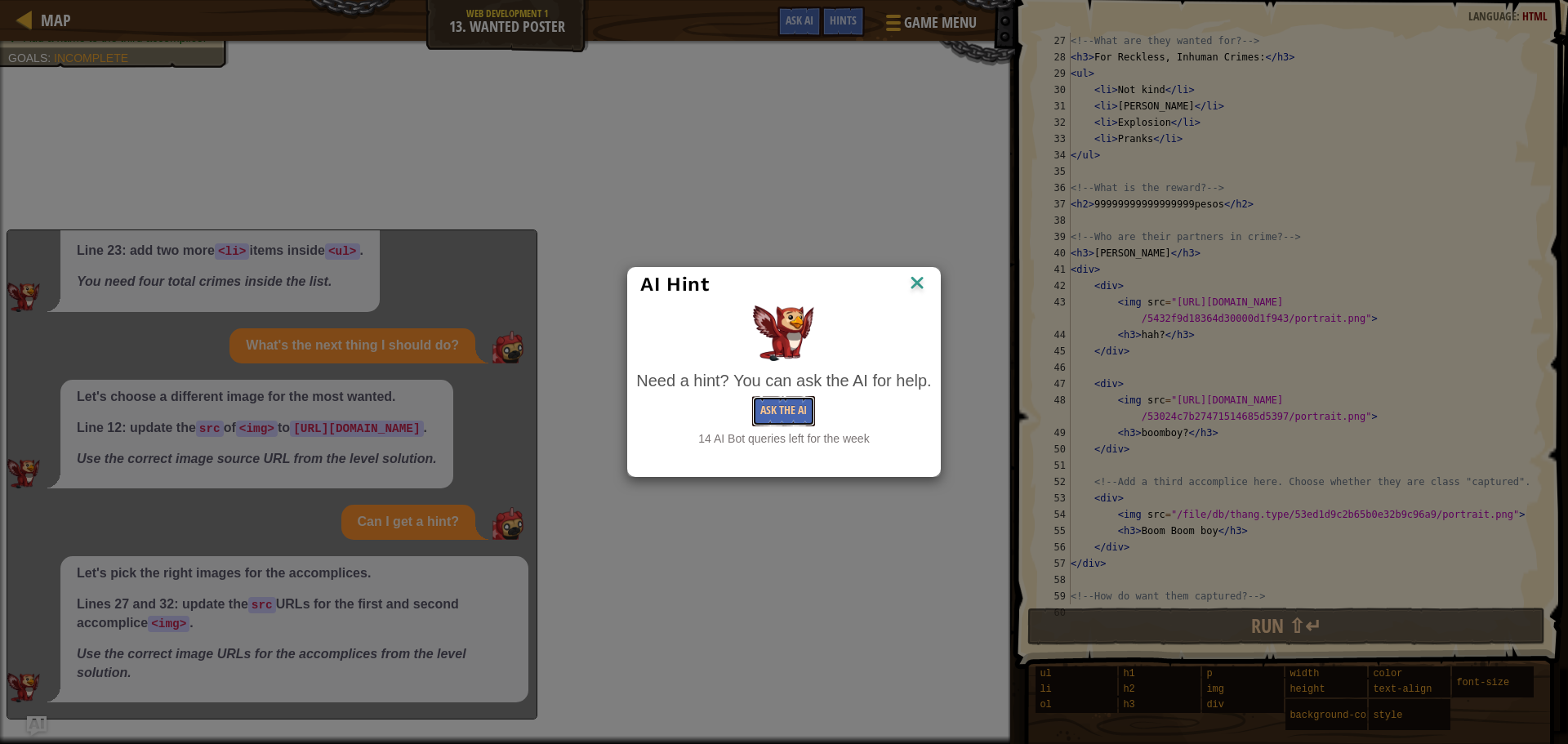
click at [804, 415] on button "Ask the AI" at bounding box center [784, 412] width 63 height 31
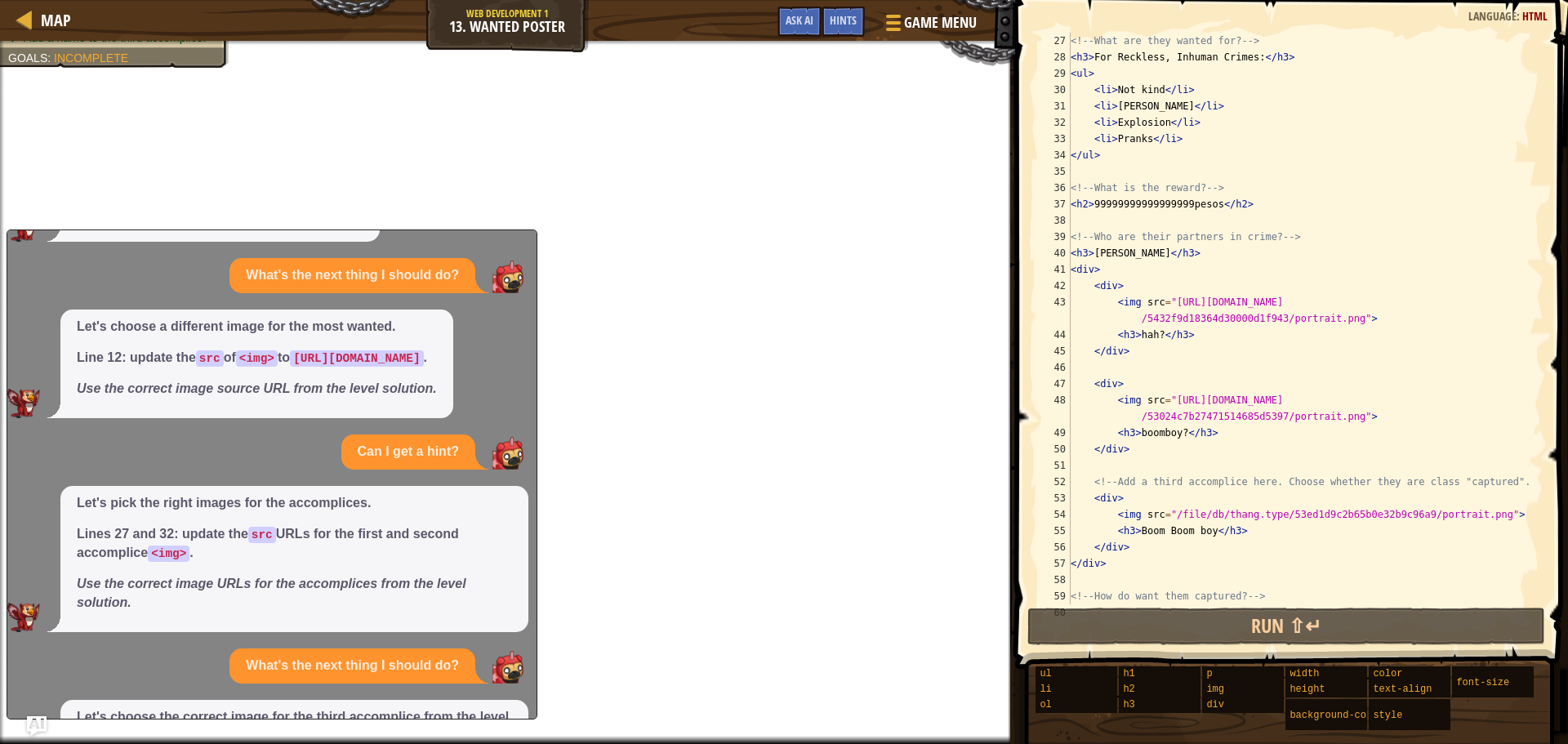
scroll to position [720, 0]
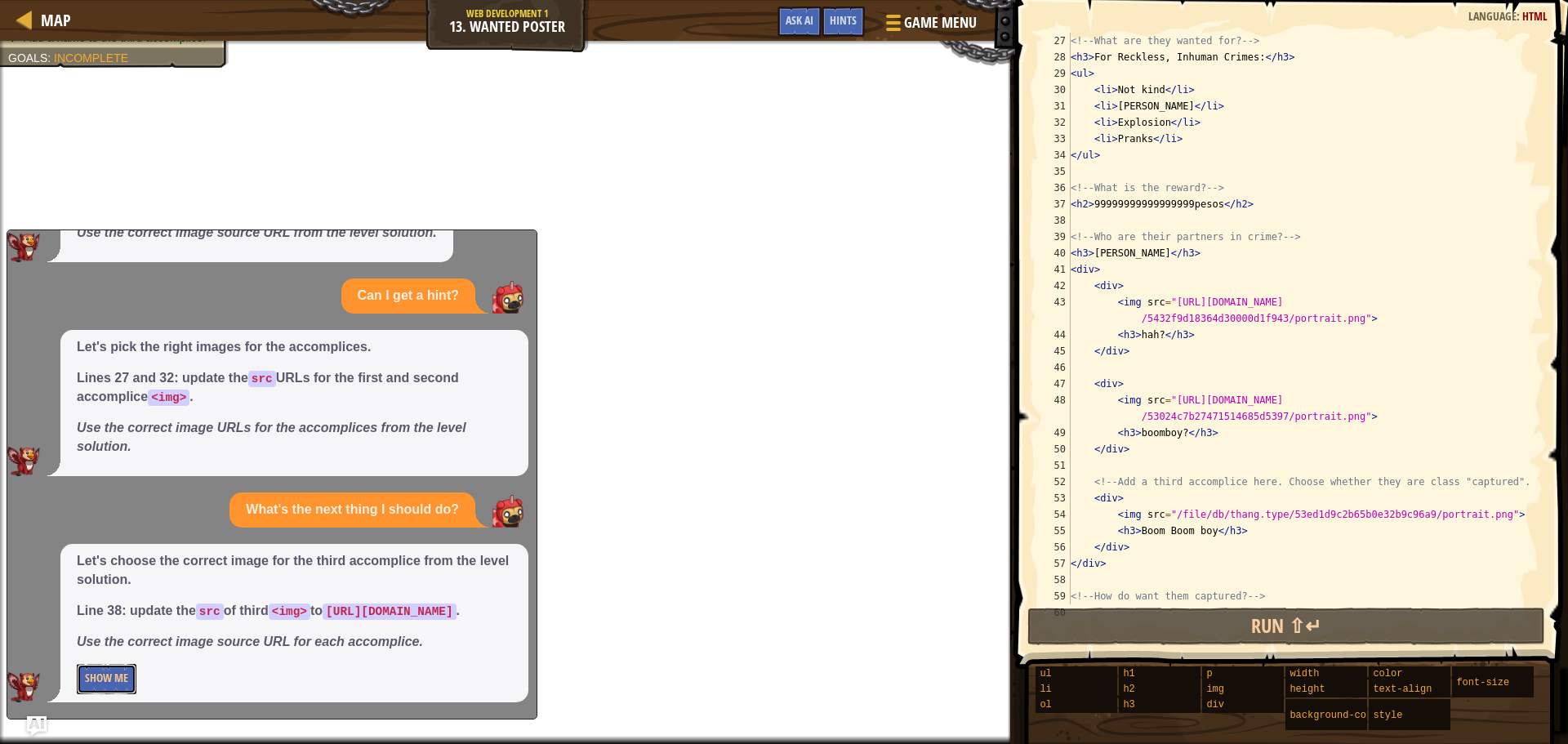
drag, startPoint x: 103, startPoint y: 670, endPoint x: 117, endPoint y: 658, distance: 18.4
click at [104, 670] on button "Show Me" at bounding box center [106, 679] width 59 height 31
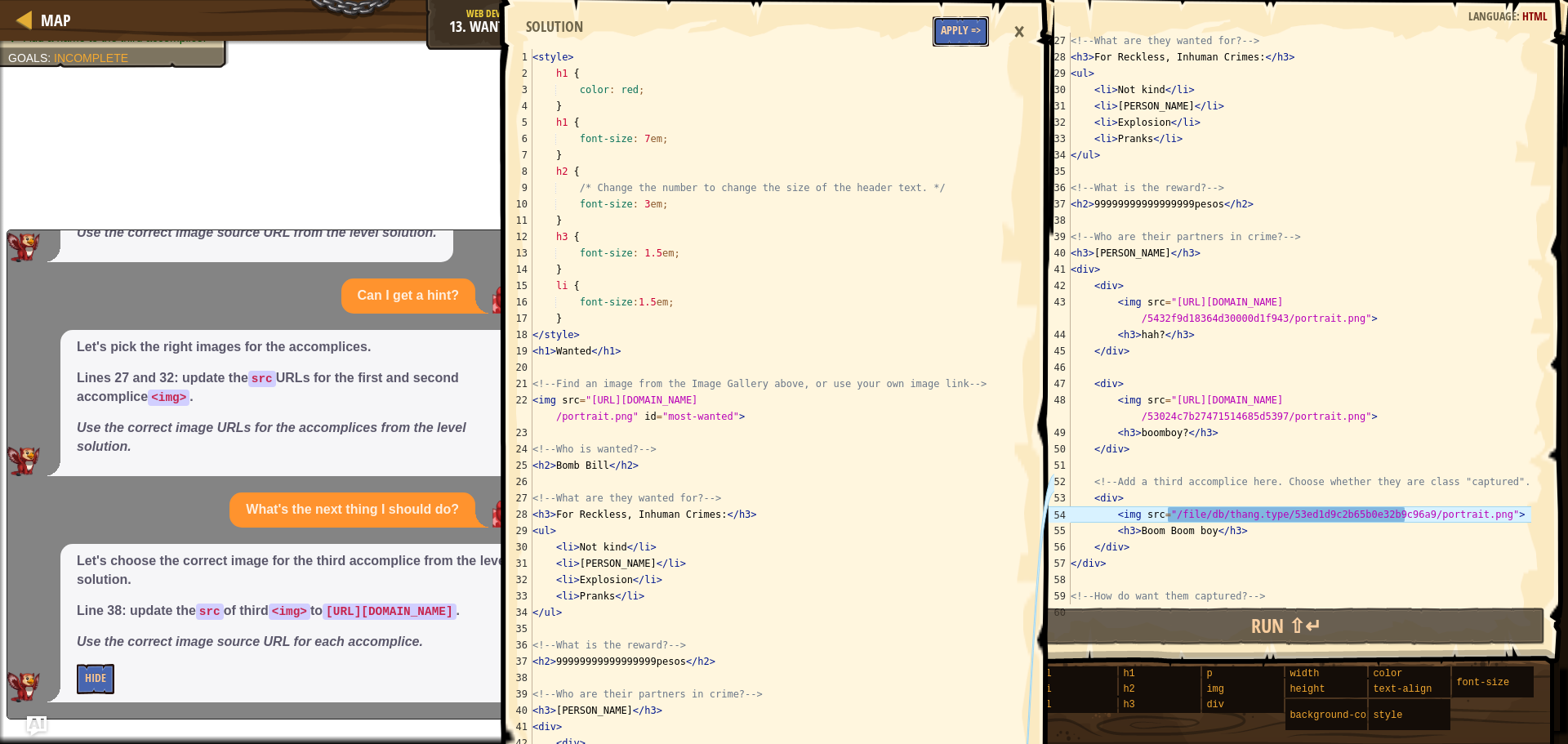
click at [974, 33] on button "Apply =>" at bounding box center [961, 32] width 57 height 31
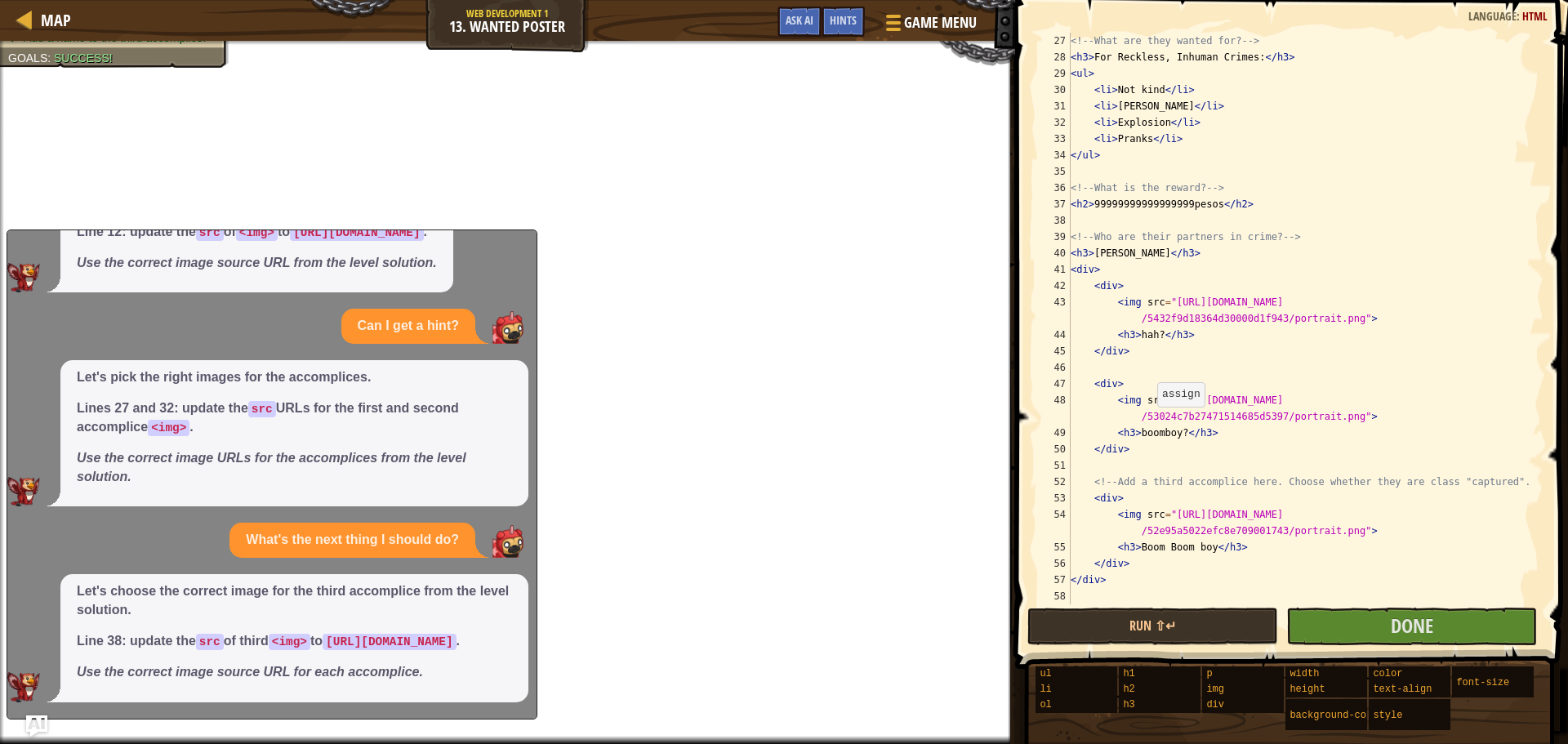
click at [31, 724] on img "Ask AI" at bounding box center [37, 727] width 22 height 22
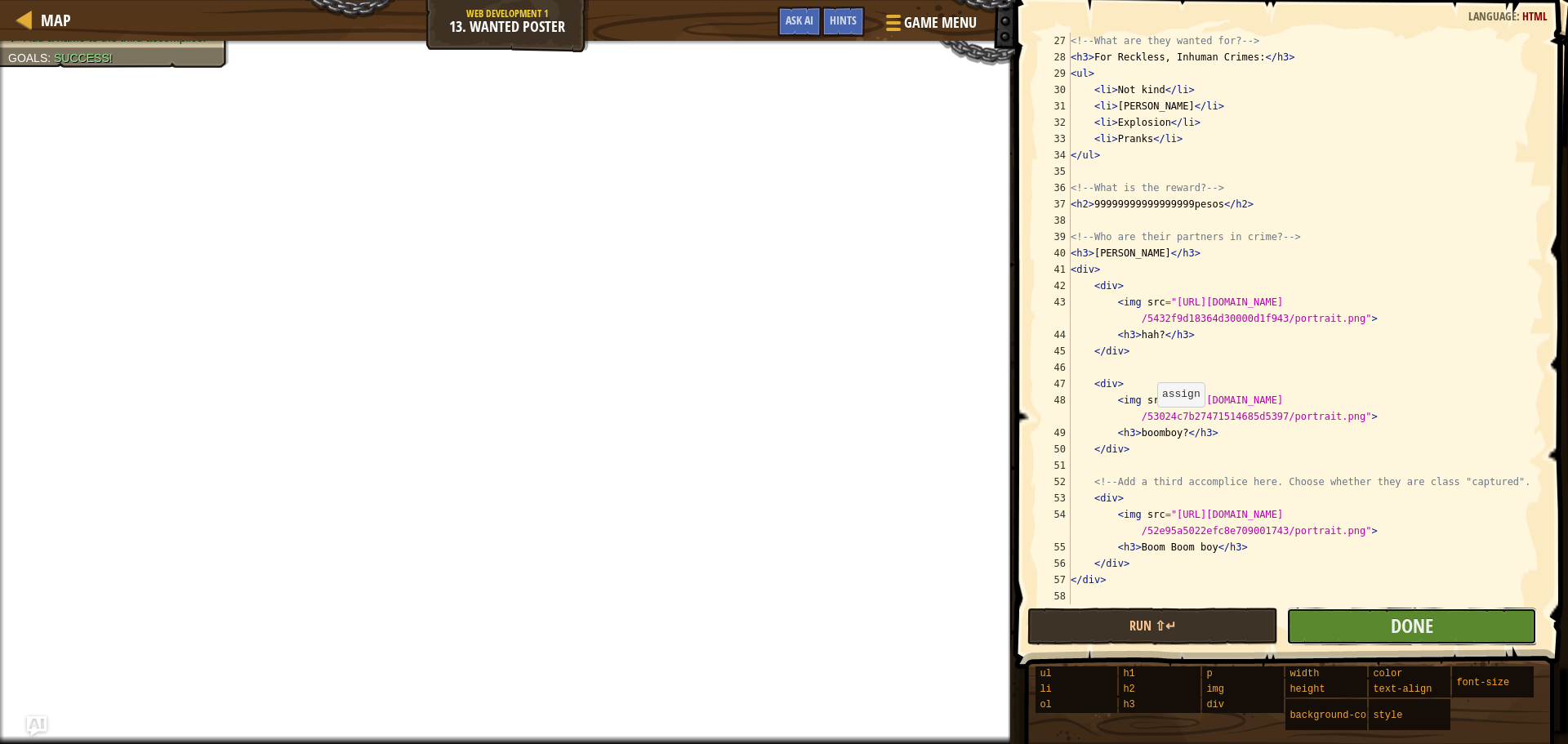
click at [1364, 644] on button "Done" at bounding box center [1412, 627] width 250 height 38
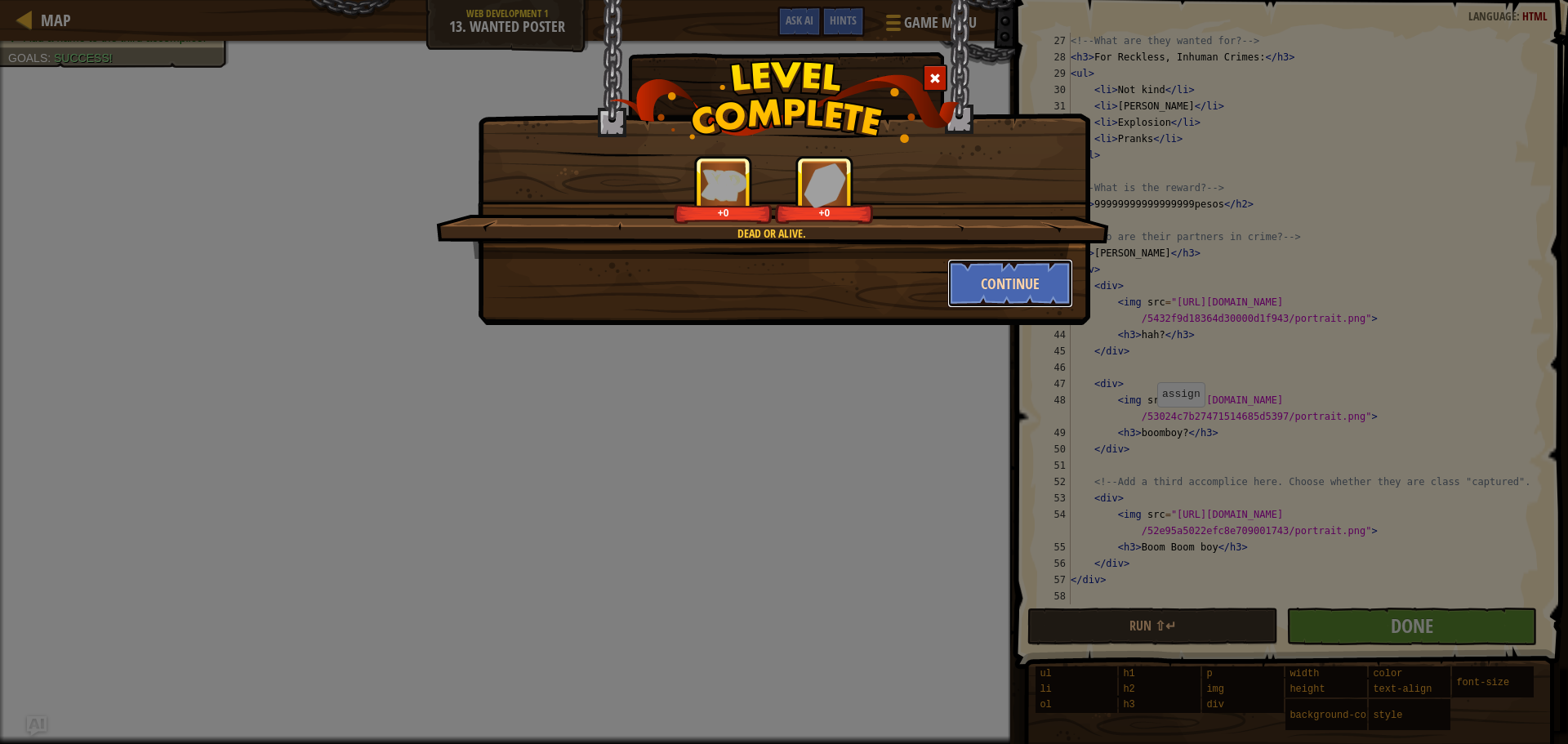
click at [1029, 303] on button "Continue" at bounding box center [1011, 284] width 127 height 49
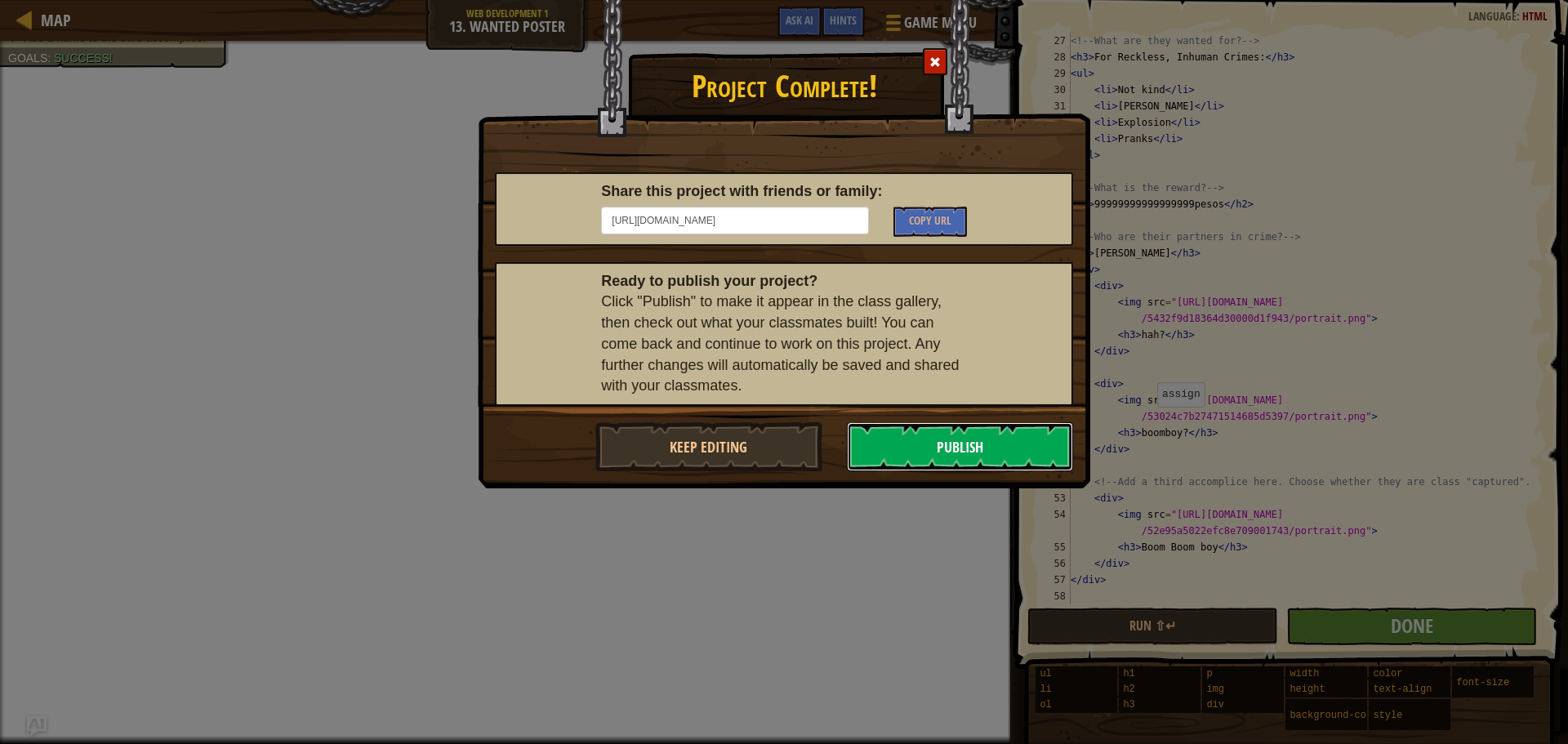
click at [970, 454] on button "Publish" at bounding box center [961, 447] width 227 height 49
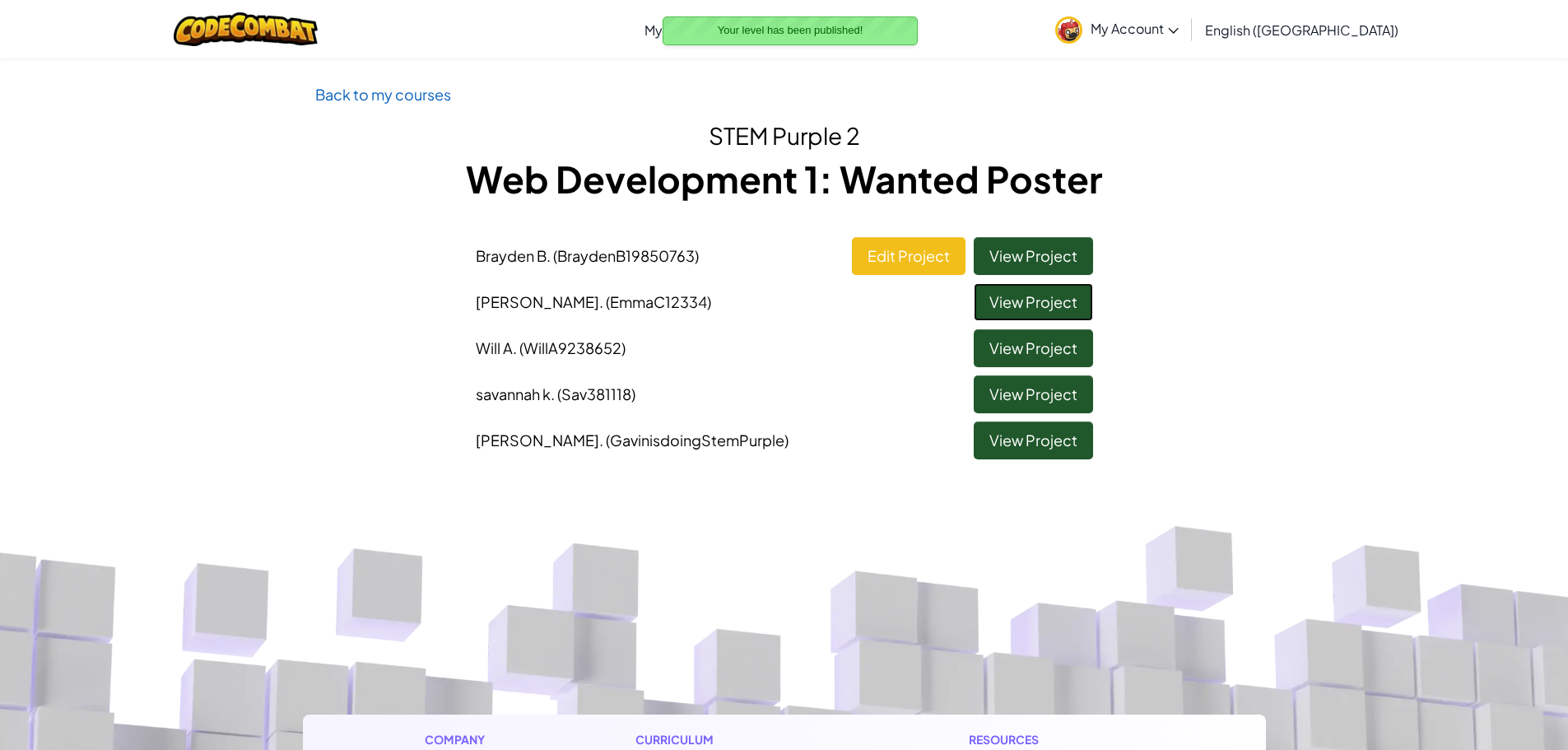
click at [1024, 290] on link "View Project" at bounding box center [1034, 302] width 120 height 38
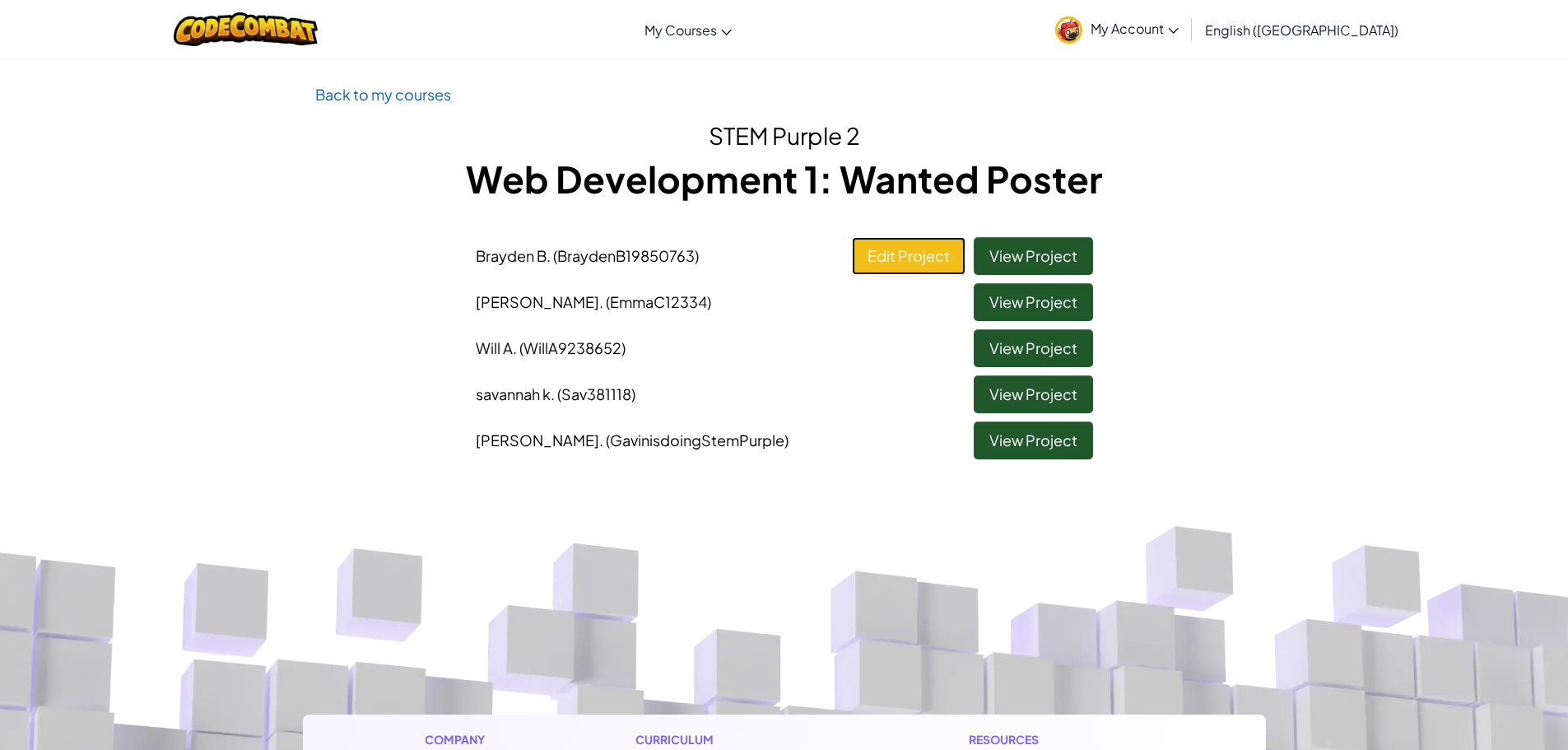
click at [927, 249] on link "Edit Project" at bounding box center [908, 256] width 113 height 38
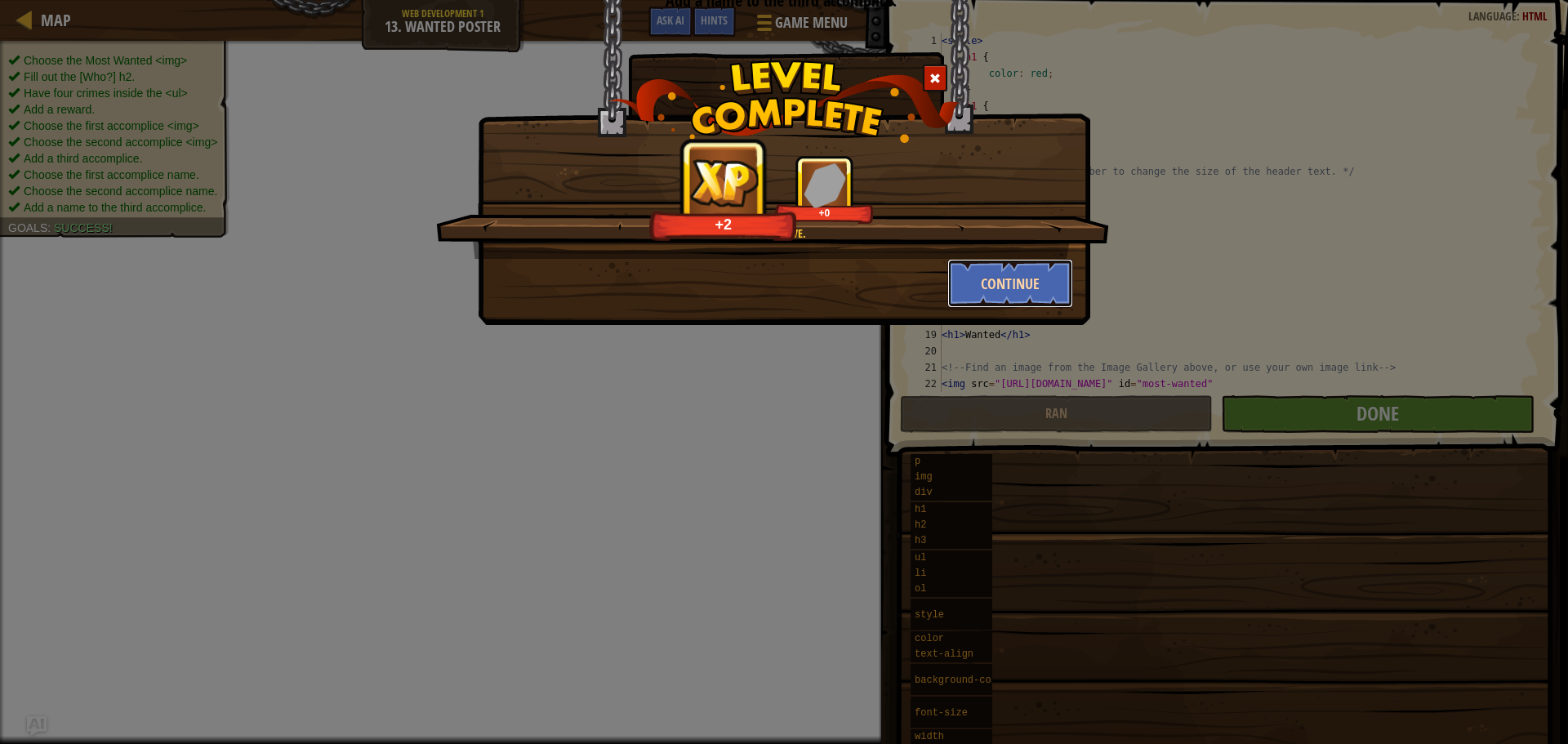
click at [1038, 281] on button "Continue" at bounding box center [1011, 284] width 127 height 49
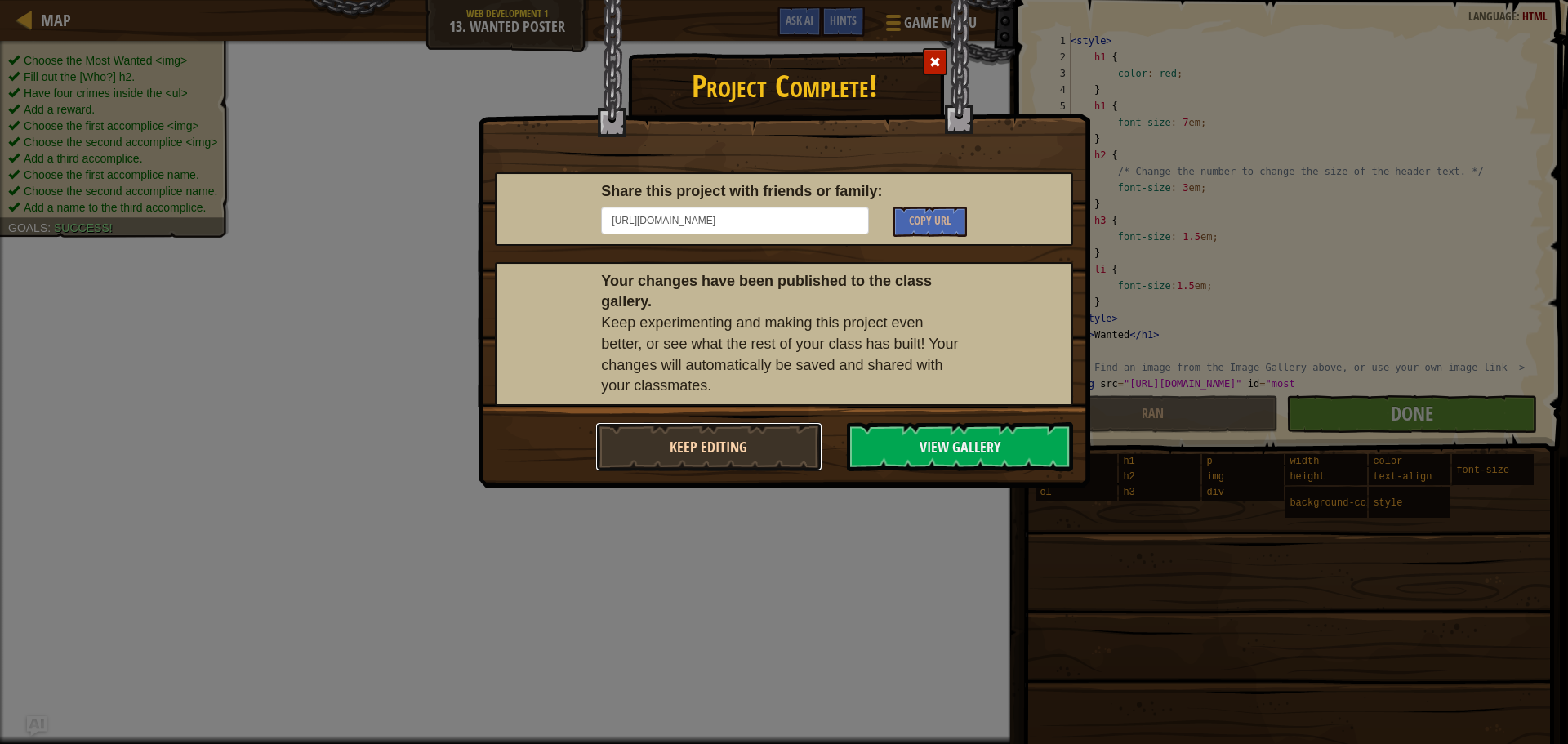
click at [759, 431] on button "Keep Editing" at bounding box center [709, 447] width 227 height 49
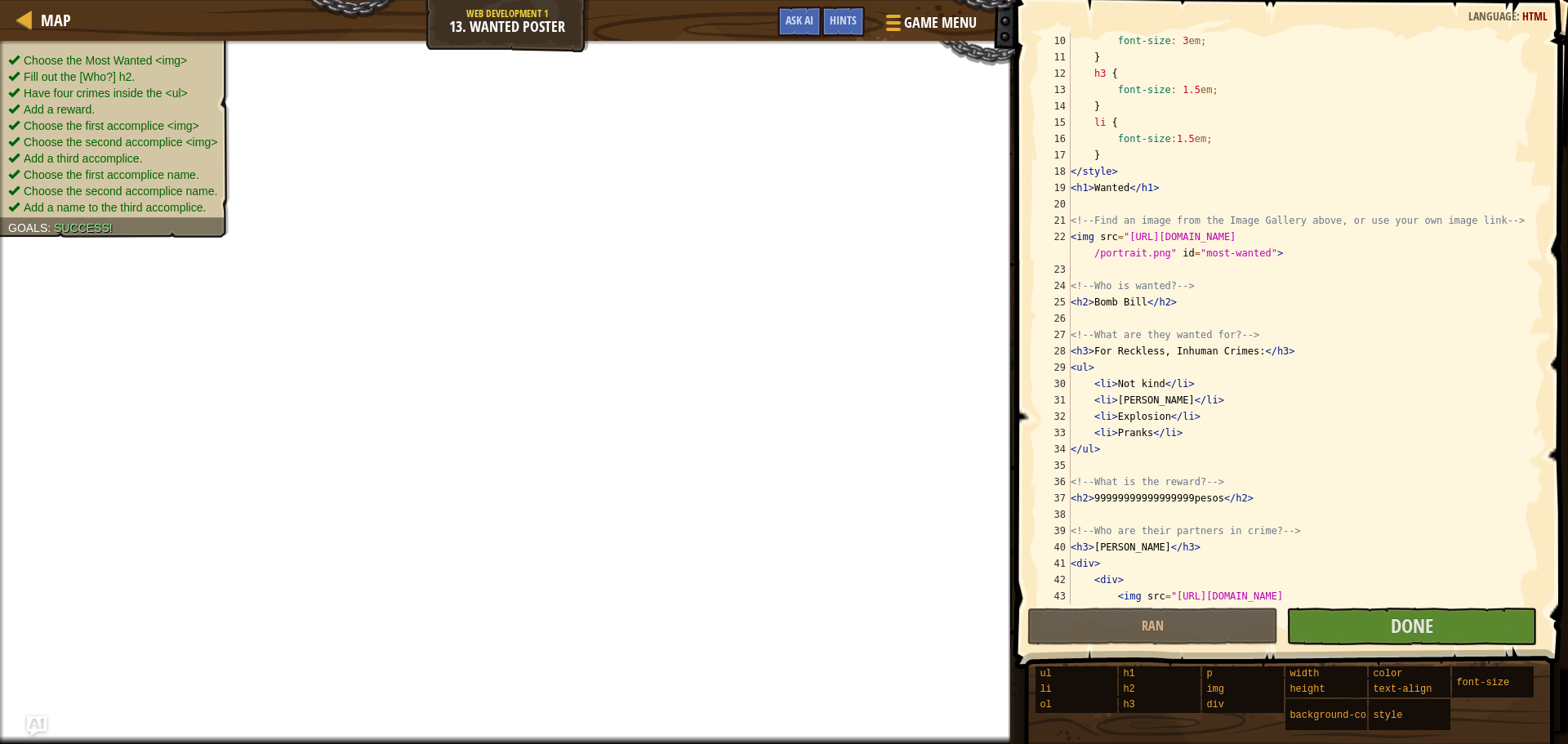
scroll to position [147, 0]
click at [1163, 424] on div "font-size : 3 em ; } h3 { font-size : 1.5 em ; } li { font-size : 1.5 em ; } </…" at bounding box center [1299, 342] width 464 height 621
click at [1146, 440] on div "font-size : 3 em ; } h3 { font-size : 1.5 em ; } li { font-size : 1.5 em ; } </…" at bounding box center [1299, 342] width 464 height 621
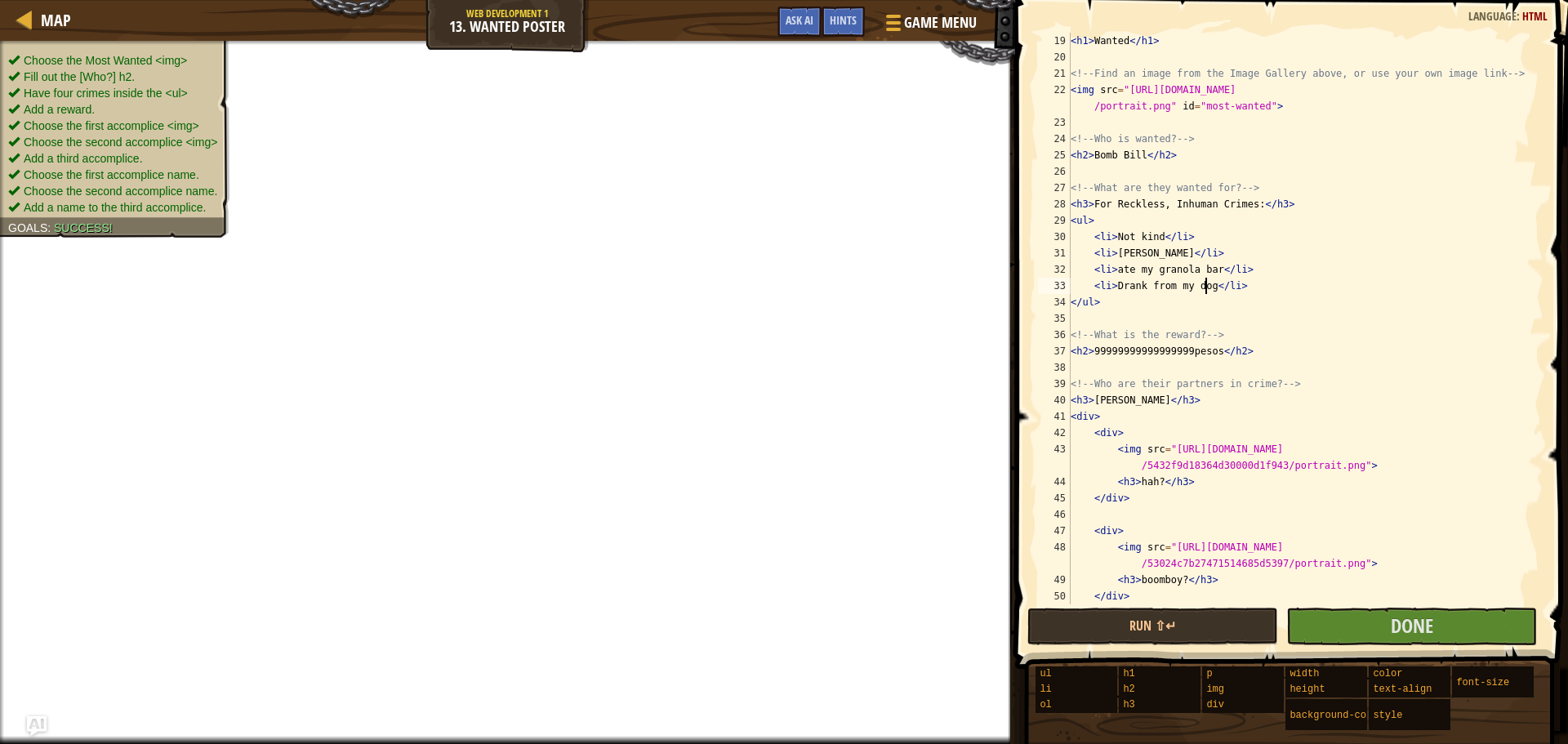
scroll to position [245, 0]
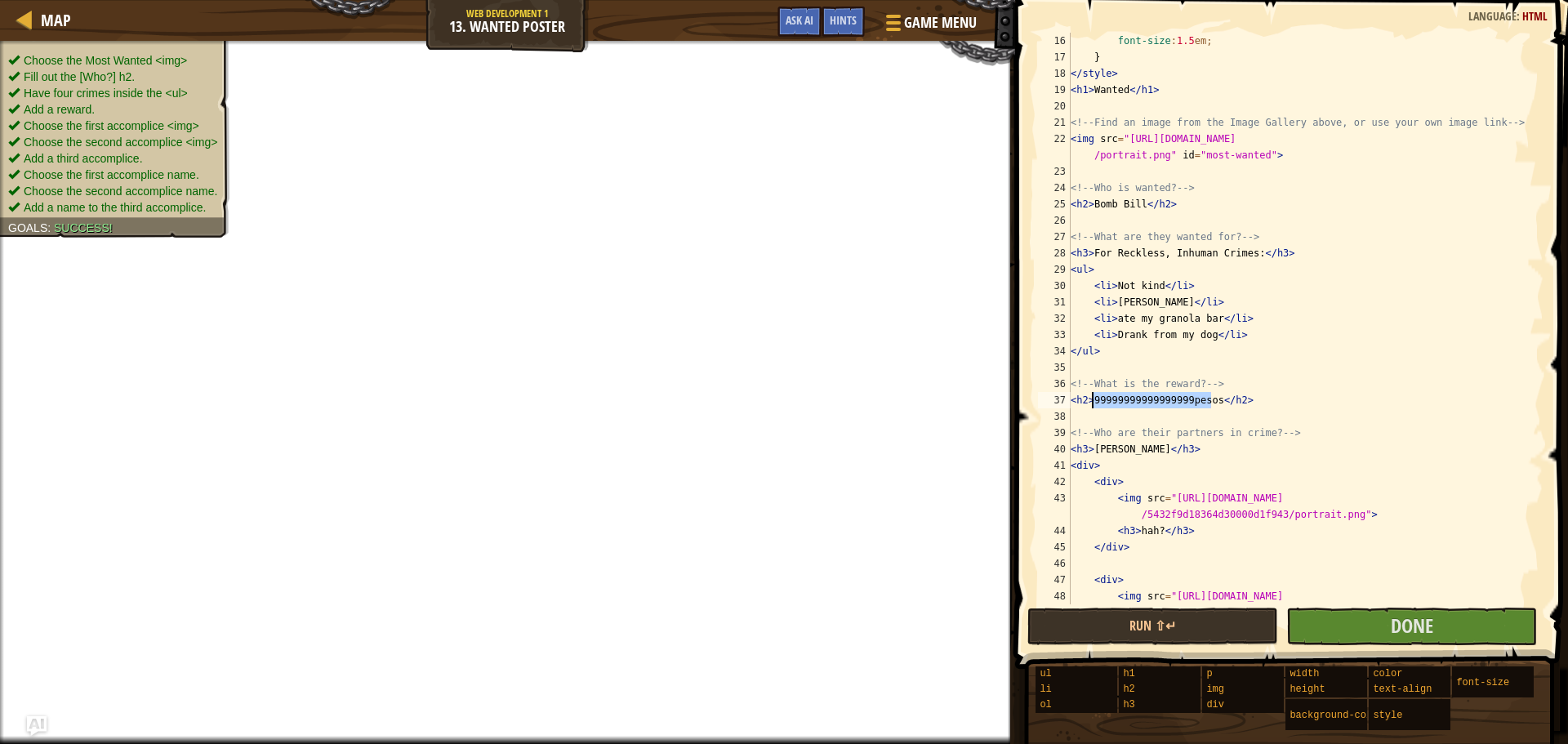
drag, startPoint x: 1209, startPoint y: 400, endPoint x: 1090, endPoint y: 399, distance: 119.0
click at [1090, 399] on div "font-size : 1.5 em ; } </ style > < h1 > Wanted </ h1 > <!-- Find an image from…" at bounding box center [1299, 342] width 464 height 621
click at [1128, 454] on div "font-size : 1.5 em ; } </ style > < h1 > Wanted </ h1 > <!-- Find an image from…" at bounding box center [1299, 342] width 464 height 621
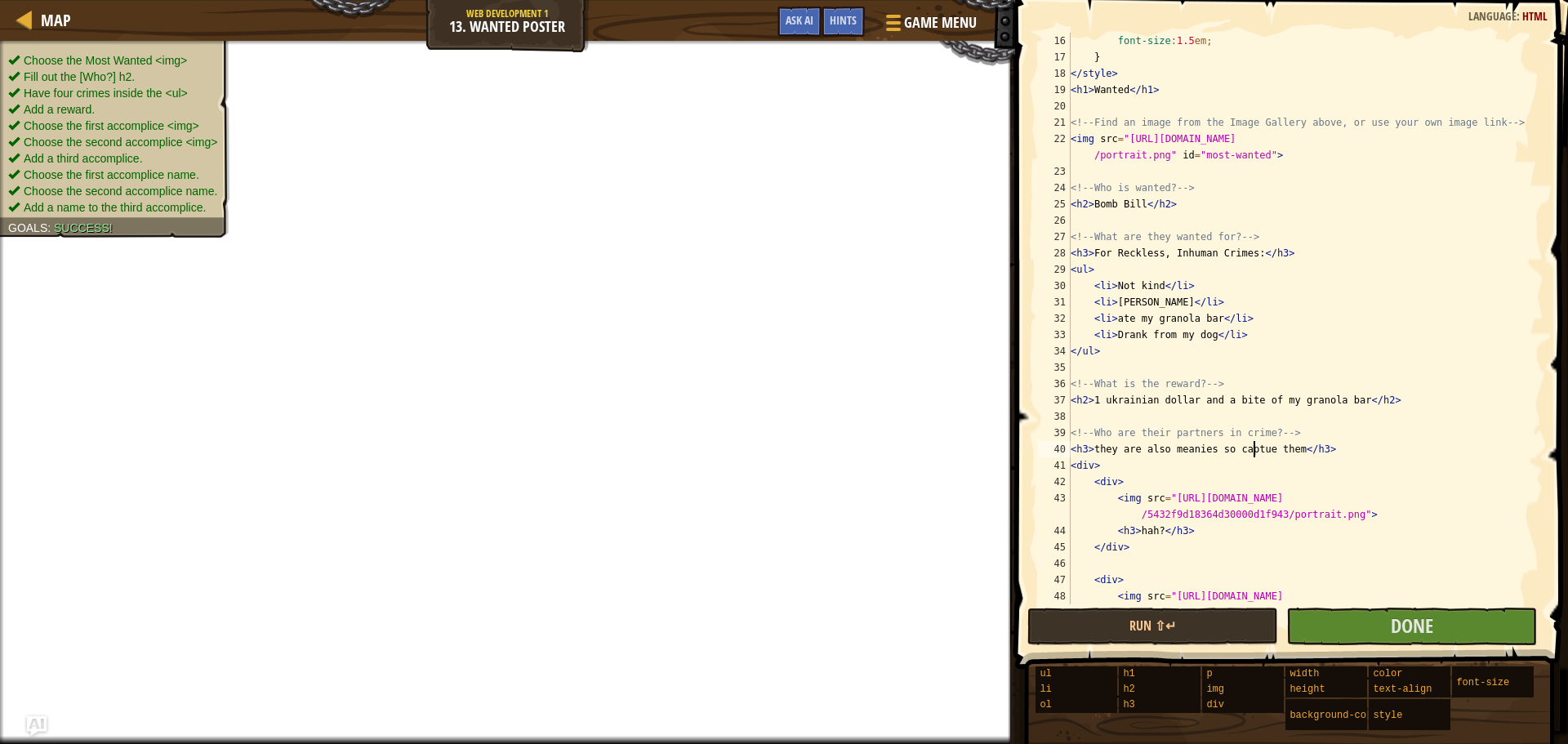
drag, startPoint x: 1256, startPoint y: 450, endPoint x: 1257, endPoint y: 462, distance: 12.0
click at [1257, 461] on div "font-size : 1.5 em ; } </ style > < h1 > Wanted </ h1 > <!-- Find an image from…" at bounding box center [1299, 342] width 464 height 621
click at [1260, 458] on div "font-size : 1.5 em ; } </ style > < h1 > Wanted </ h1 > <!-- Find an image from…" at bounding box center [1299, 318] width 464 height 572
click at [1254, 446] on div "font-size : 1.5 em ; } </ style > < h1 > Wanted </ h1 > <!-- Find an image from…" at bounding box center [1299, 342] width 464 height 621
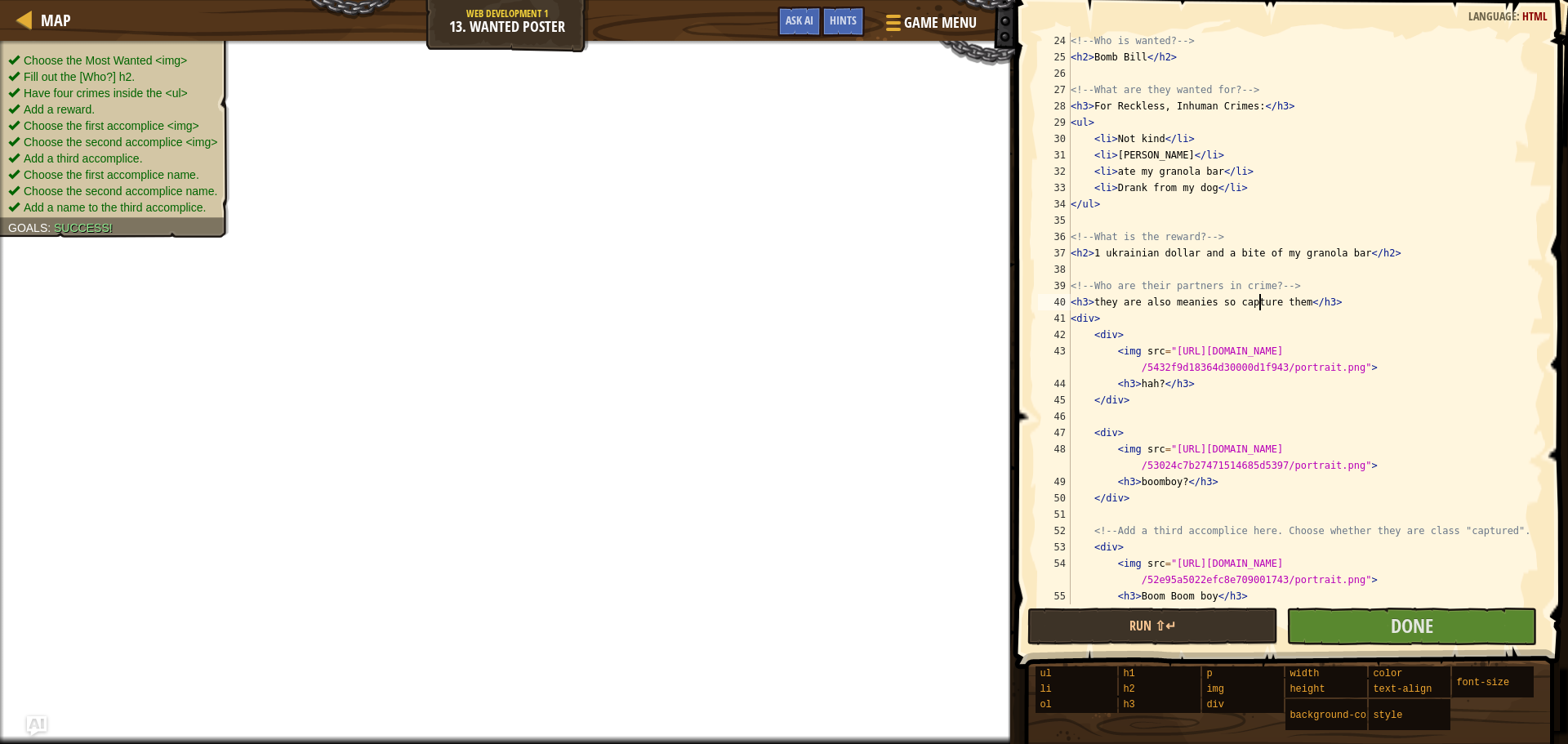
scroll to position [490, 0]
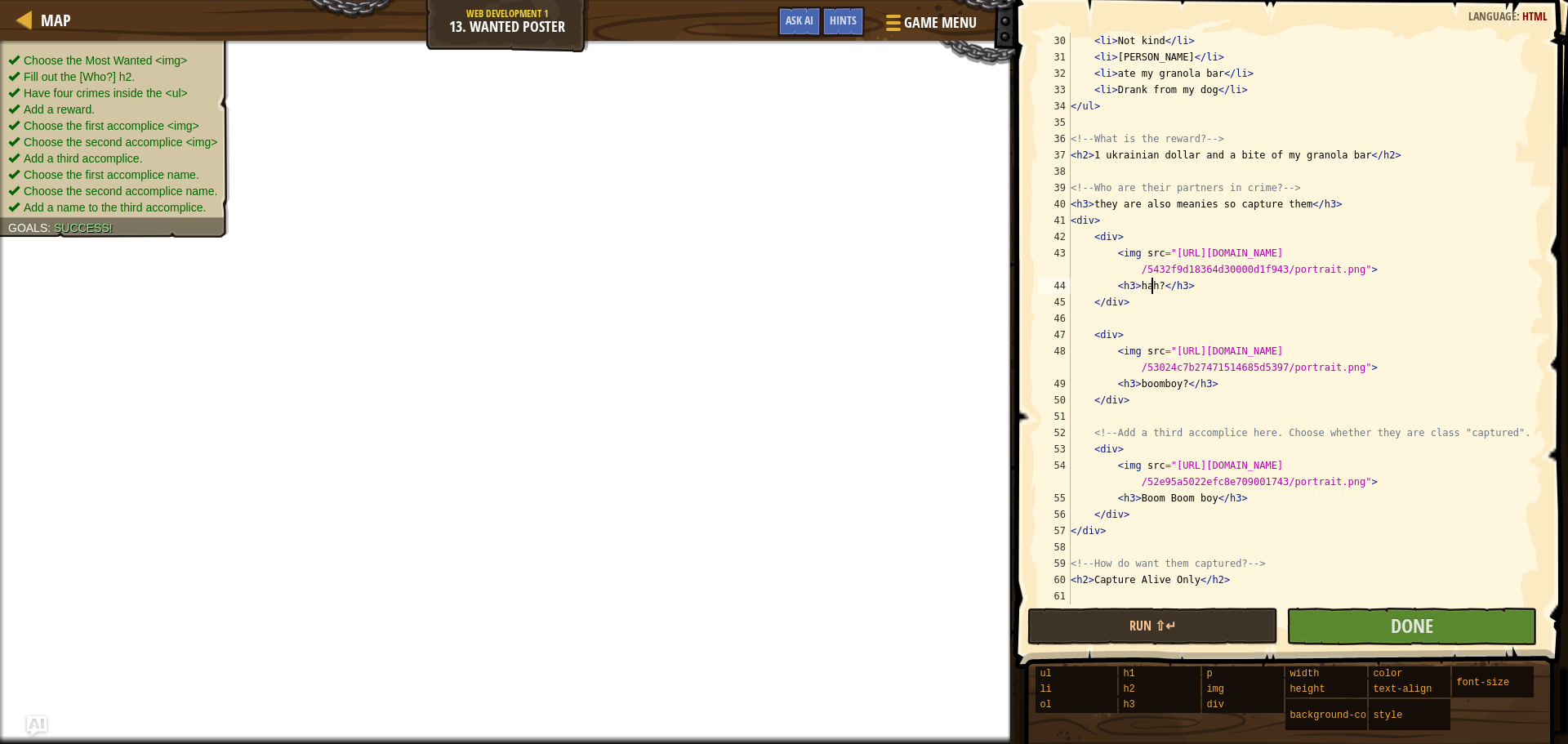
click at [1152, 288] on div "< li > Not kind </ li > < li > [PERSON_NAME] </ li > < li > ate my granola bar …" at bounding box center [1299, 334] width 464 height 604
click at [1169, 391] on div "< li > Not kind </ li > < li > [PERSON_NAME] </ li > < li > ate my granola bar …" at bounding box center [1299, 334] width 464 height 604
click at [1169, 386] on div "< li > Not kind </ li > < li > [PERSON_NAME] </ li > < li > ate my granola bar …" at bounding box center [1299, 334] width 464 height 604
click at [1173, 385] on div "< li > Not kind </ li > < li > [PERSON_NAME] </ li > < li > ate my granola bar …" at bounding box center [1299, 334] width 464 height 604
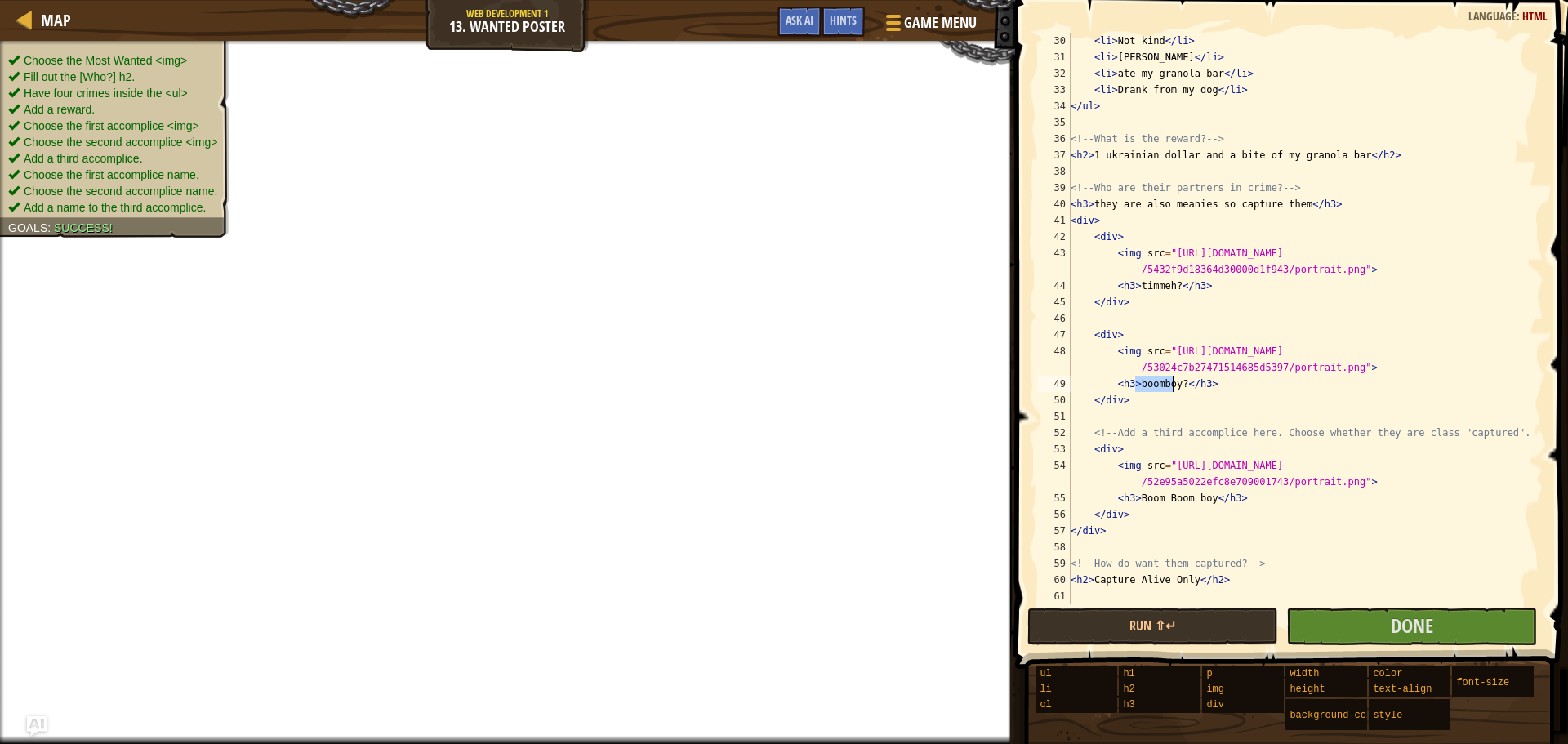
drag, startPoint x: 1173, startPoint y: 385, endPoint x: 1164, endPoint y: 387, distance: 9.2
click at [1164, 387] on div "< li > Not kind </ li > < li > [PERSON_NAME] </ li > < li > ate my granola bar …" at bounding box center [1299, 334] width 464 height 604
drag, startPoint x: 1205, startPoint y: 503, endPoint x: 1137, endPoint y: 504, distance: 68.0
click at [1137, 504] on div "< li > Not kind </ li > < li > [PERSON_NAME] </ li > < li > ate my granola bar …" at bounding box center [1299, 334] width 464 height 604
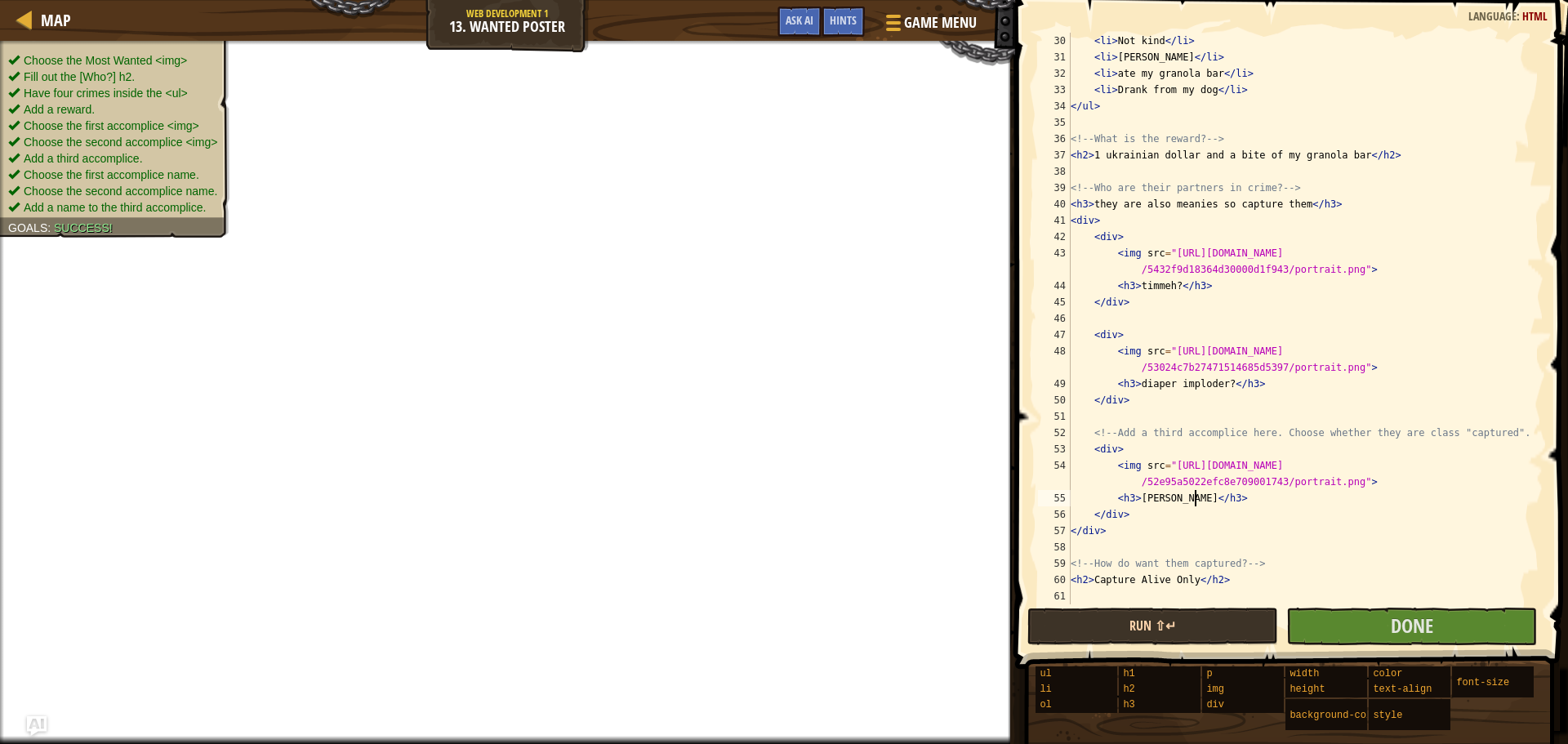
scroll to position [7, 11]
drag, startPoint x: 1185, startPoint y: 585, endPoint x: 1137, endPoint y: 586, distance: 48.0
click at [1137, 586] on div "< li > Not kind </ li > < li > [PERSON_NAME] </ li > < li > ate my granola bar …" at bounding box center [1299, 334] width 464 height 604
type textarea "<h2>Capture either alive or alive because i want my granola bar back!</h2>"
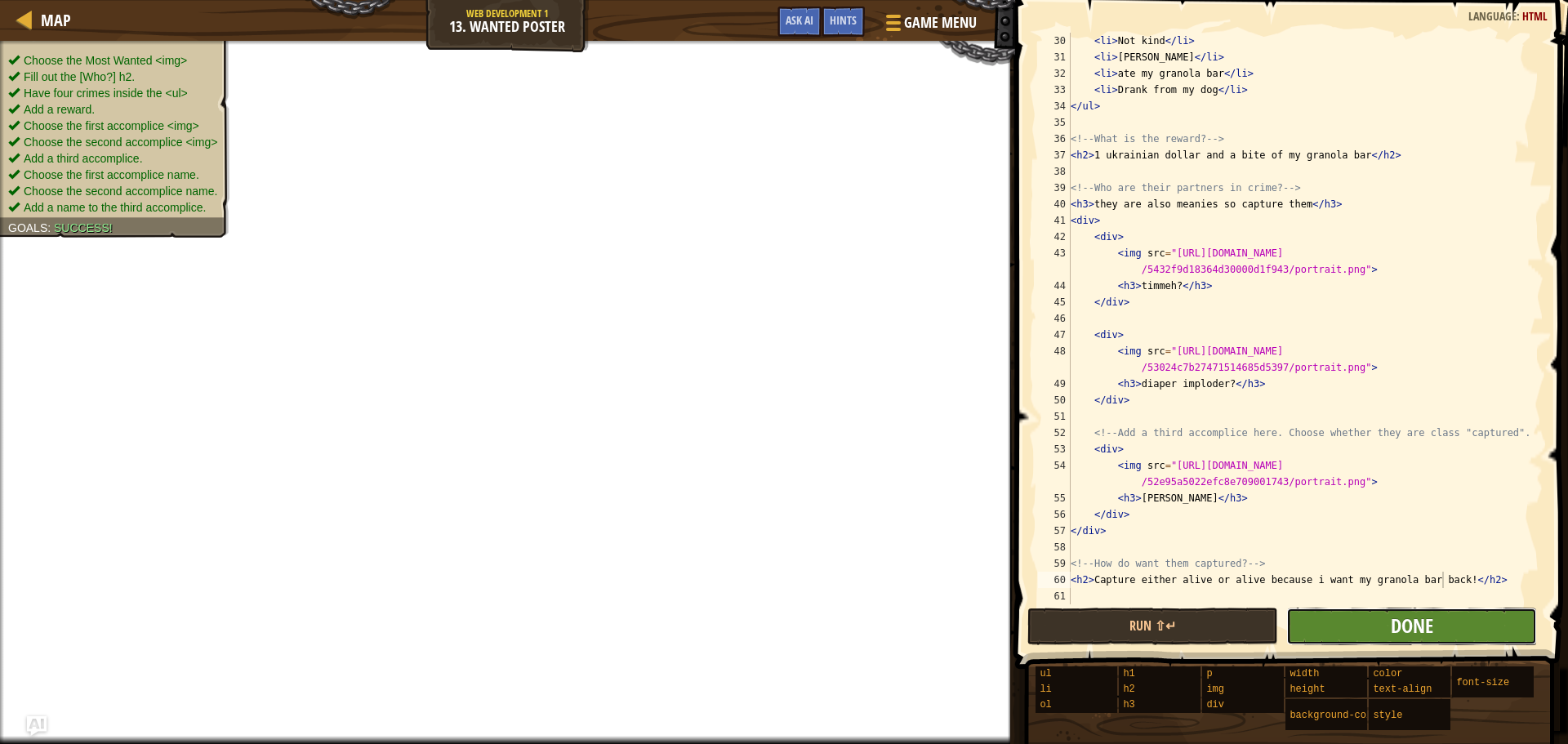
click at [1421, 625] on span "Done" at bounding box center [1412, 625] width 42 height 26
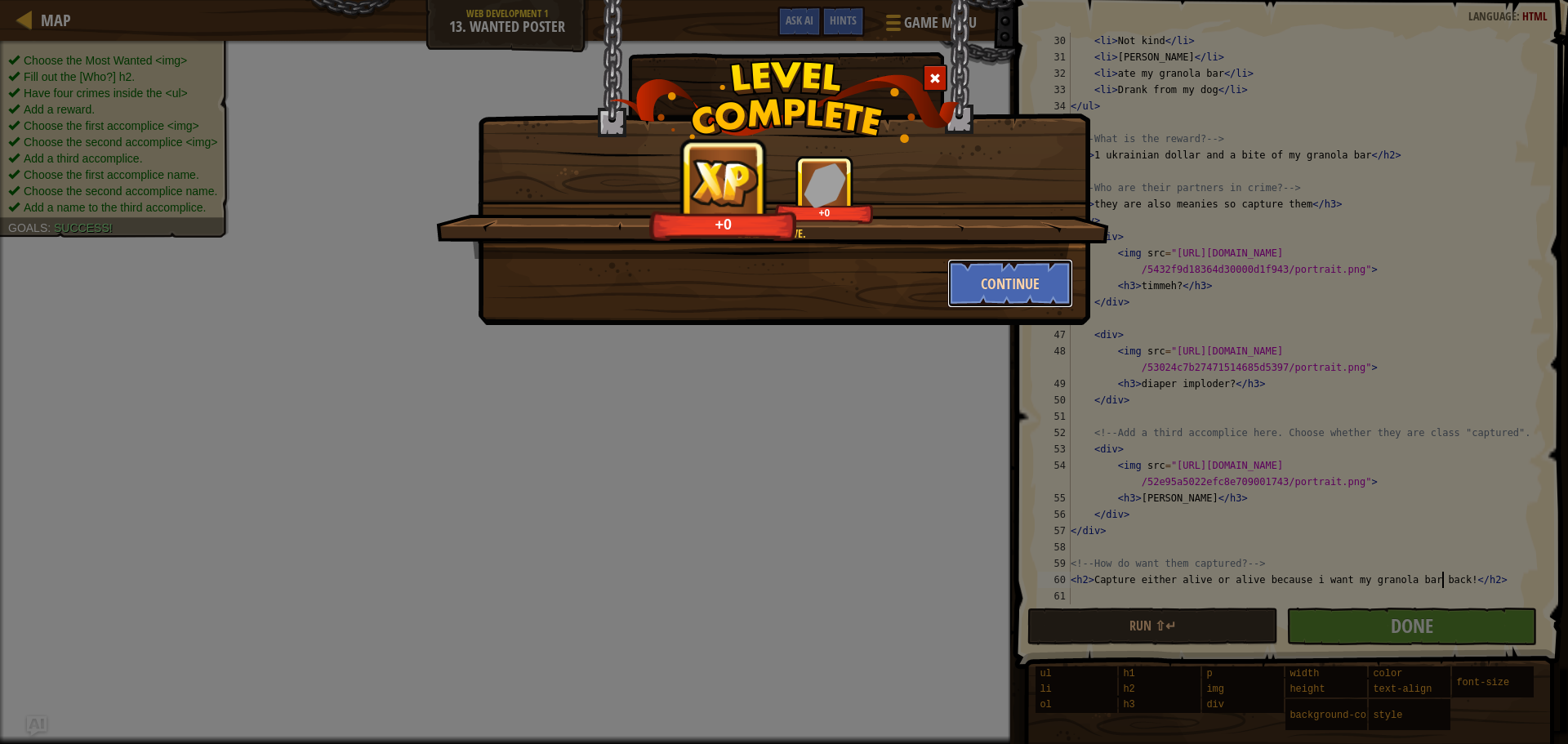
click at [989, 286] on button "Continue" at bounding box center [1011, 284] width 127 height 49
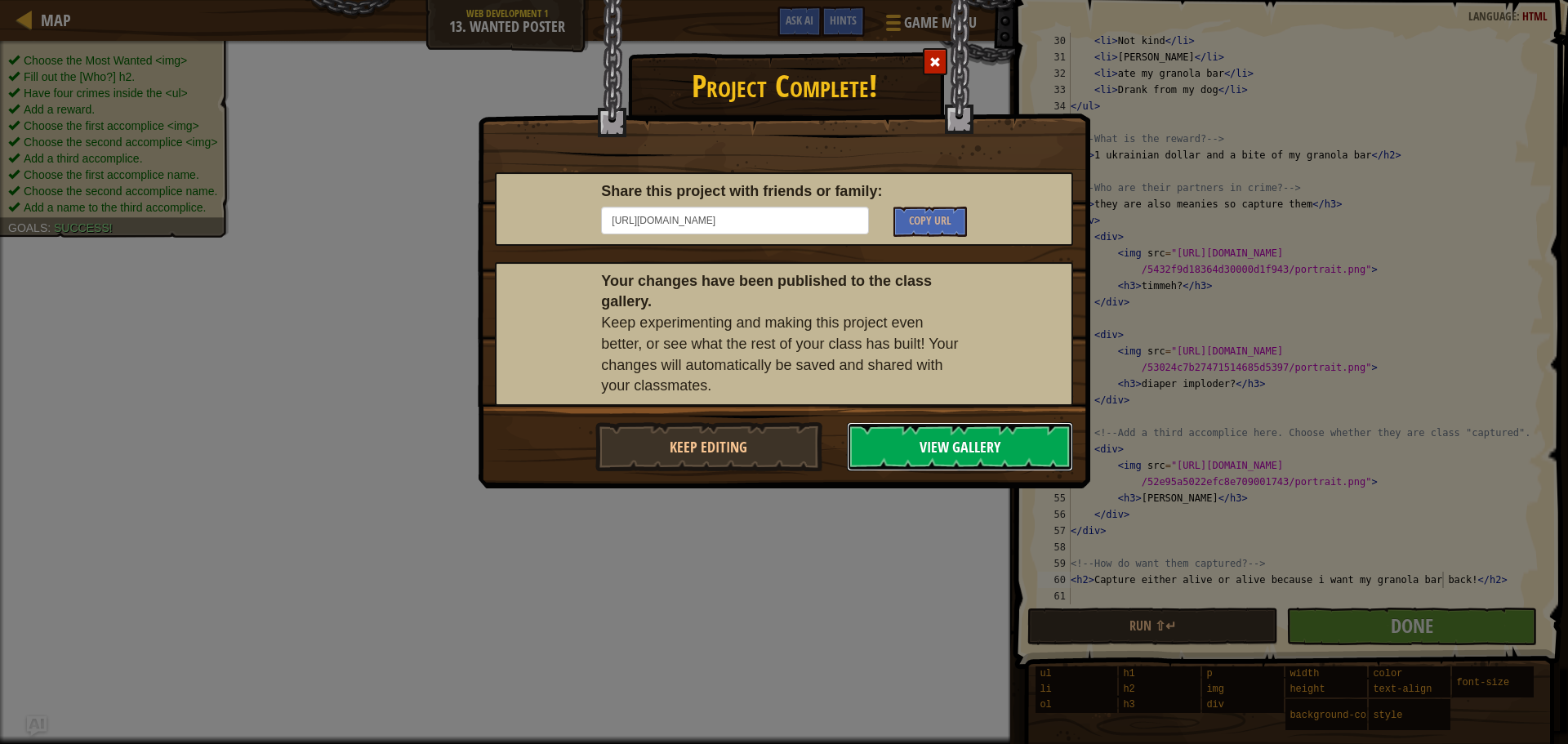
click at [979, 442] on button "View Gallery" at bounding box center [961, 447] width 227 height 49
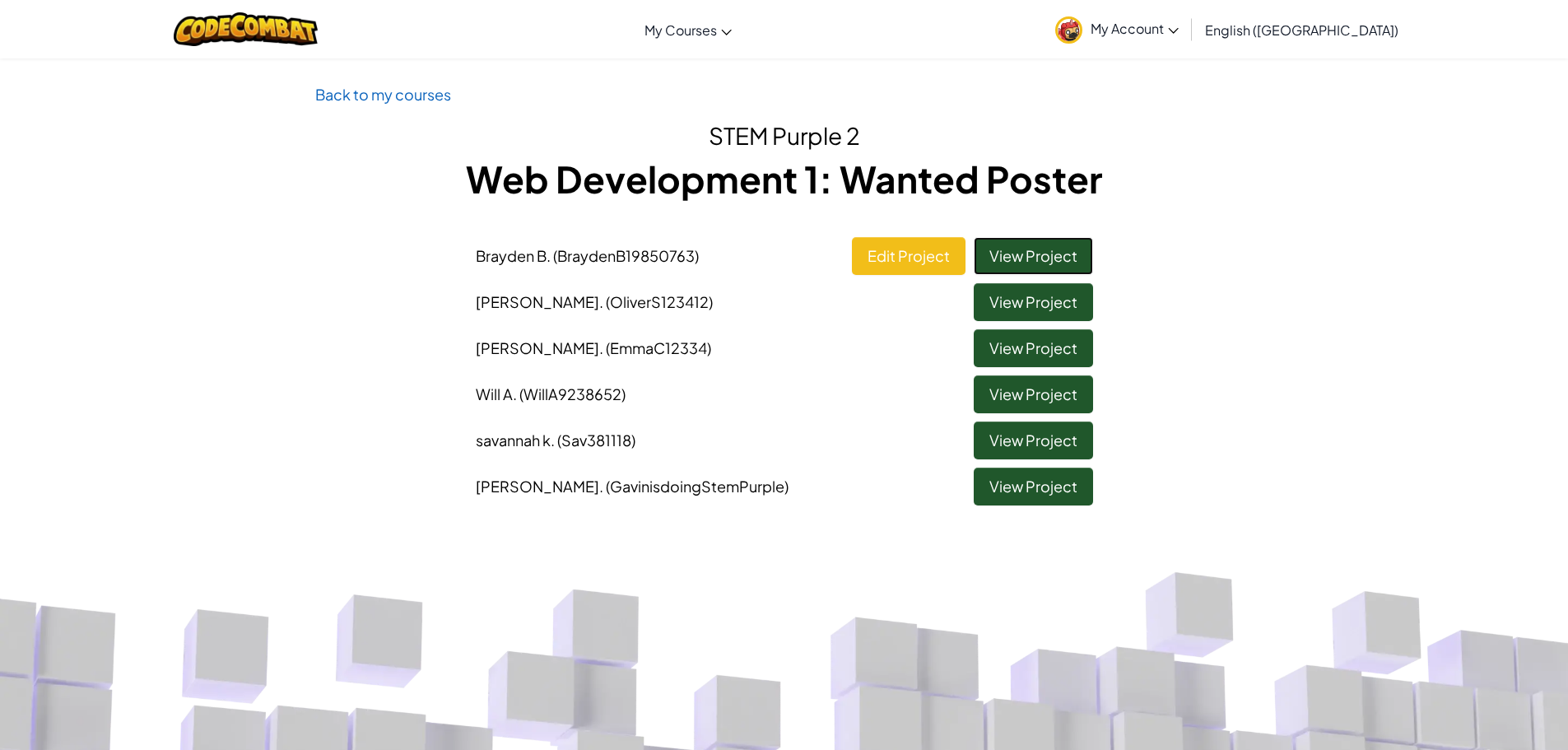
click at [1014, 252] on link "View Project" at bounding box center [1034, 256] width 120 height 38
click at [897, 234] on li "[PERSON_NAME] (BraydenB19850763) Edit Project View Project" at bounding box center [784, 252] width 642 height 46
click at [902, 238] on link "Edit Project" at bounding box center [908, 256] width 113 height 38
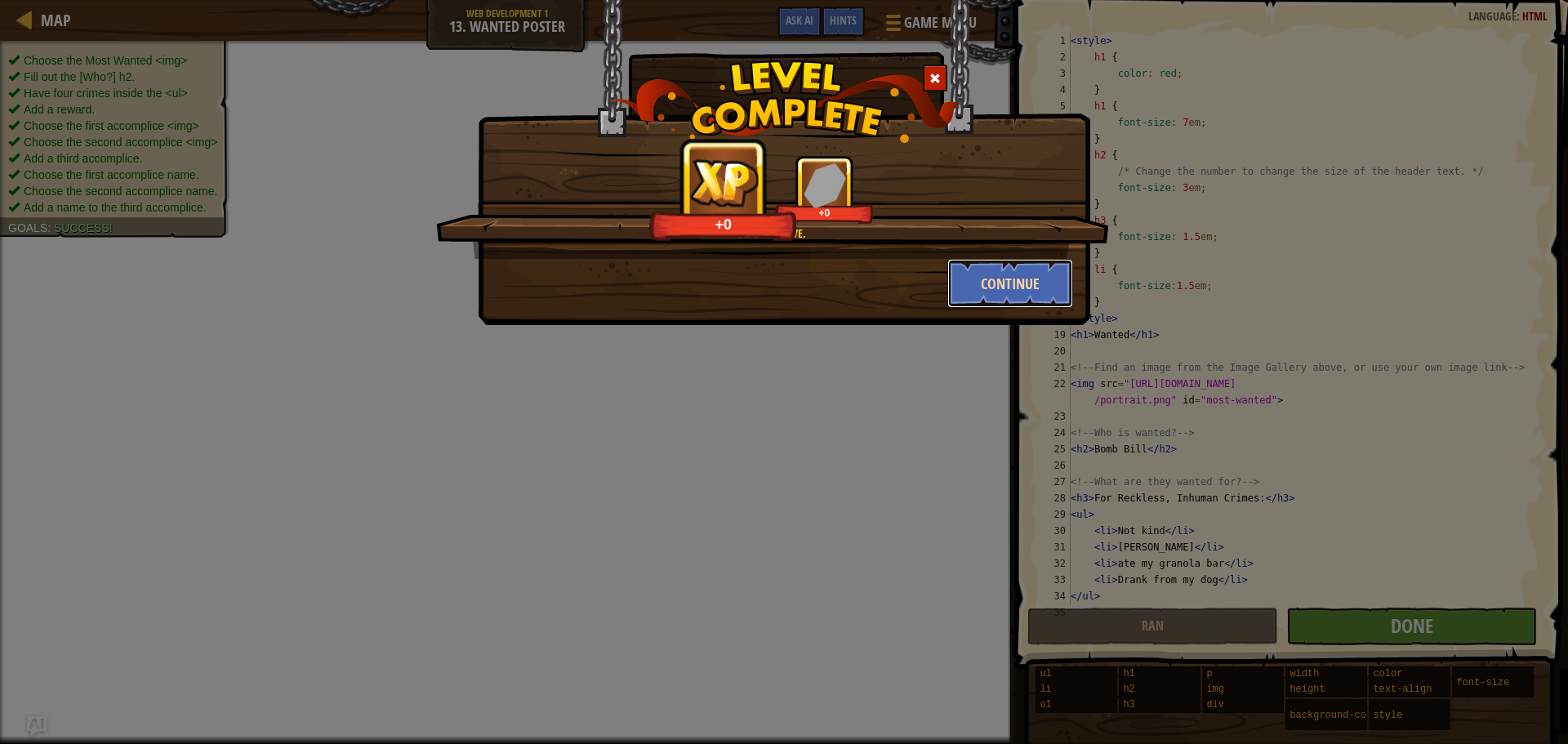
click at [991, 276] on button "Continue" at bounding box center [1011, 284] width 127 height 49
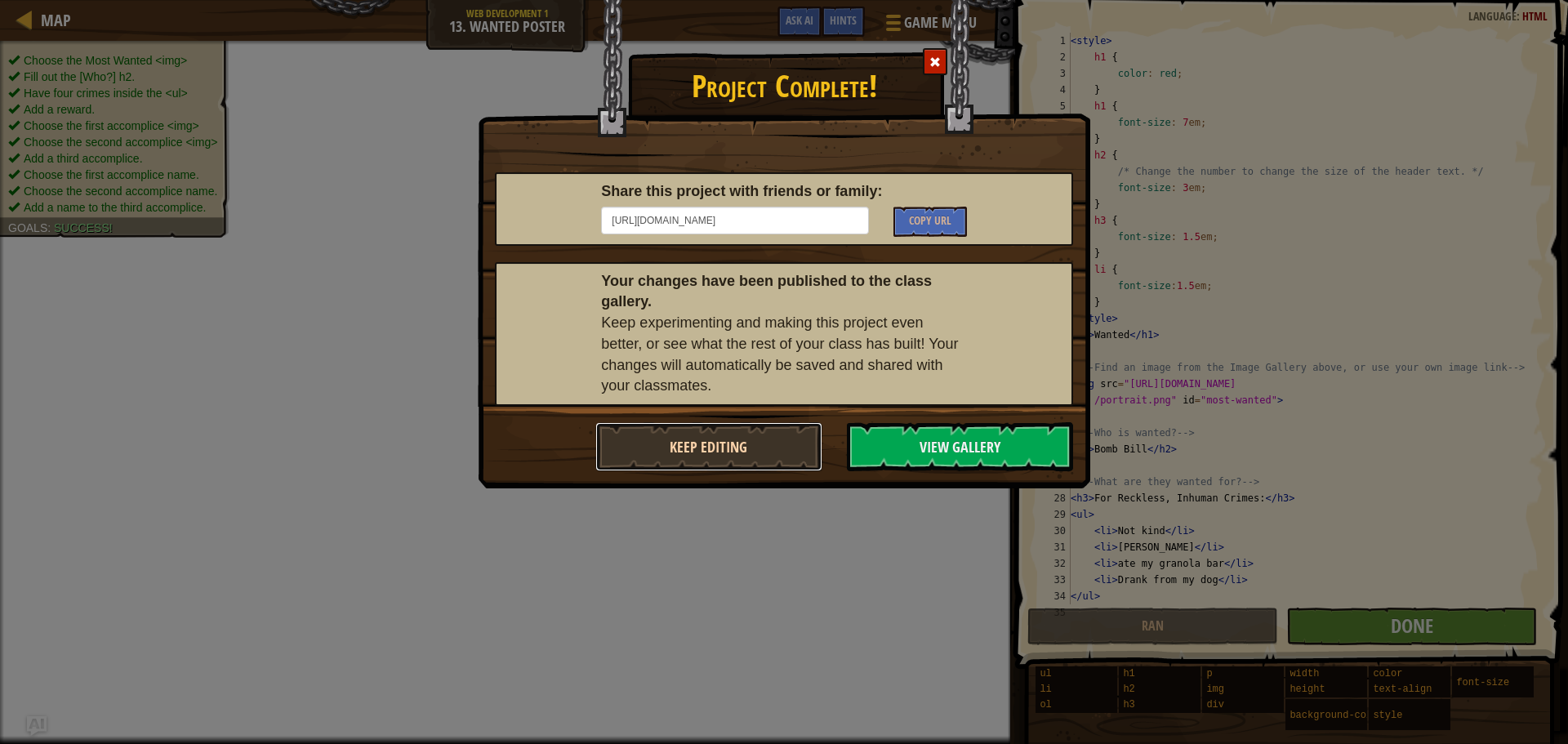
click at [709, 428] on button "Keep Editing" at bounding box center [709, 447] width 227 height 49
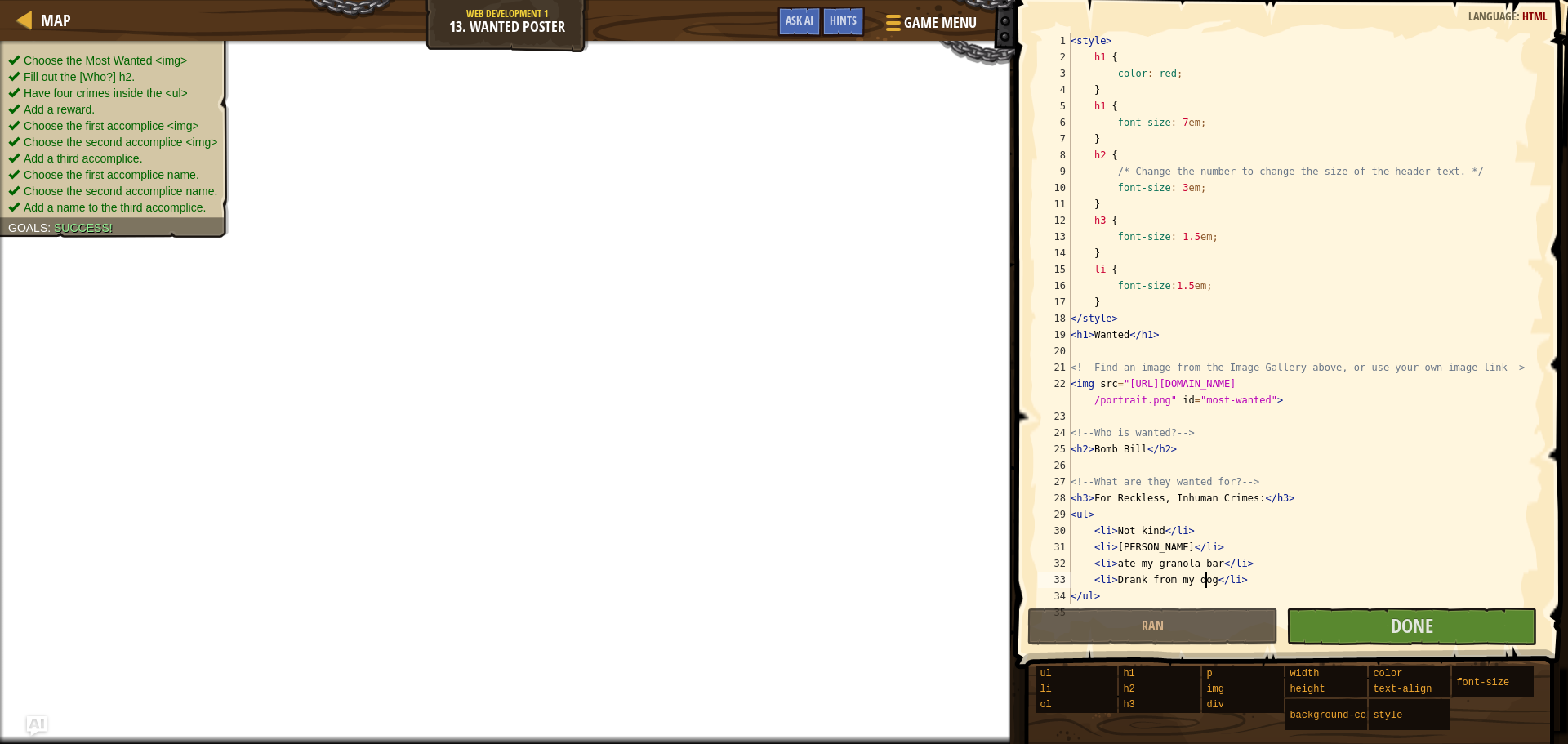
click at [1204, 577] on div "< style > h1 { color : red ; } h1 { font-size : 7 em ; } h2 { /* Change the num…" at bounding box center [1299, 334] width 464 height 604
type textarea "<li>Drank from my dog's toilet bowl</li>"
click at [1449, 646] on span at bounding box center [1293, 311] width 566 height 717
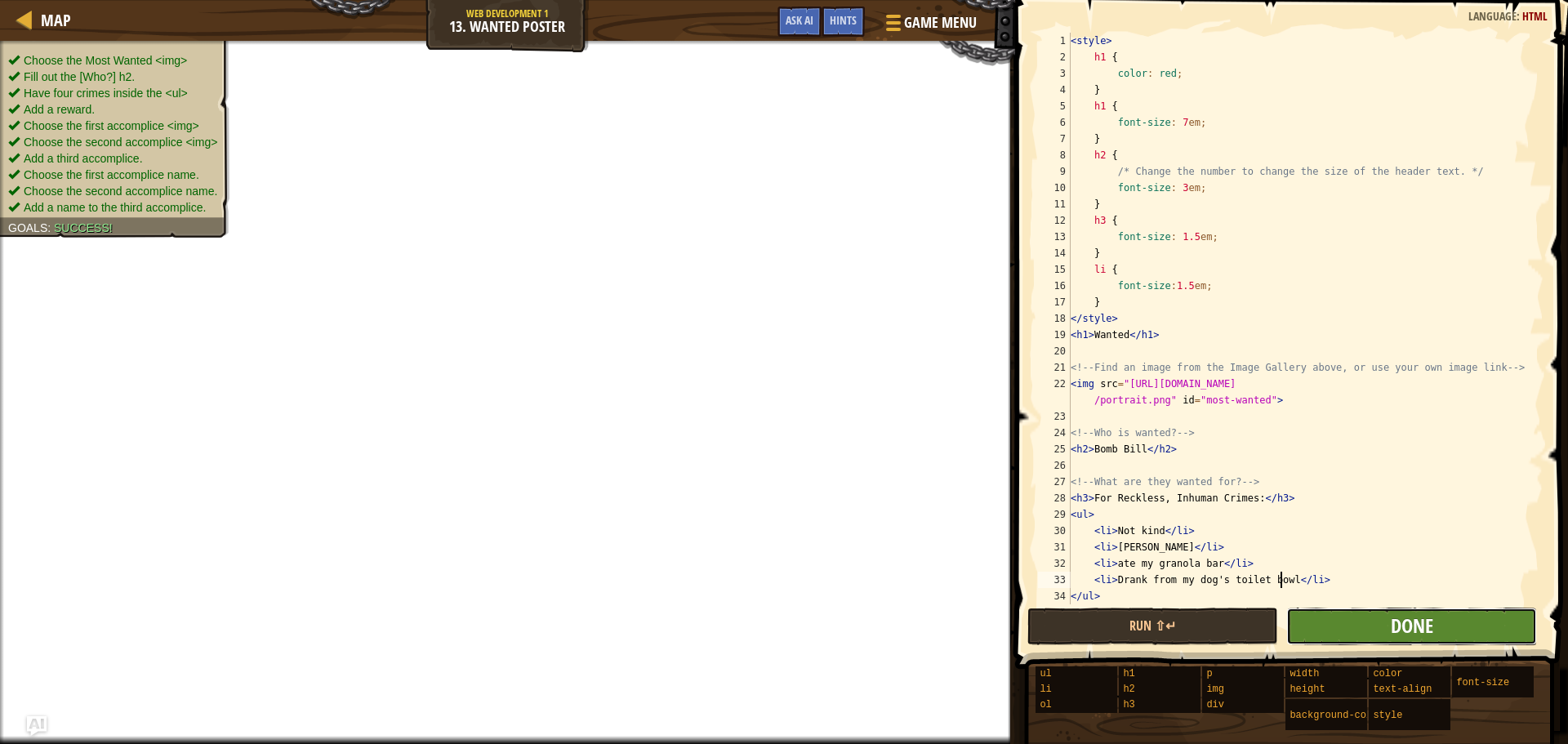
click at [1394, 622] on span "Done" at bounding box center [1412, 625] width 42 height 26
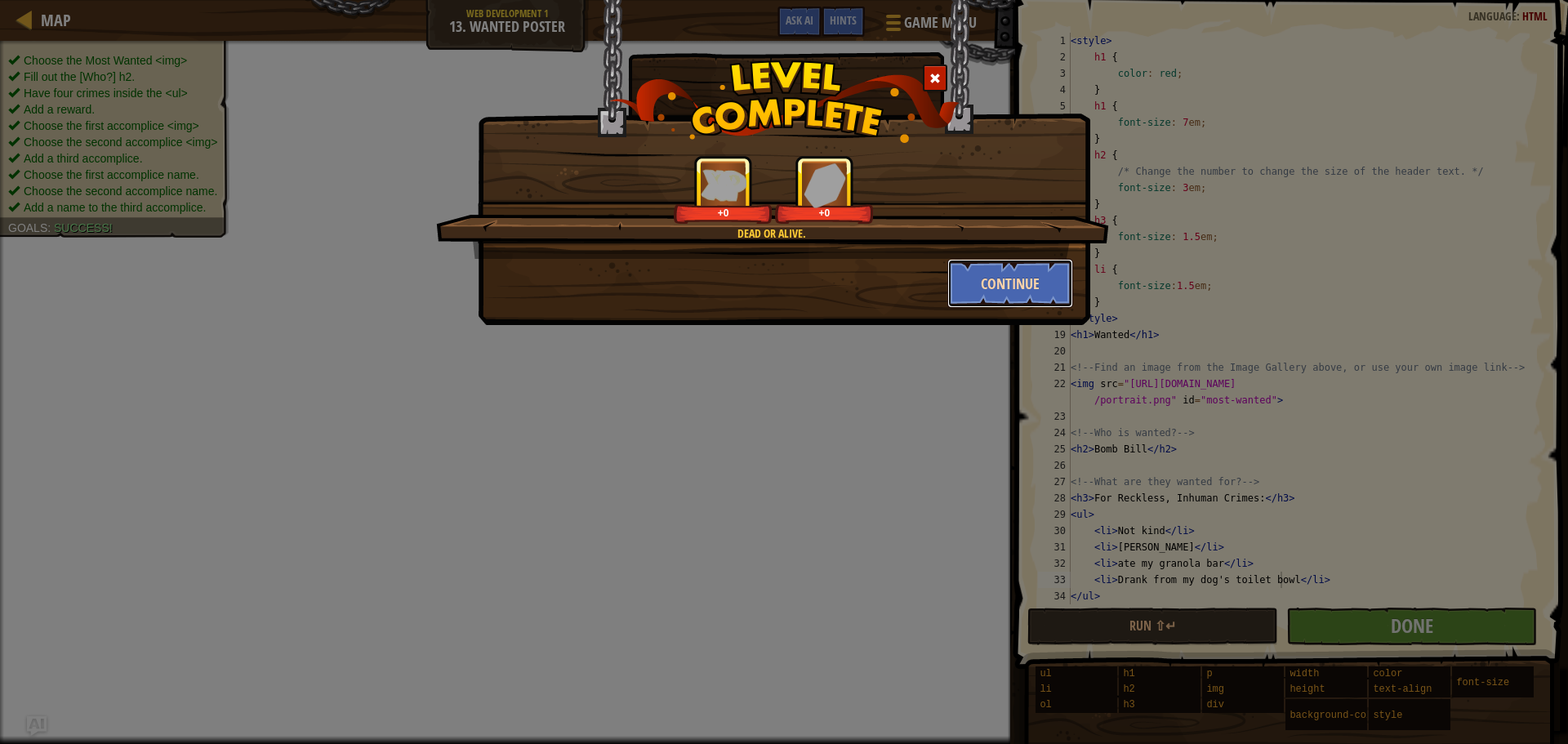
click at [995, 287] on button "Continue" at bounding box center [1011, 284] width 127 height 49
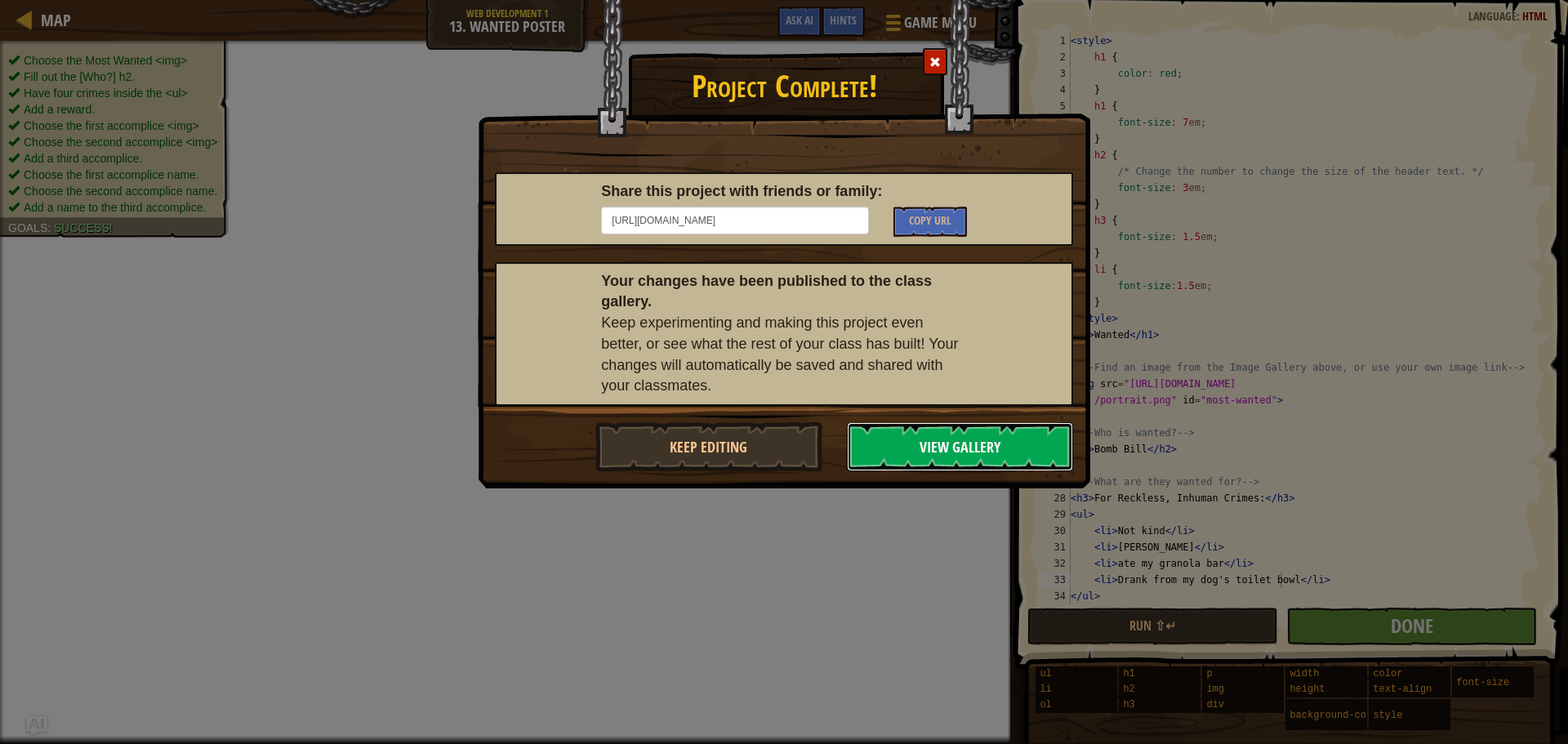
click at [921, 449] on button "View Gallery" at bounding box center [961, 447] width 227 height 49
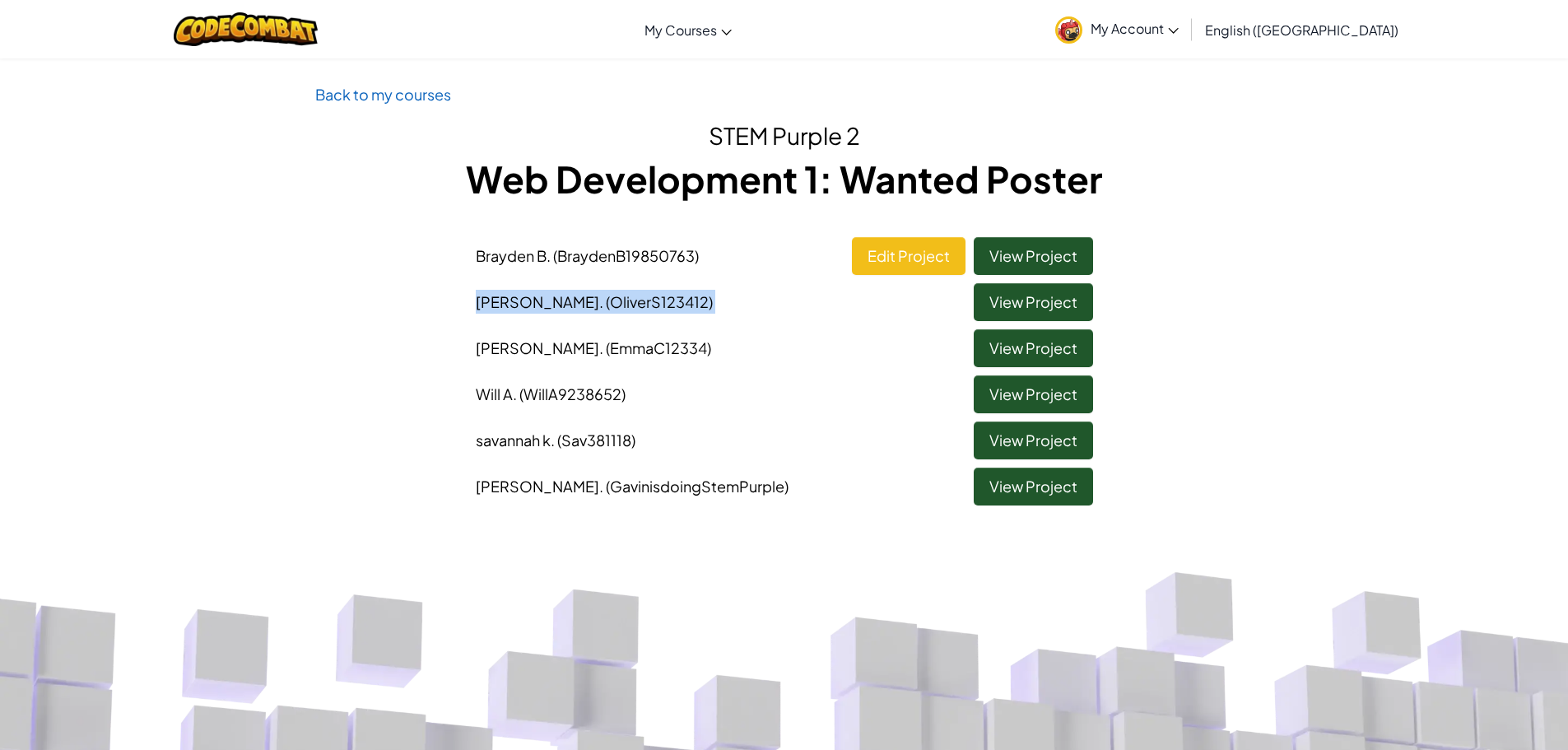
click at [906, 260] on div "[PERSON_NAME] (BraydenB19850763) Edit Project View Project [PERSON_NAME] (Olive…" at bounding box center [784, 367] width 963 height 277
click at [906, 260] on link "Edit Project" at bounding box center [908, 256] width 113 height 38
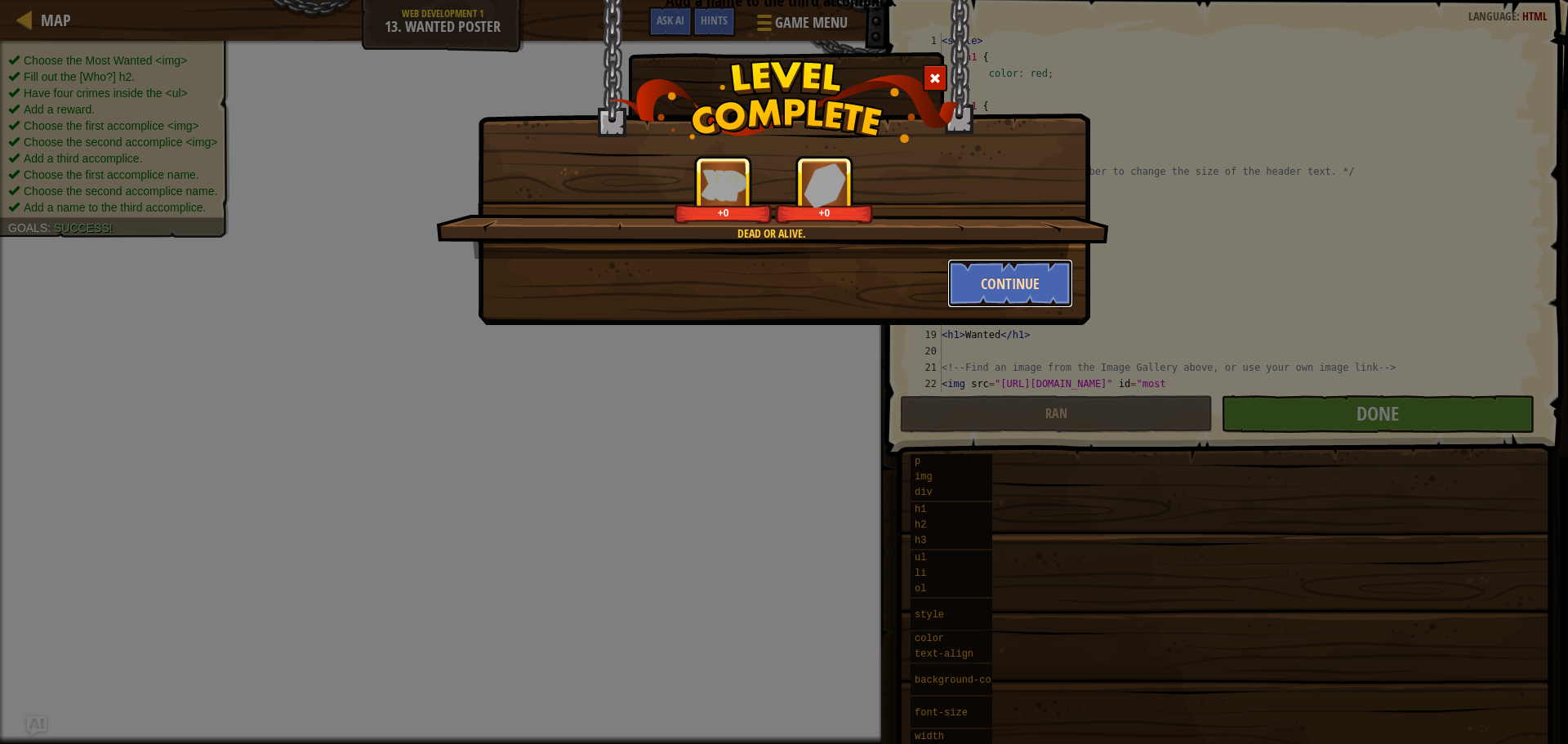
click at [1005, 286] on button "Continue" at bounding box center [1011, 284] width 127 height 49
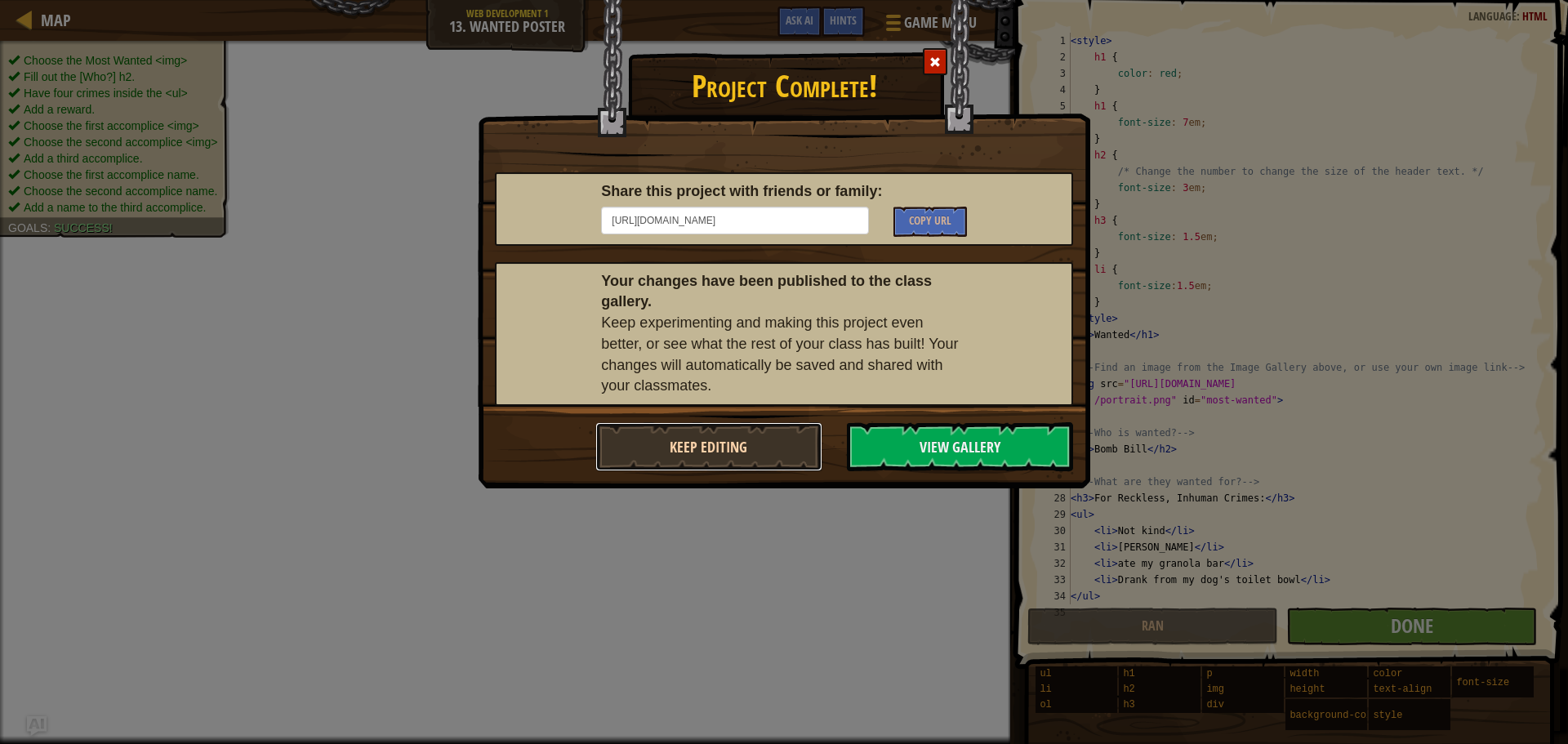
click at [659, 458] on button "Keep Editing" at bounding box center [709, 447] width 227 height 49
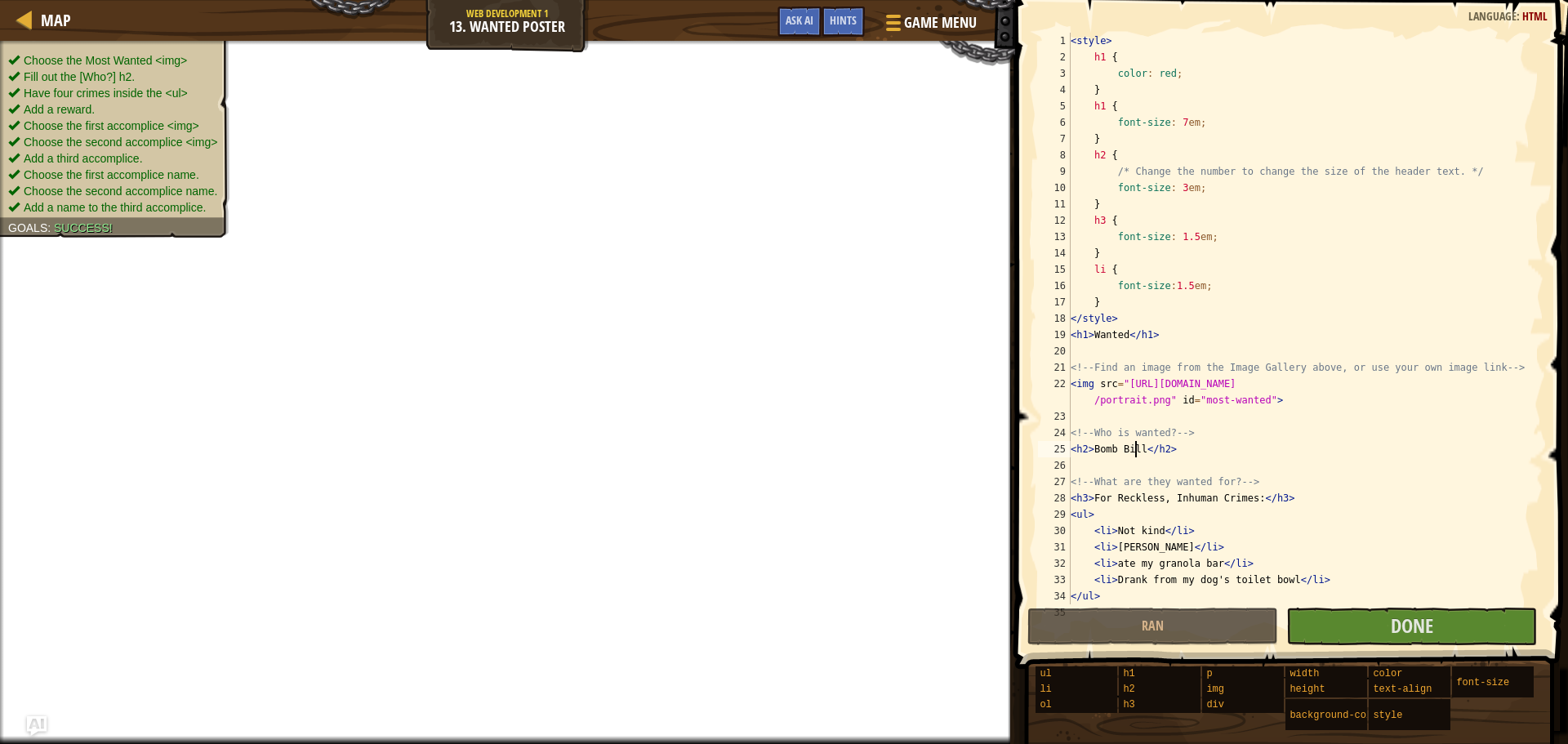
click at [1137, 457] on div "< style > h1 { color : red ; } h1 { font-size : 7 em ; } h2 { /* Change the num…" at bounding box center [1299, 334] width 464 height 604
click at [1137, 444] on div "< style > h1 { color : red ; } h1 { font-size : 7 em ; } h2 { /* Change the num…" at bounding box center [1299, 334] width 464 height 604
drag, startPoint x: 1137, startPoint y: 444, endPoint x: 1110, endPoint y: 458, distance: 30.4
click at [1110, 458] on div "< style > h1 { color : red ; } h1 { font-size : 7 em ; } h2 { /* Change the num…" at bounding box center [1299, 334] width 464 height 604
click at [1114, 444] on div "< style > h1 { color : red ; } h1 { font-size : 7 em ; } h2 { /* Change the num…" at bounding box center [1299, 334] width 464 height 604
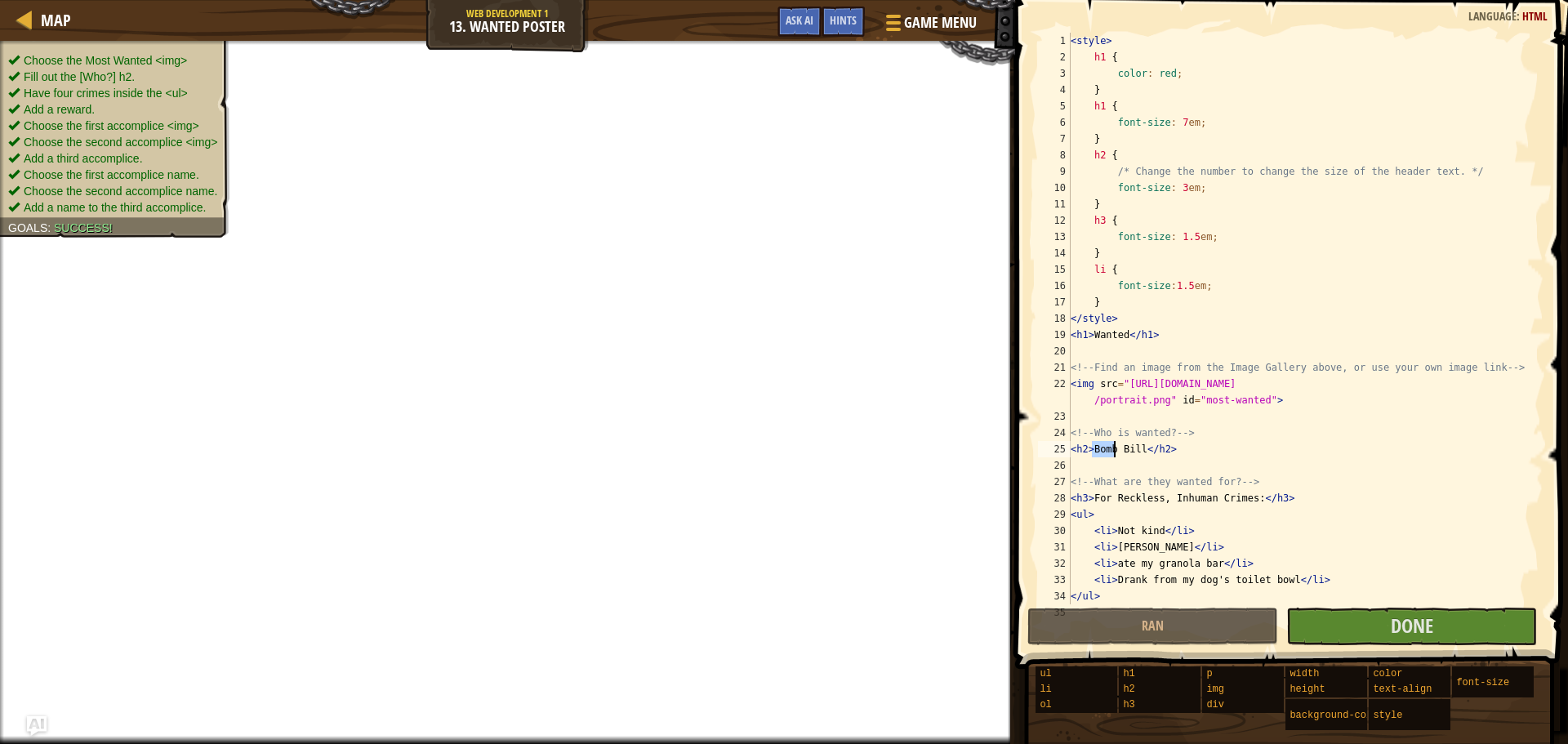
drag, startPoint x: 1113, startPoint y: 445, endPoint x: 1121, endPoint y: 457, distance: 14.4
click at [1121, 457] on div "< style > h1 { color : red ; } h1 { font-size : 7 em ; } h2 { /* Change the num…" at bounding box center [1299, 334] width 464 height 604
click at [1121, 457] on div "< style > h1 { color : red ; } h1 { font-size : 7 em ; } h2 { /* Change the num…" at bounding box center [1299, 318] width 464 height 572
click at [1121, 457] on div "< style > h1 { color : red ; } h1 { font-size : 7 em ; } h2 { /* Change the num…" at bounding box center [1299, 334] width 464 height 604
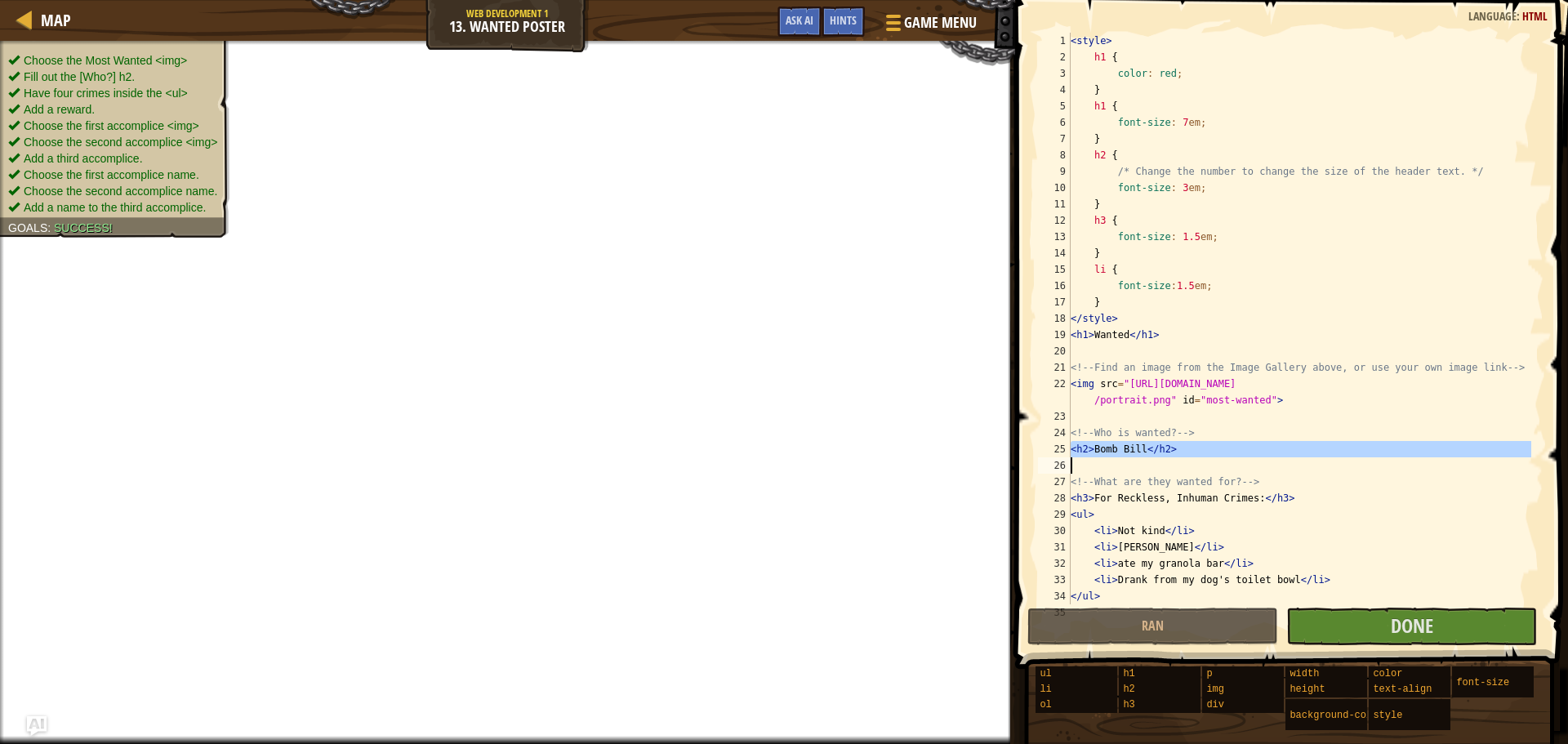
click at [1119, 452] on div "< style > h1 { color : red ; } h1 { font-size : 7 em ; } h2 { /* Change the num…" at bounding box center [1299, 318] width 464 height 572
click at [1137, 448] on div "< style > h1 { color : red ; } h1 { font-size : 7 em ; } h2 { /* Change the num…" at bounding box center [1299, 334] width 464 height 604
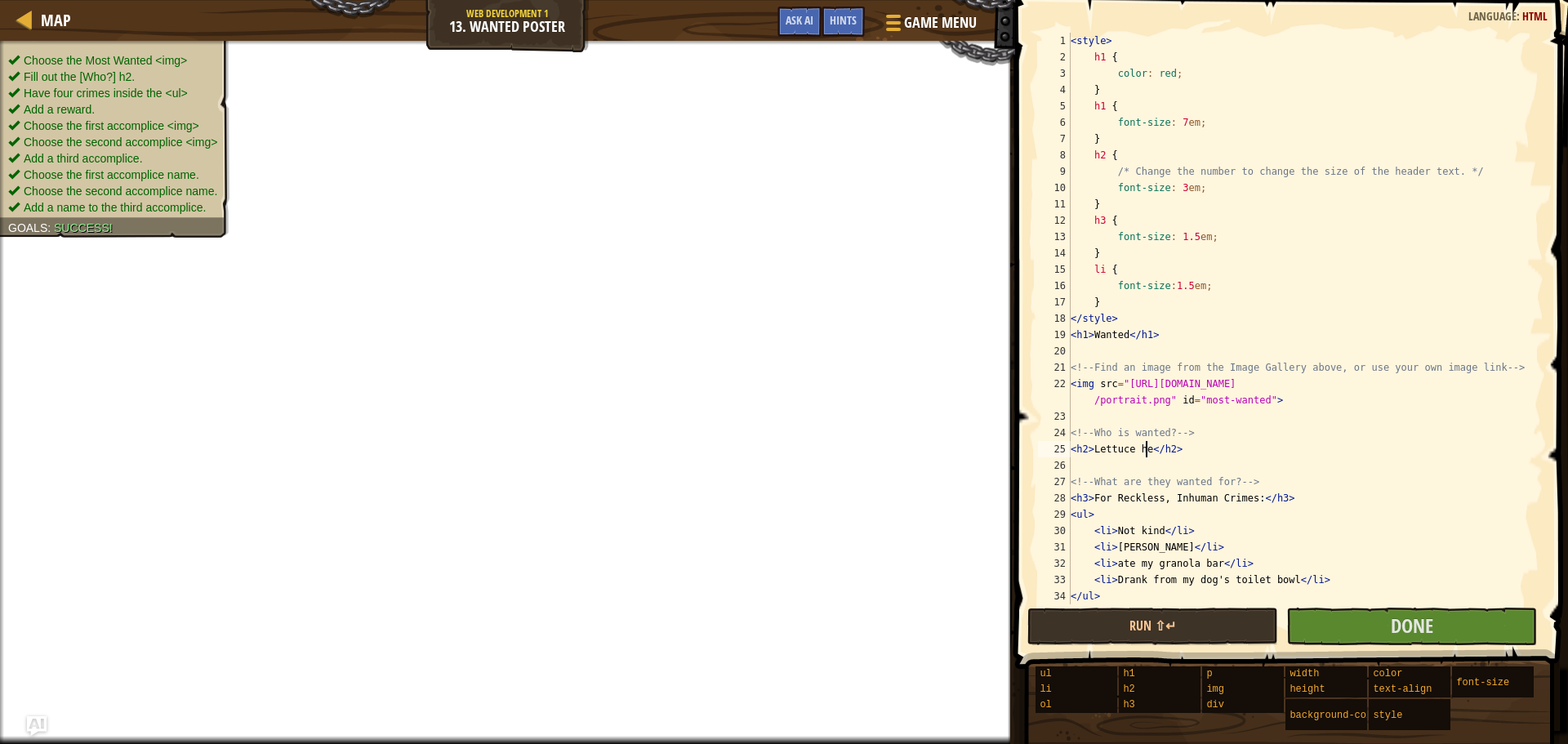
scroll to position [7, 6]
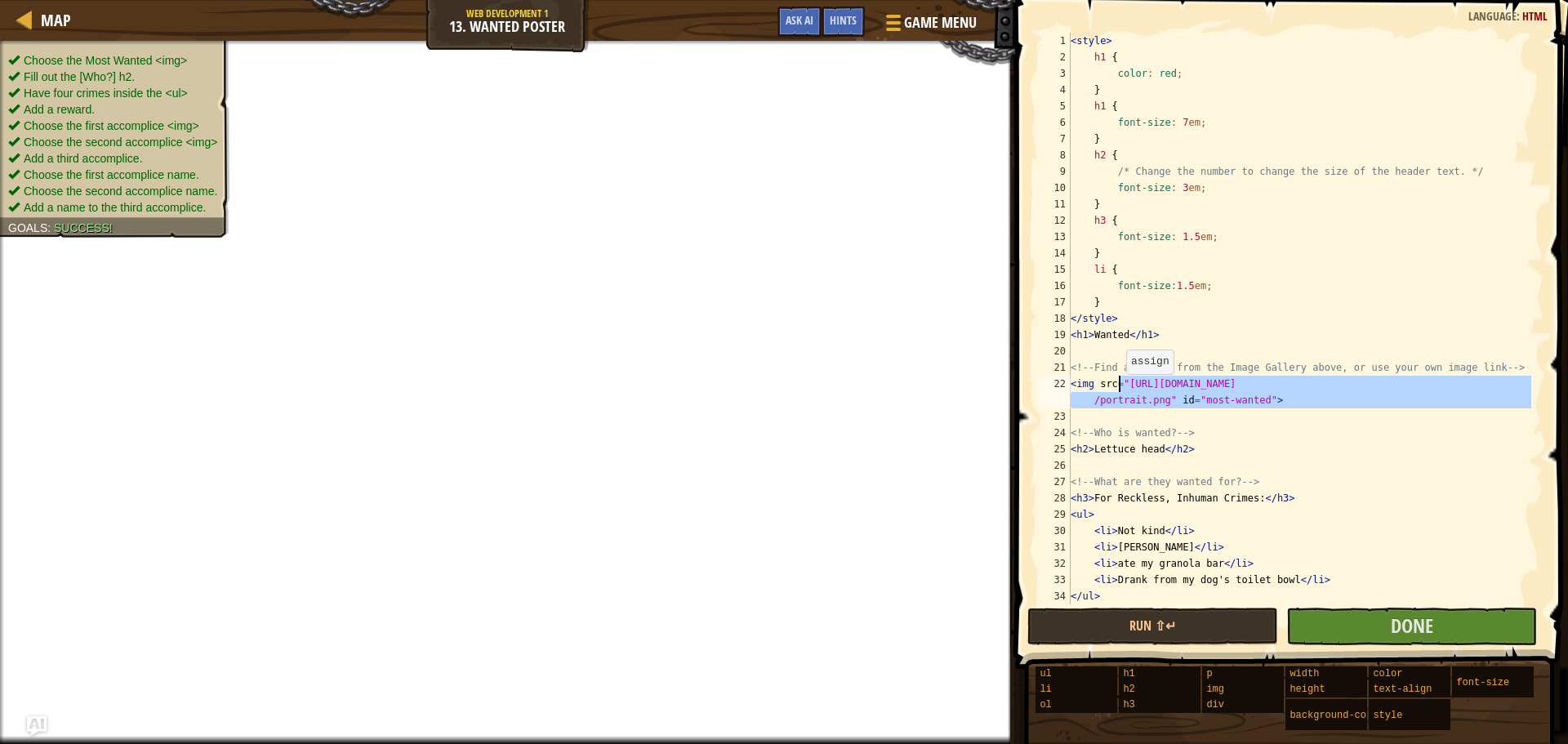
drag, startPoint x: 1279, startPoint y: 408, endPoint x: 1119, endPoint y: 391, distance: 160.9
click at [1119, 391] on div "< style > h1 { color : red ; } h1 { font-size : 7 em ; } h2 { /* Change the num…" at bounding box center [1299, 334] width 464 height 604
type textarea "<img src="[URL][DOMAIN_NAME]" id="most-wanted">"
paste textarea
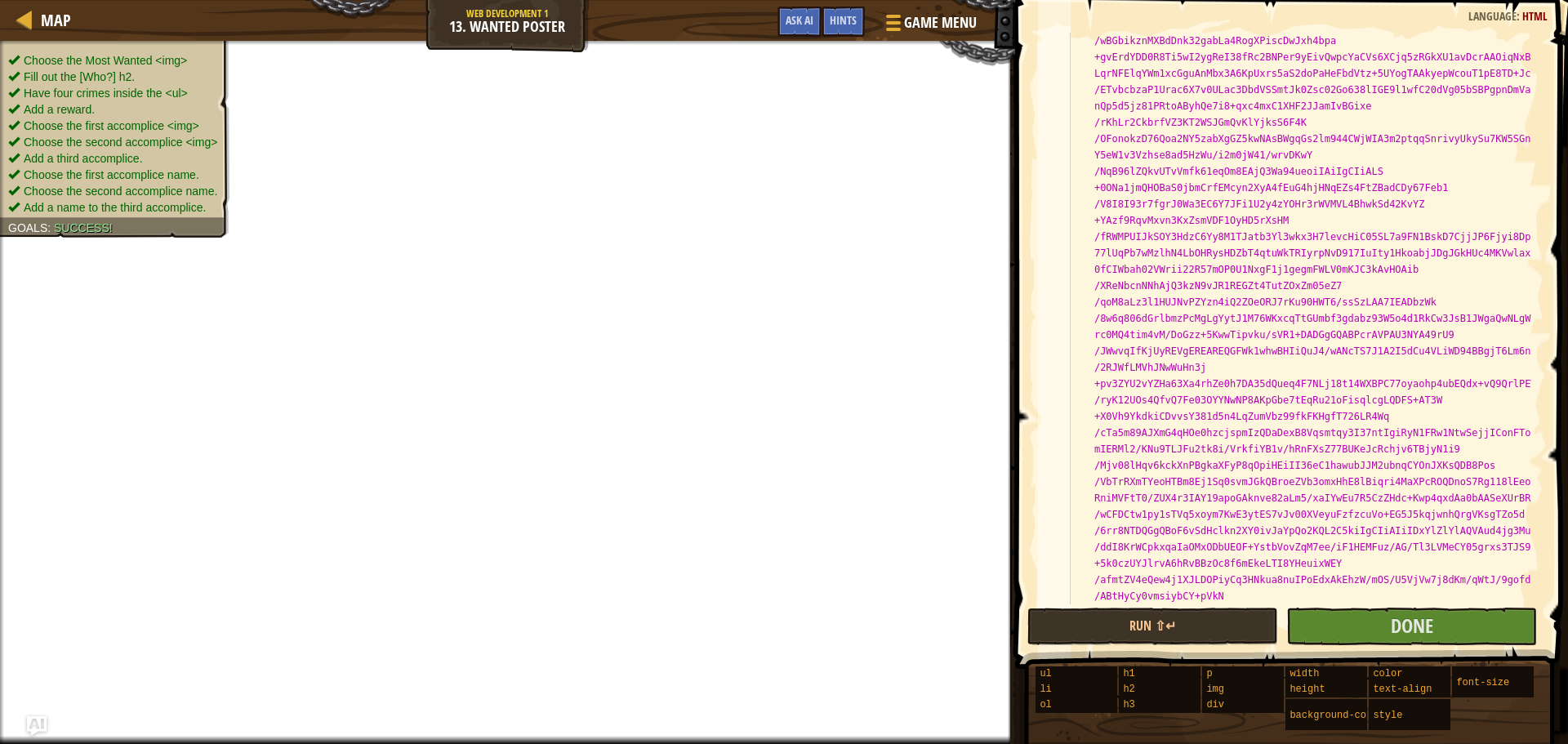
scroll to position [1716, 0]
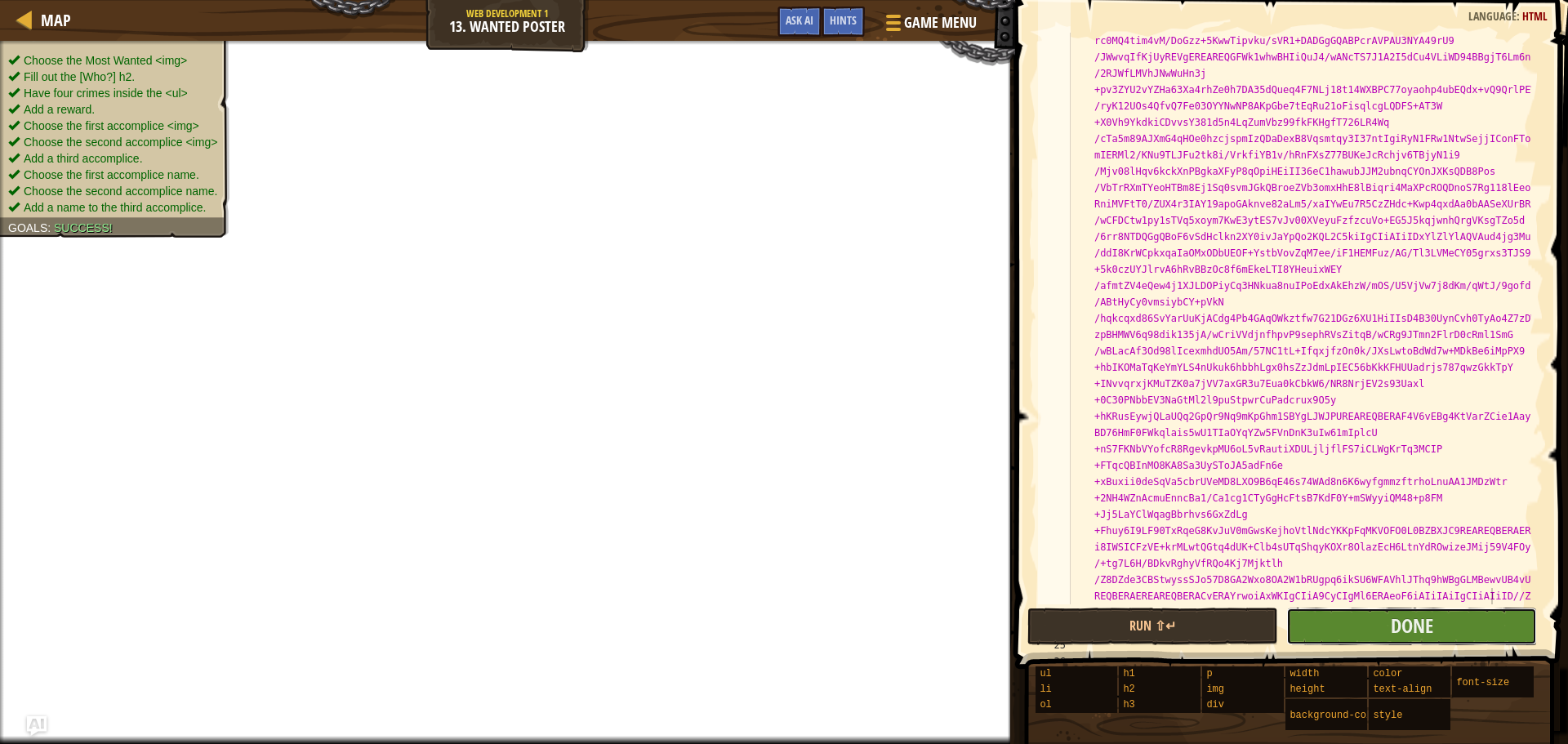
click at [1317, 619] on button "Done" at bounding box center [1412, 627] width 250 height 38
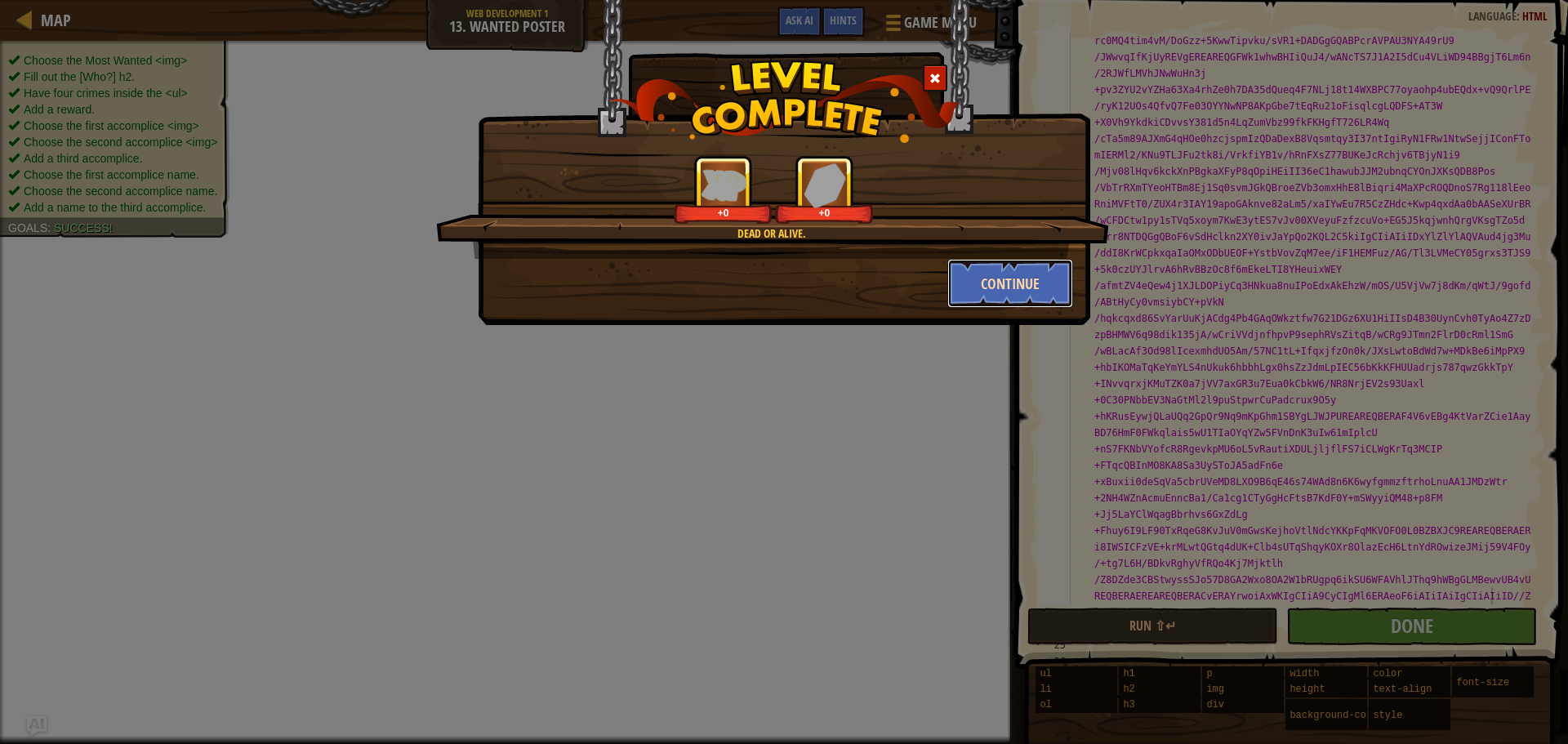
click at [1011, 290] on button "Continue" at bounding box center [1011, 284] width 127 height 49
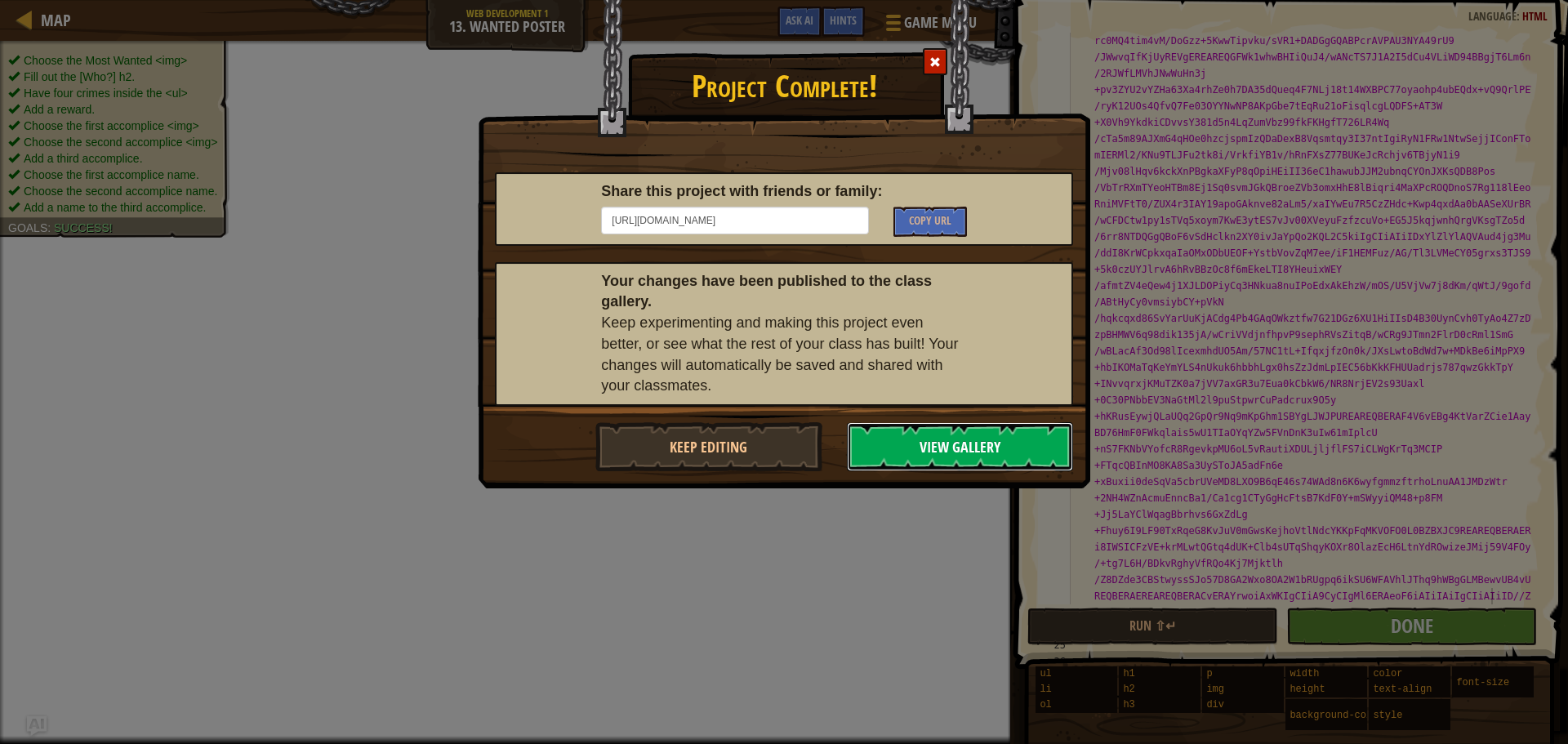
click at [943, 450] on button "View Gallery" at bounding box center [961, 447] width 227 height 49
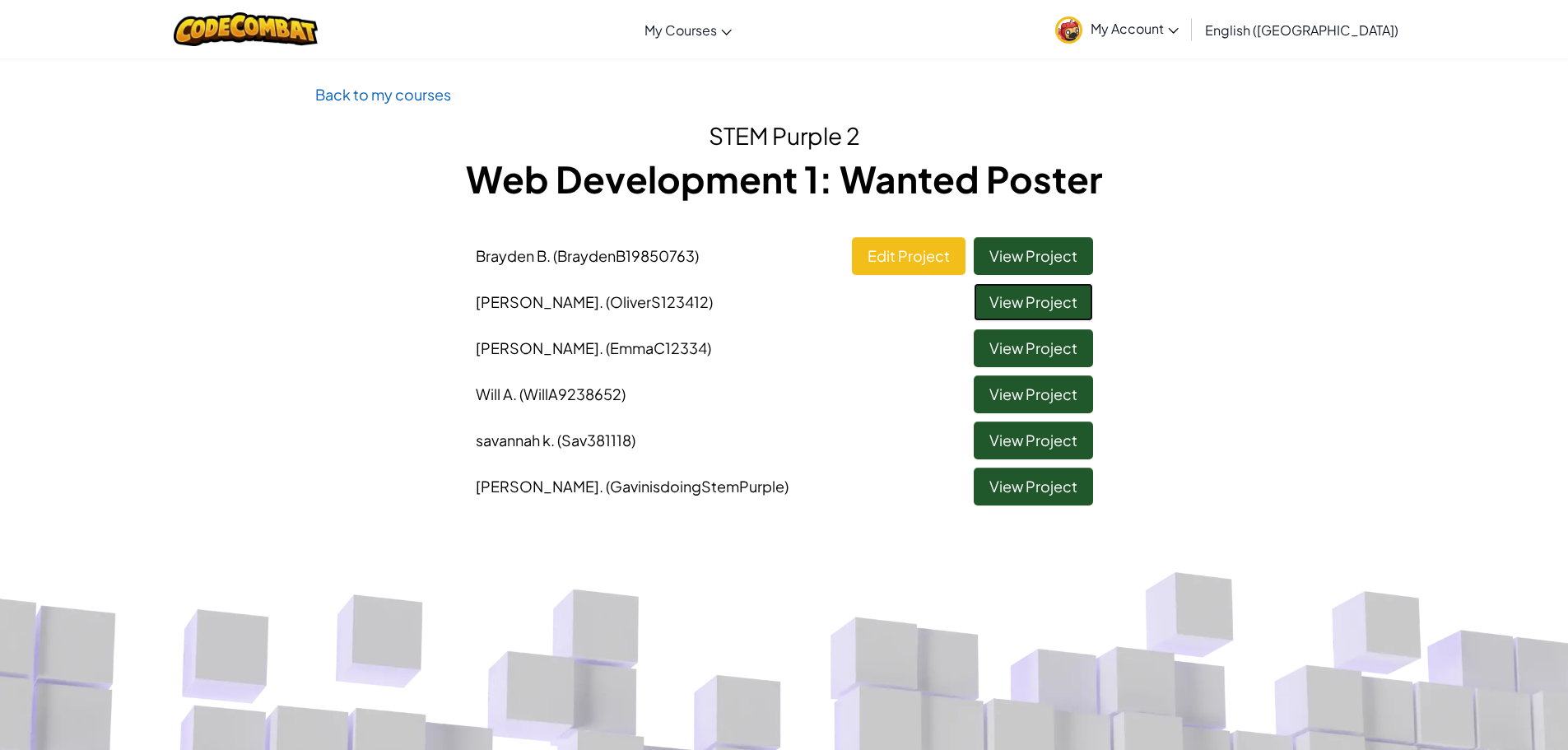
click at [1022, 305] on link "View Project" at bounding box center [1034, 302] width 120 height 38
